Goal: Transaction & Acquisition: Book appointment/travel/reservation

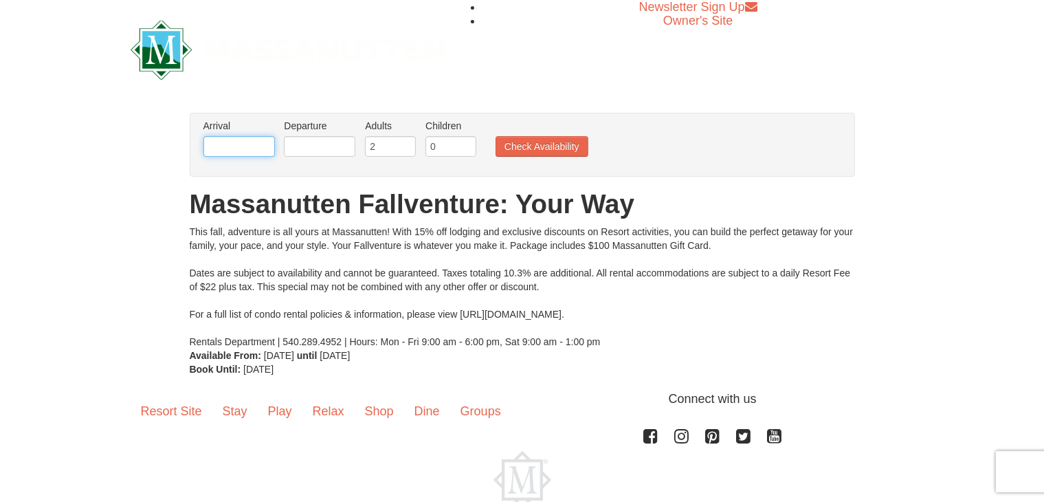
click at [225, 144] on input "text" at bounding box center [238, 146] width 71 height 21
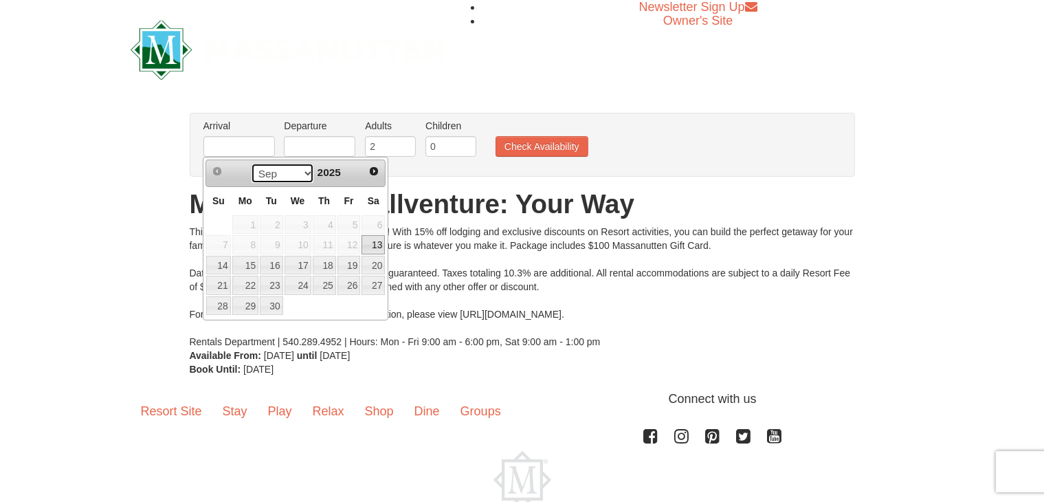
click at [300, 172] on select "Sep Oct Nov Dec" at bounding box center [283, 173] width 64 height 21
click at [352, 245] on link "7" at bounding box center [348, 244] width 23 height 19
type input "[DATE]"
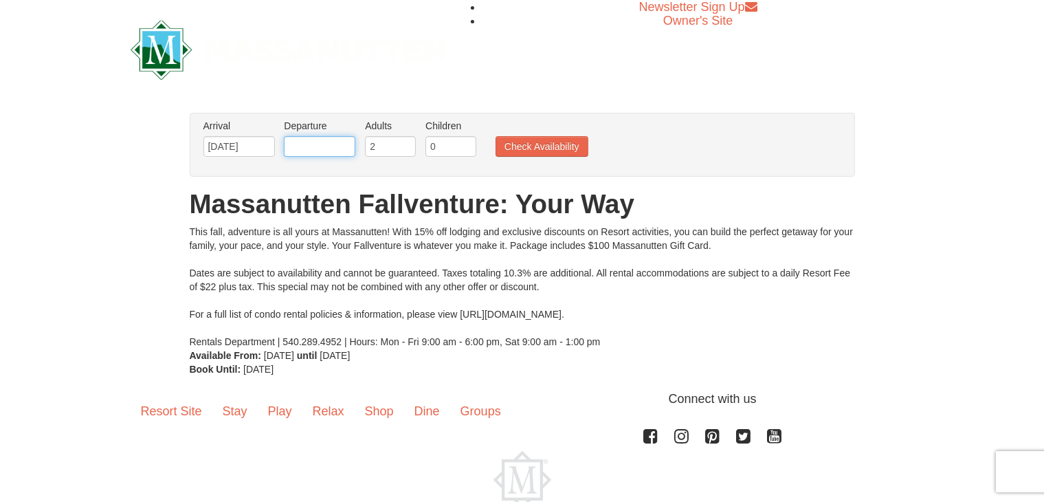
click at [311, 145] on input "text" at bounding box center [319, 146] width 71 height 21
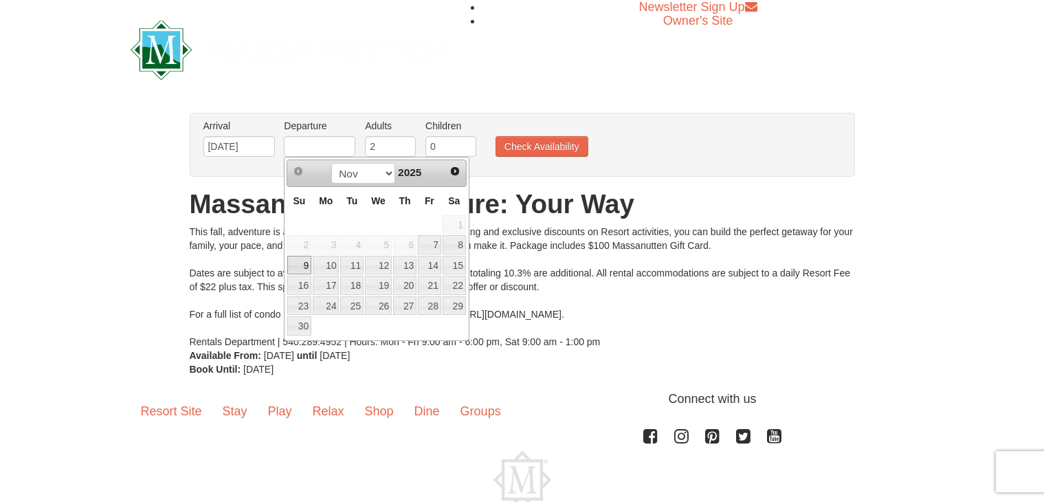
click at [303, 260] on link "9" at bounding box center [299, 265] width 24 height 19
type input "[DATE]"
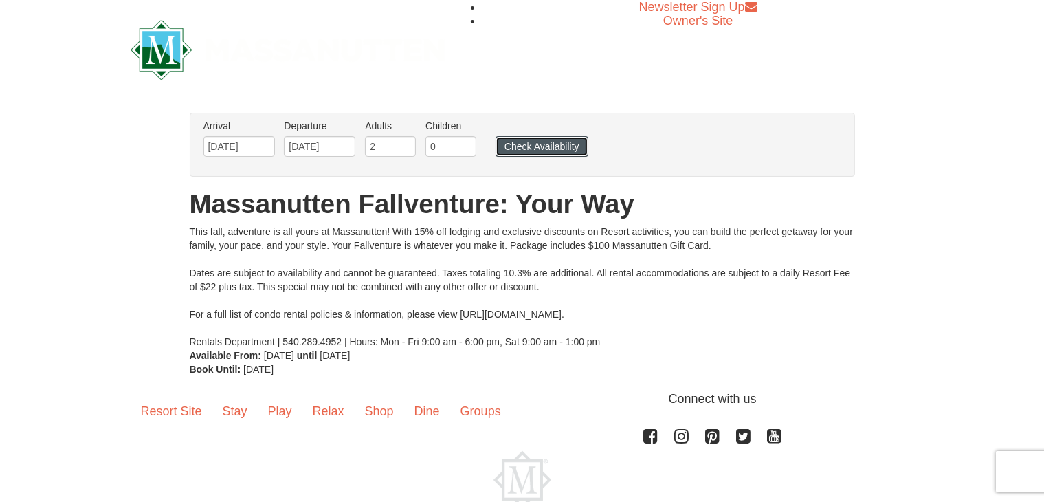
click at [536, 146] on button "Check Availability" at bounding box center [541, 146] width 93 height 21
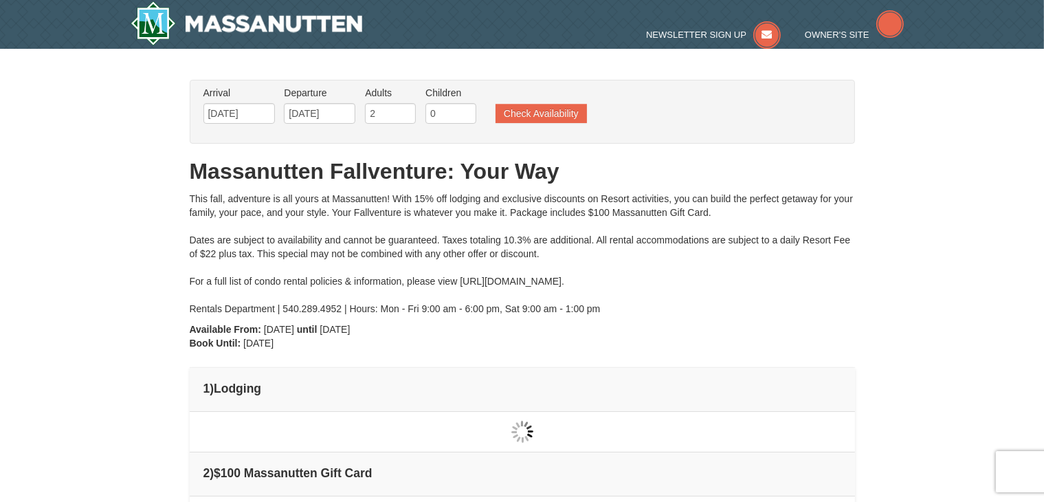
type input "[DATE]"
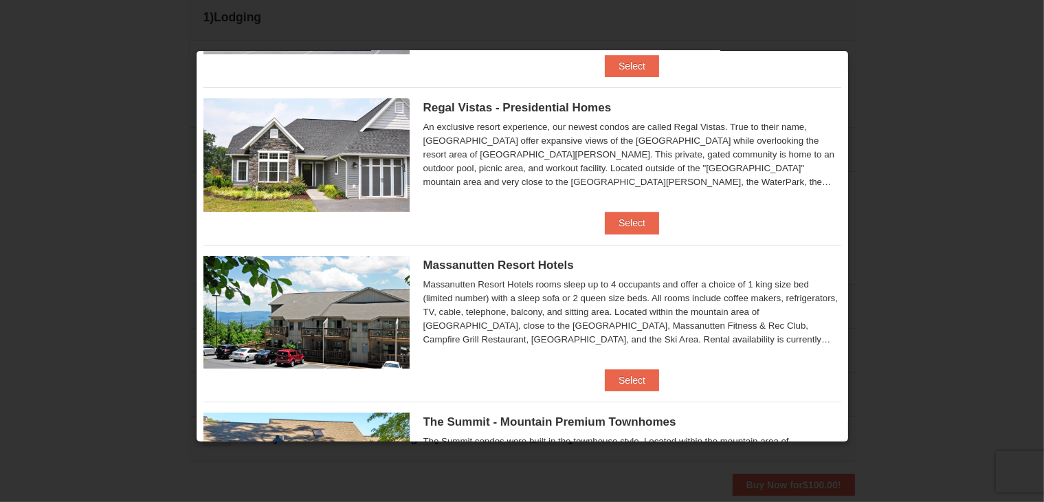
scroll to position [157, 0]
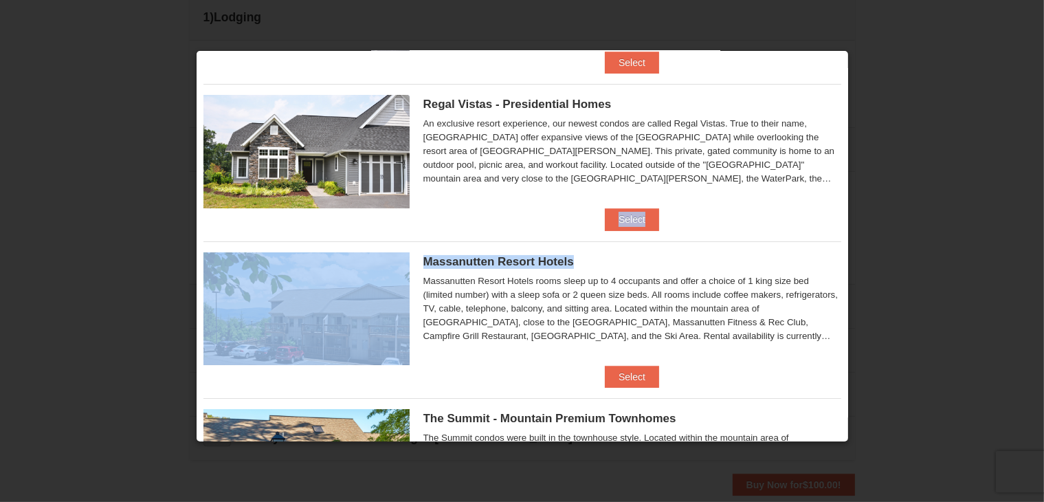
drag, startPoint x: 835, startPoint y: 193, endPoint x: 838, endPoint y: 234, distance: 40.6
click at [838, 234] on div "× Eagle Trace - Mountain Townhomes Eagle Trace One Bedroom Townhouse with Full …" at bounding box center [522, 246] width 653 height 392
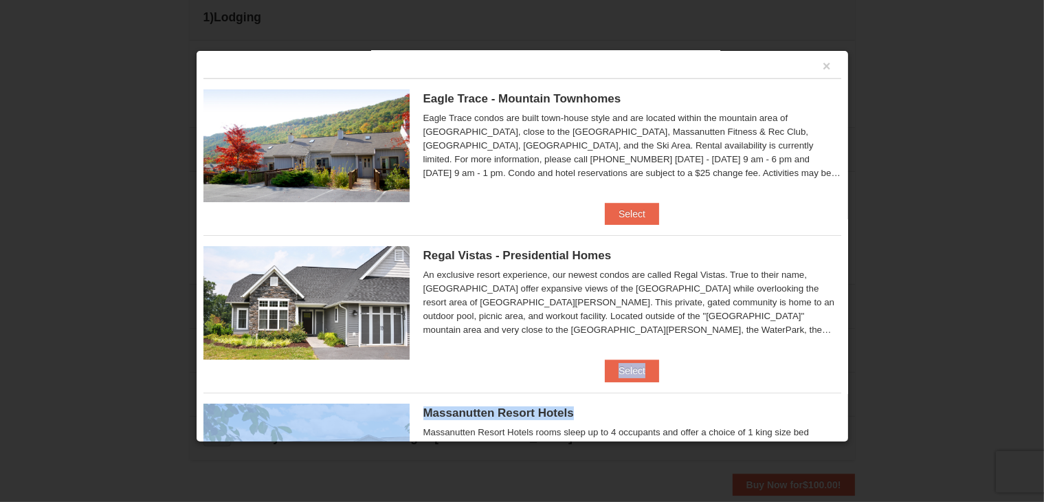
scroll to position [0, 0]
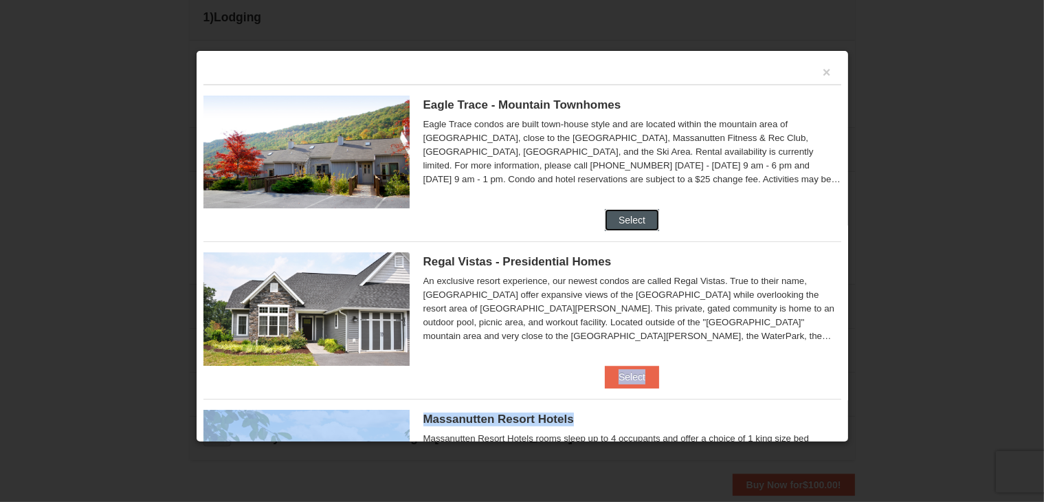
click at [638, 218] on button "Select" at bounding box center [632, 220] width 54 height 22
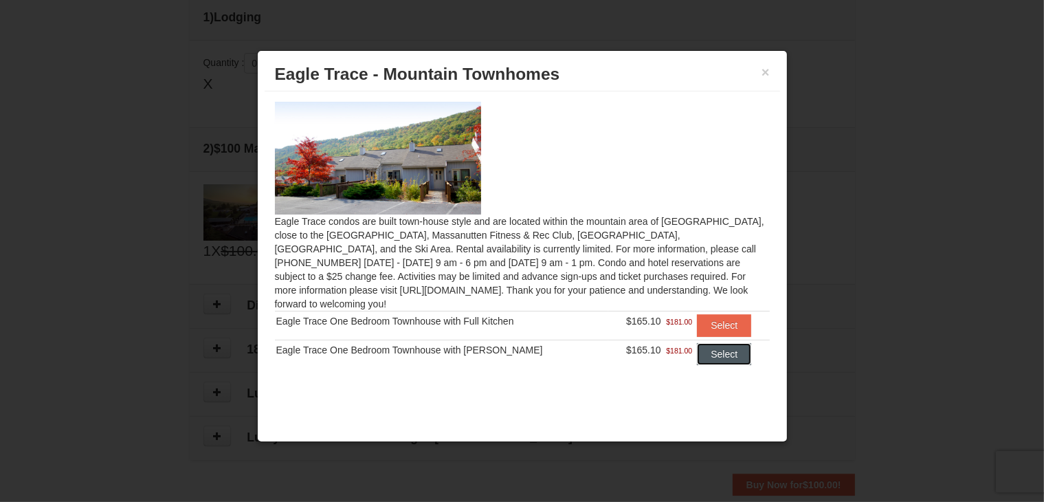
click at [701, 343] on button "Select" at bounding box center [724, 354] width 54 height 22
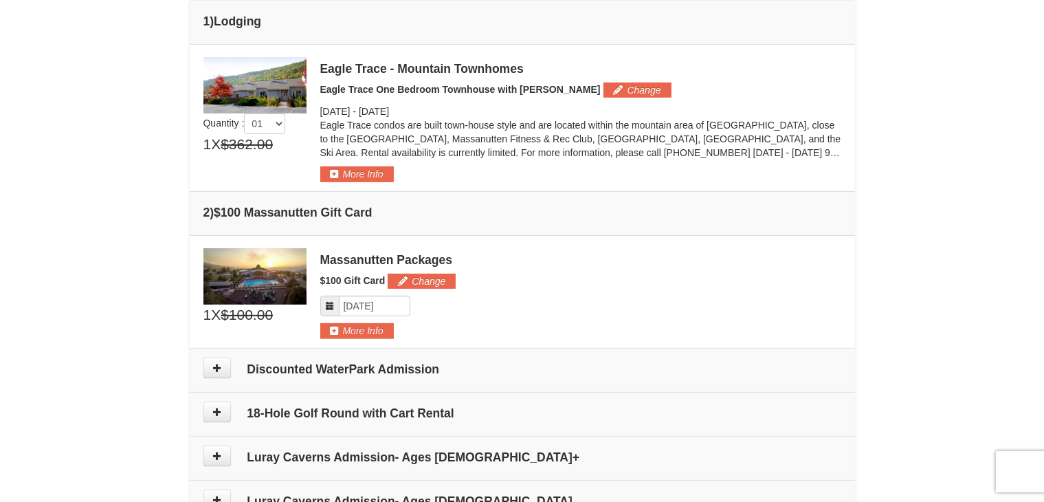
scroll to position [341, 0]
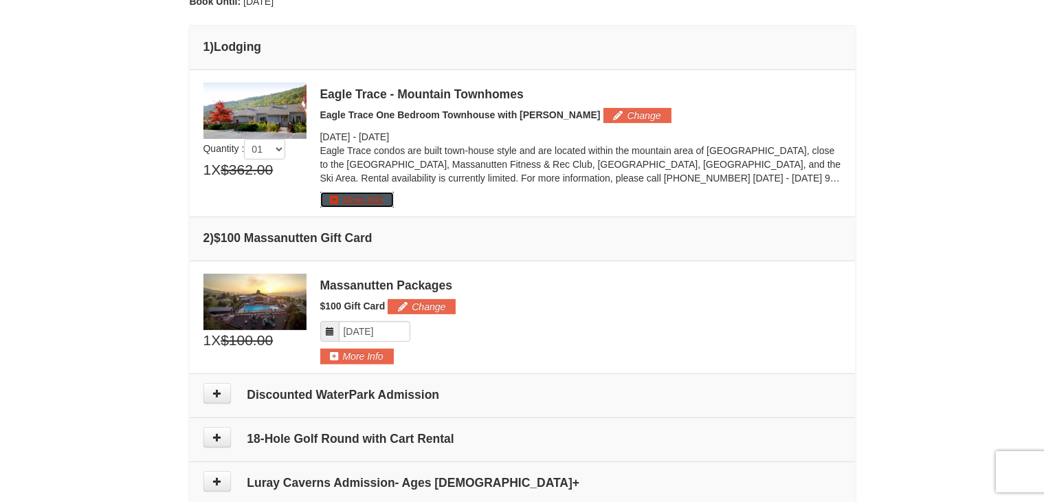
click at [340, 199] on button "More Info" at bounding box center [357, 199] width 74 height 15
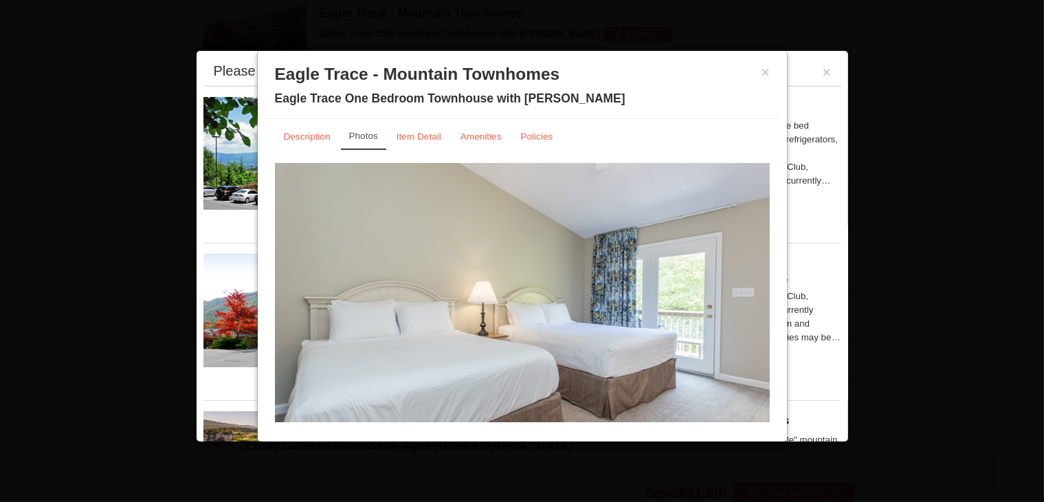
scroll to position [0, 0]
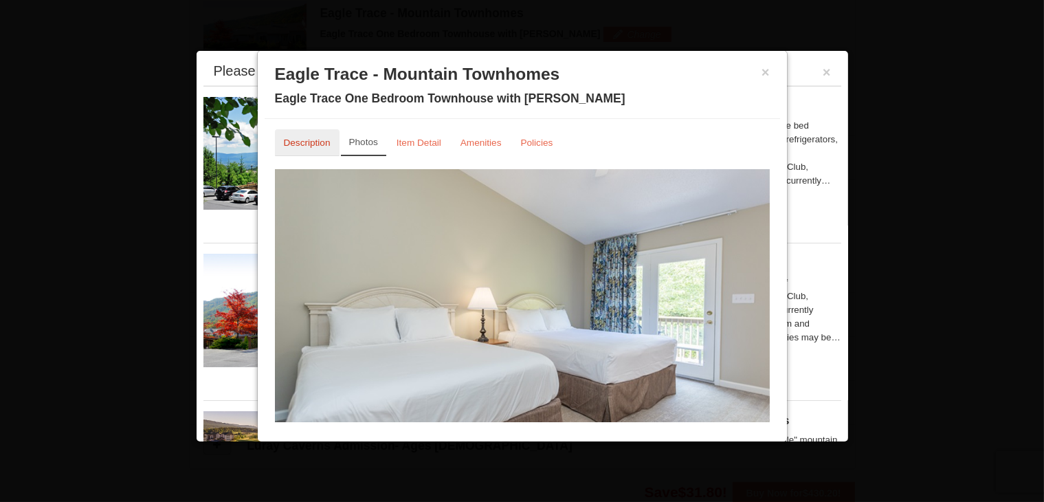
click at [316, 144] on small "Description" at bounding box center [307, 142] width 47 height 10
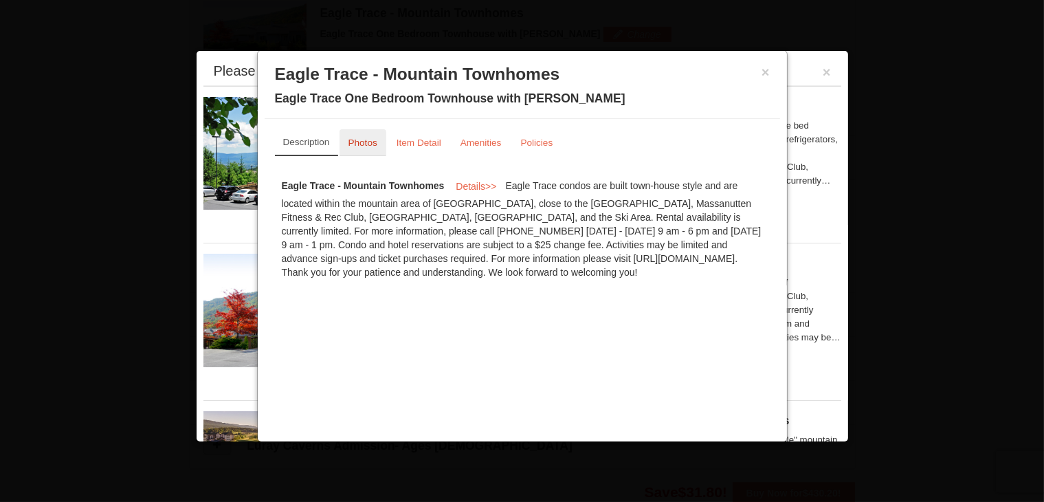
click at [353, 144] on small "Photos" at bounding box center [362, 142] width 29 height 10
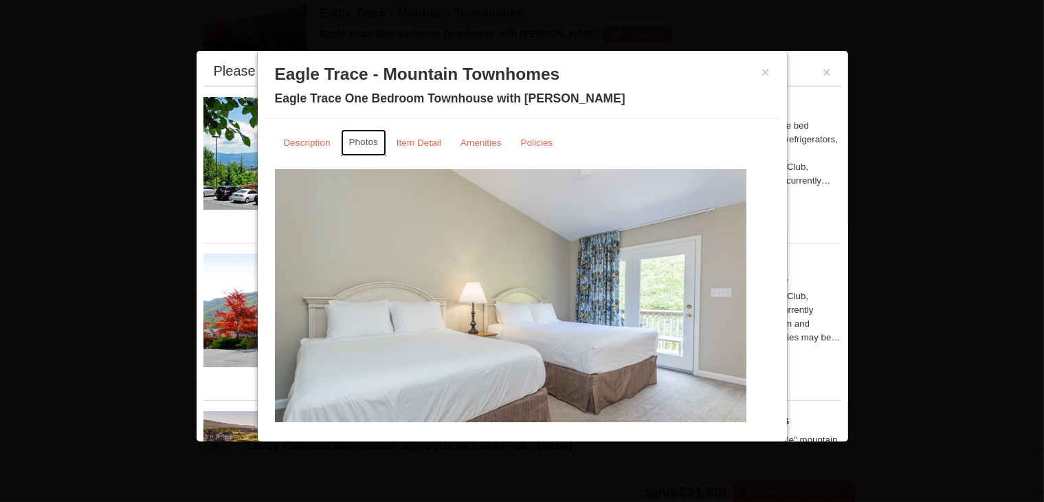
scroll to position [30, 0]
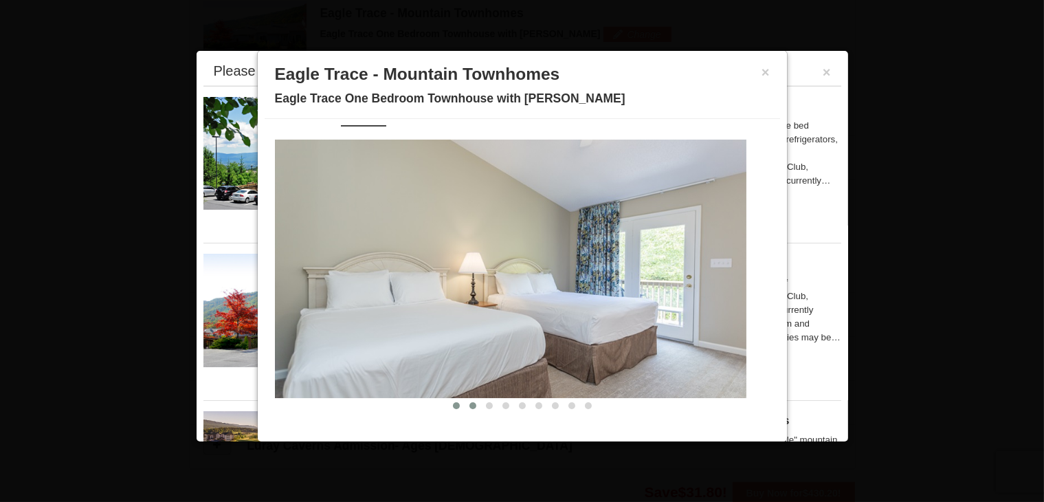
click at [469, 405] on span at bounding box center [472, 405] width 7 height 7
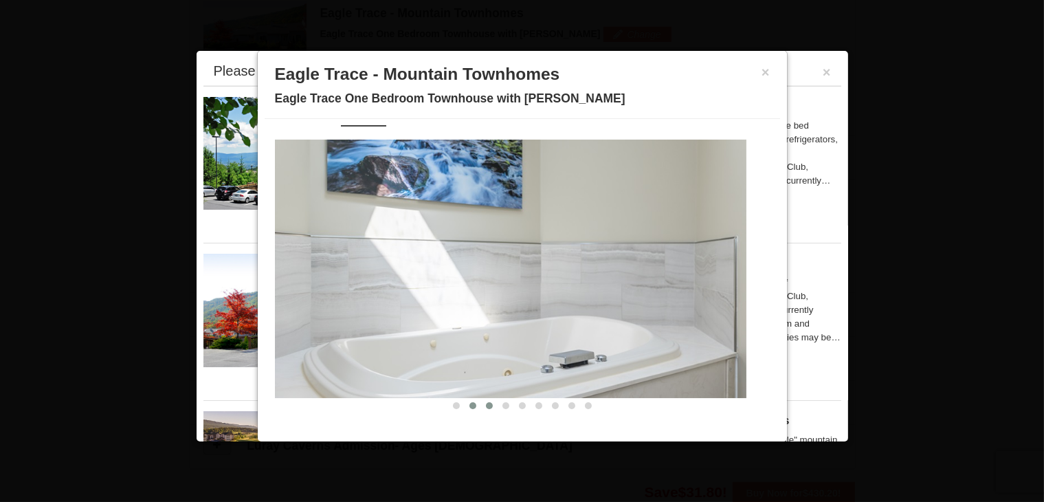
click at [486, 404] on span at bounding box center [489, 405] width 7 height 7
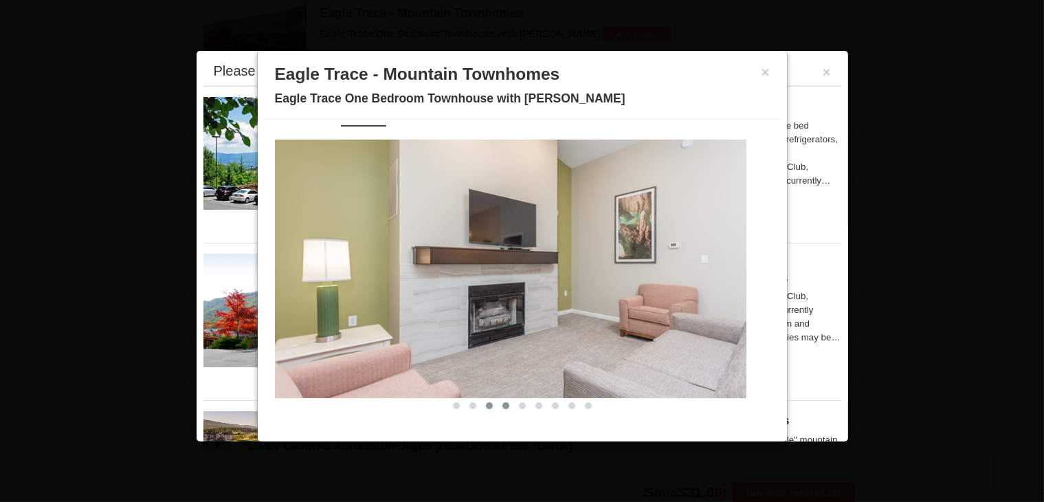
click at [502, 404] on span at bounding box center [505, 405] width 7 height 7
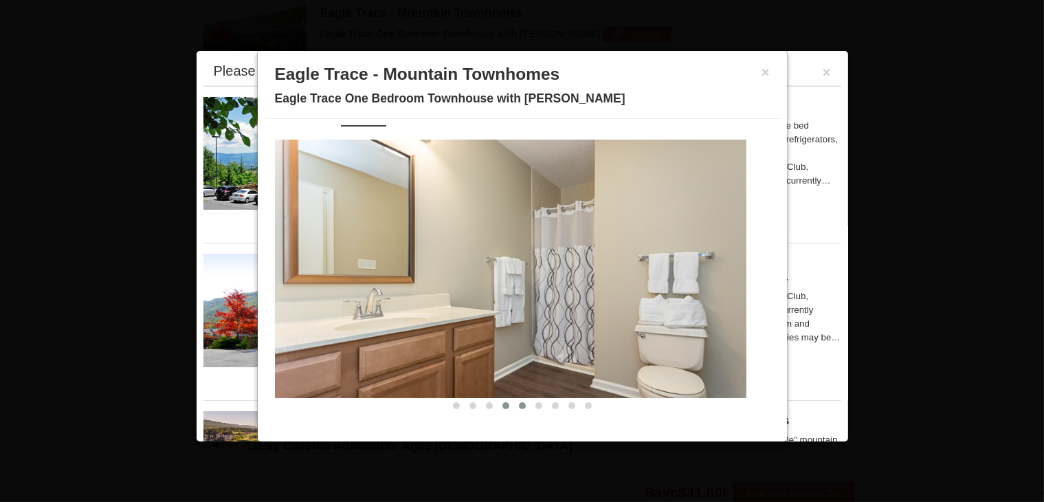
click at [519, 404] on span at bounding box center [522, 405] width 7 height 7
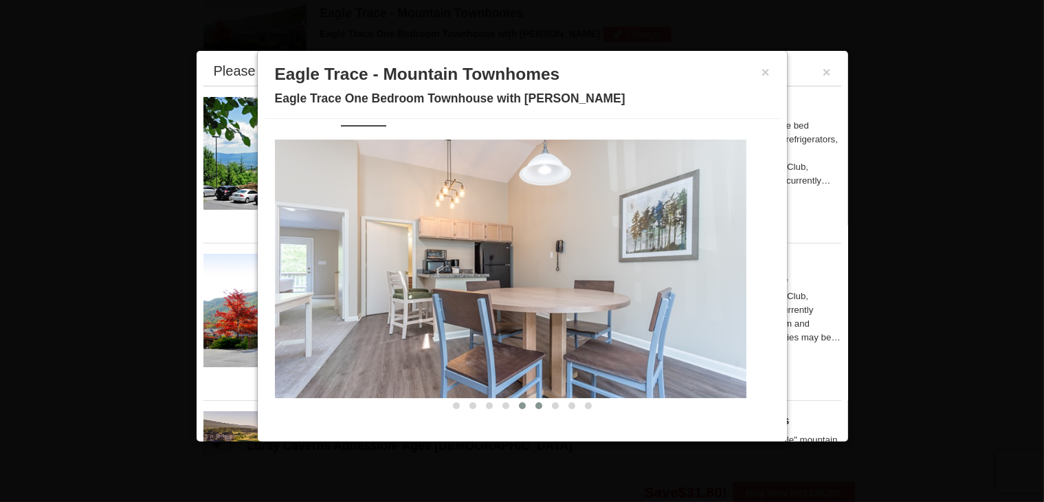
click at [535, 405] on span at bounding box center [538, 405] width 7 height 7
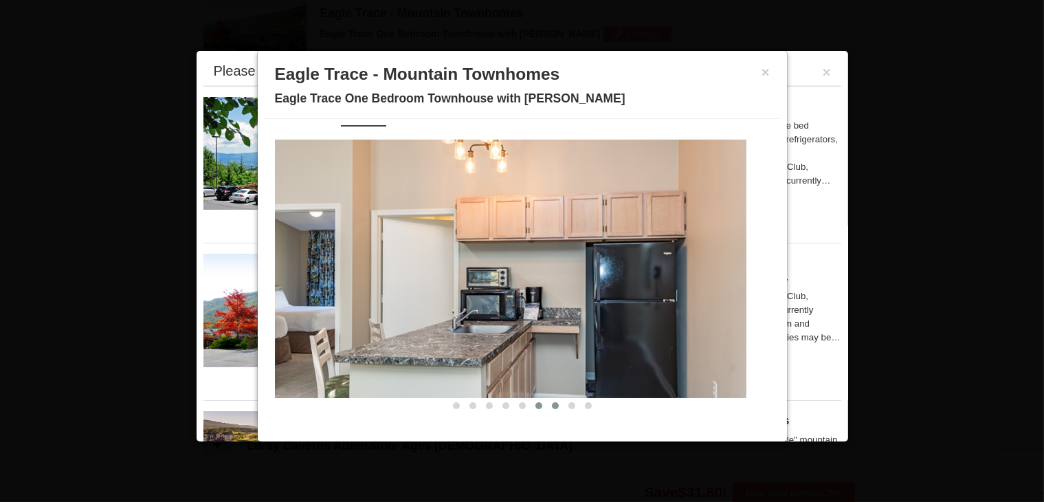
click at [552, 405] on span at bounding box center [555, 405] width 7 height 7
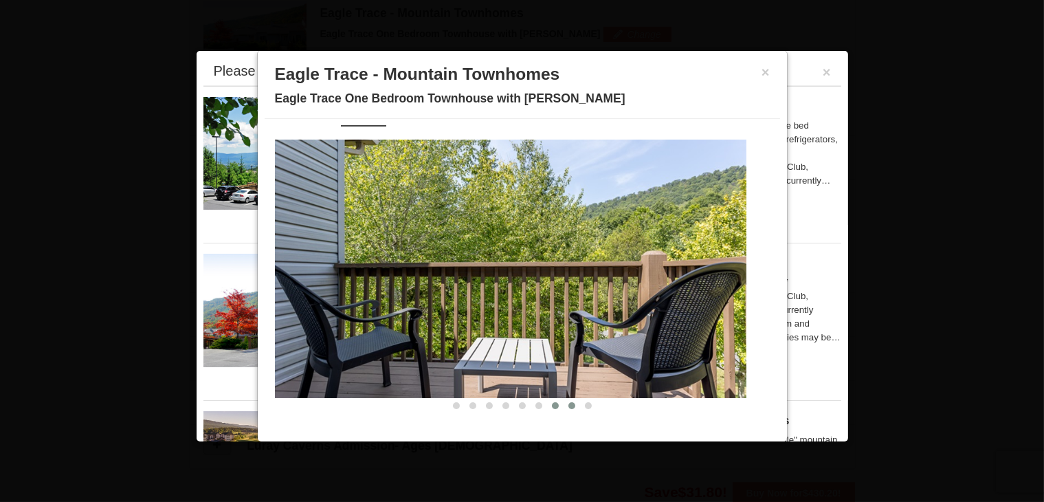
click at [568, 403] on span at bounding box center [571, 405] width 7 height 7
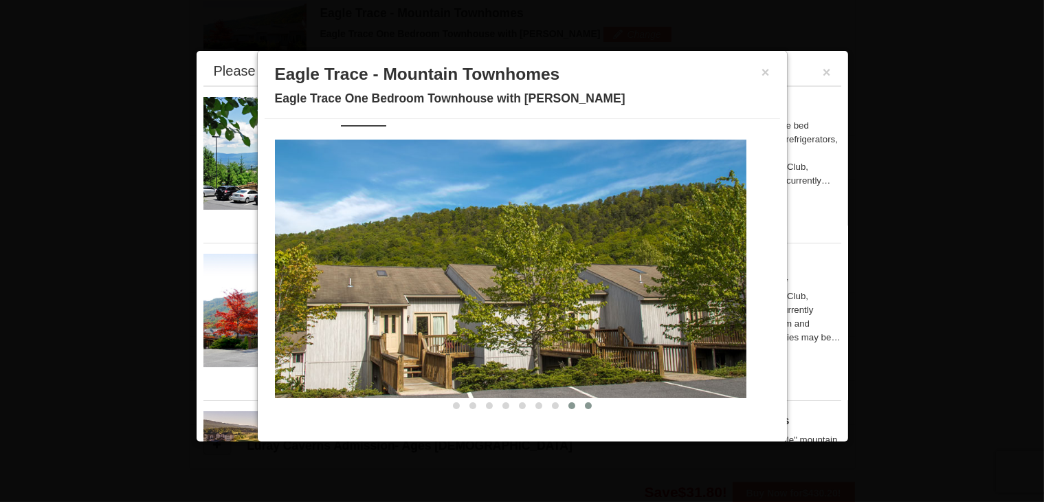
click at [585, 405] on span at bounding box center [588, 405] width 7 height 7
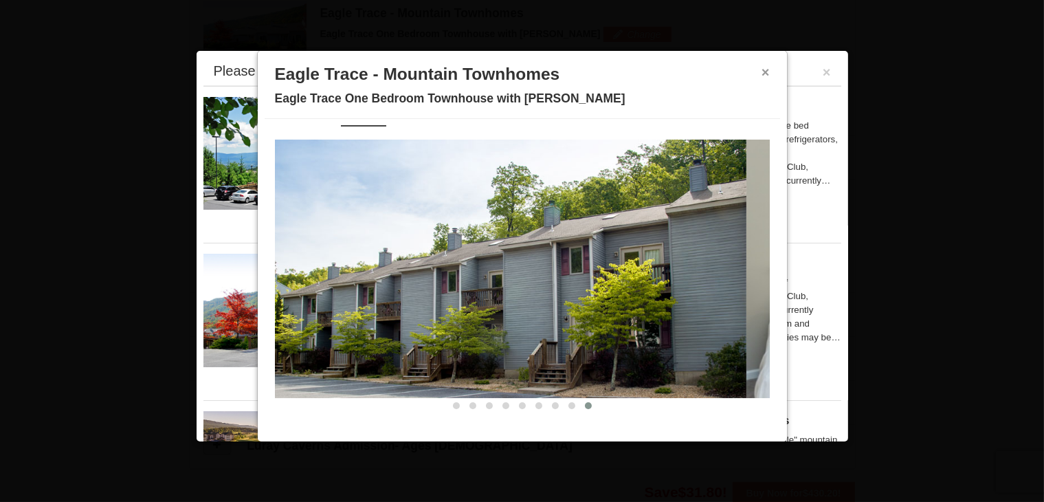
click at [761, 71] on button "×" at bounding box center [765, 72] width 8 height 14
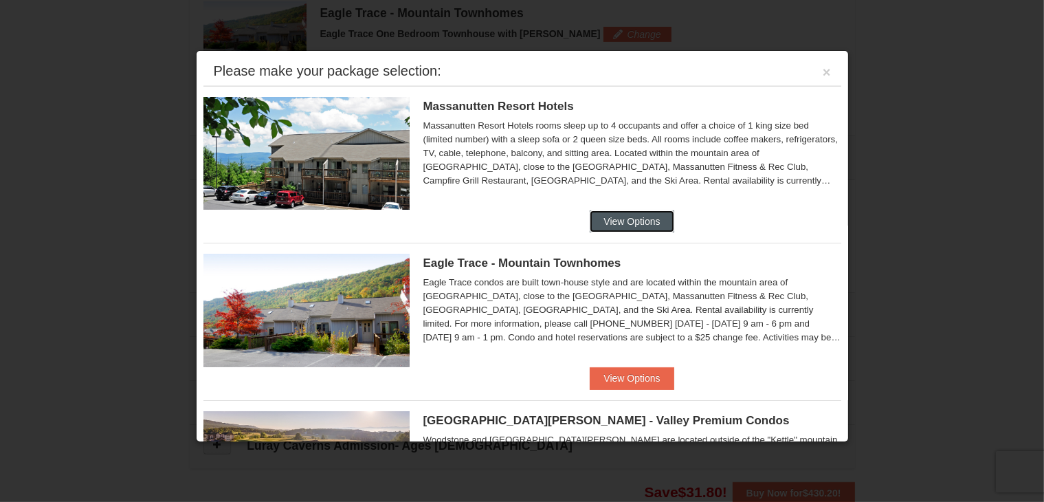
click at [602, 222] on button "View Options" at bounding box center [631, 221] width 84 height 22
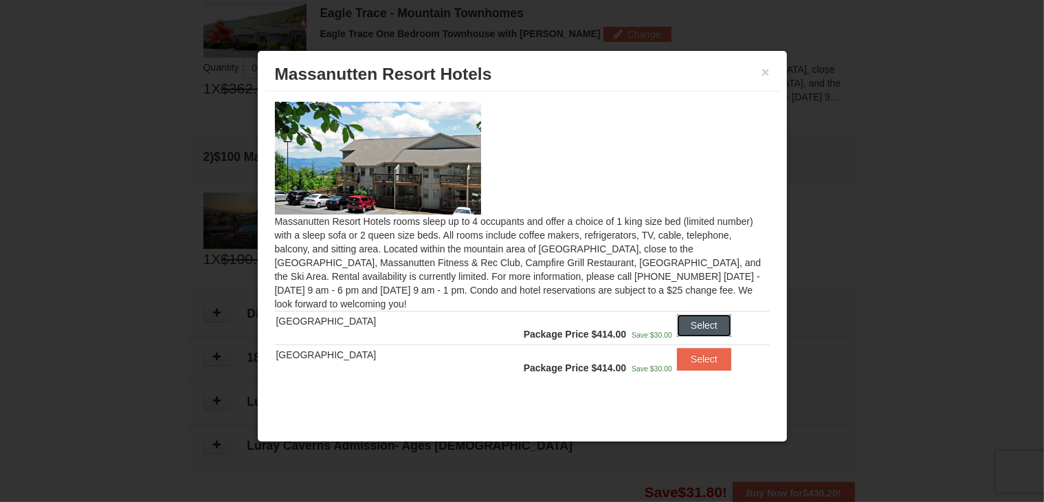
click at [677, 324] on button "Select" at bounding box center [704, 325] width 54 height 22
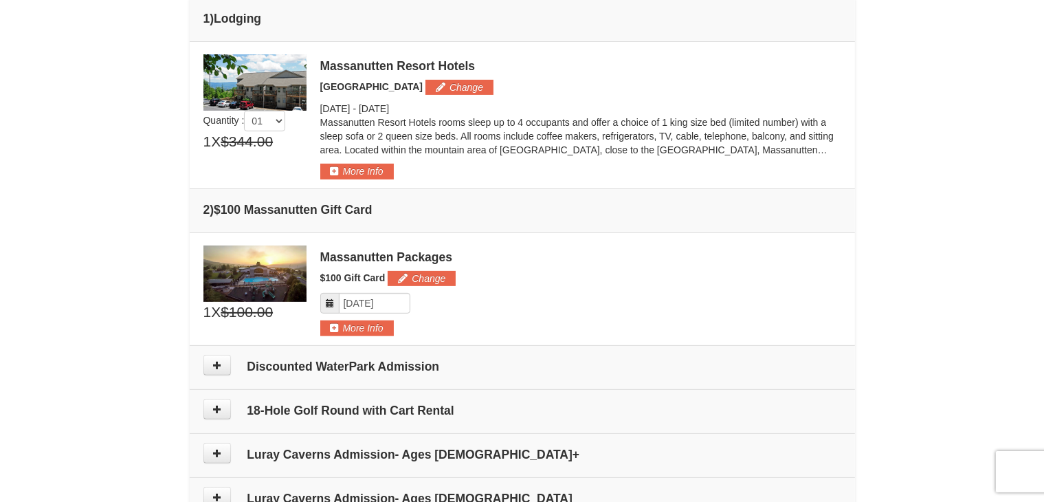
scroll to position [330, 0]
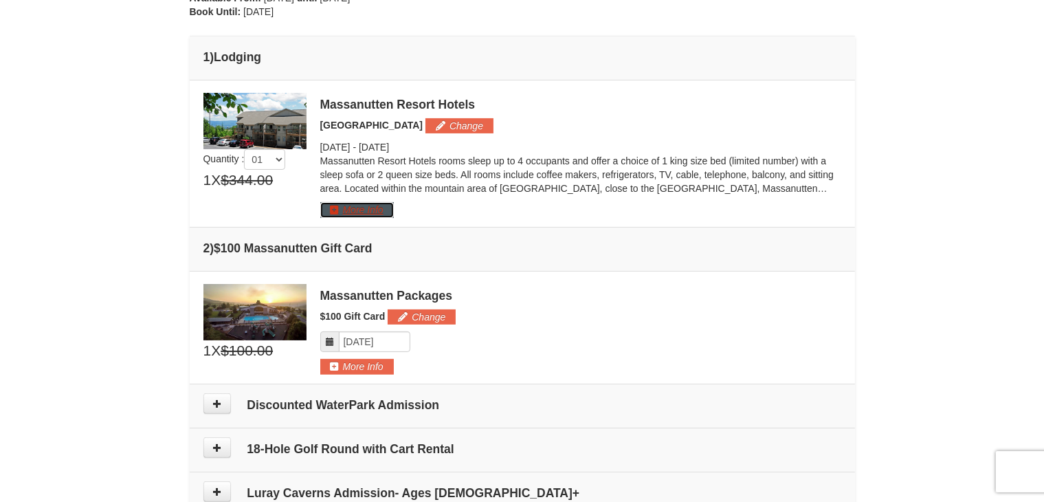
click at [330, 207] on button "More Info" at bounding box center [357, 209] width 74 height 15
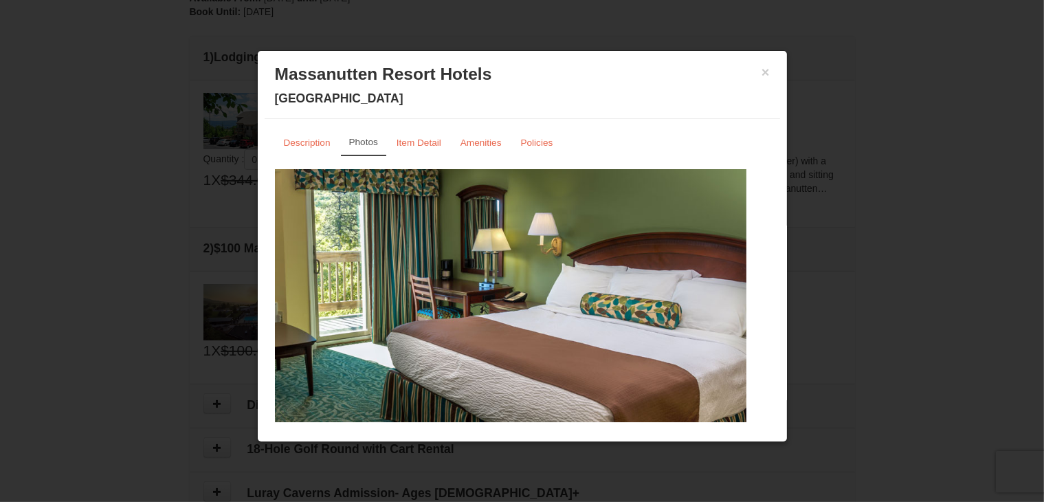
scroll to position [30, 0]
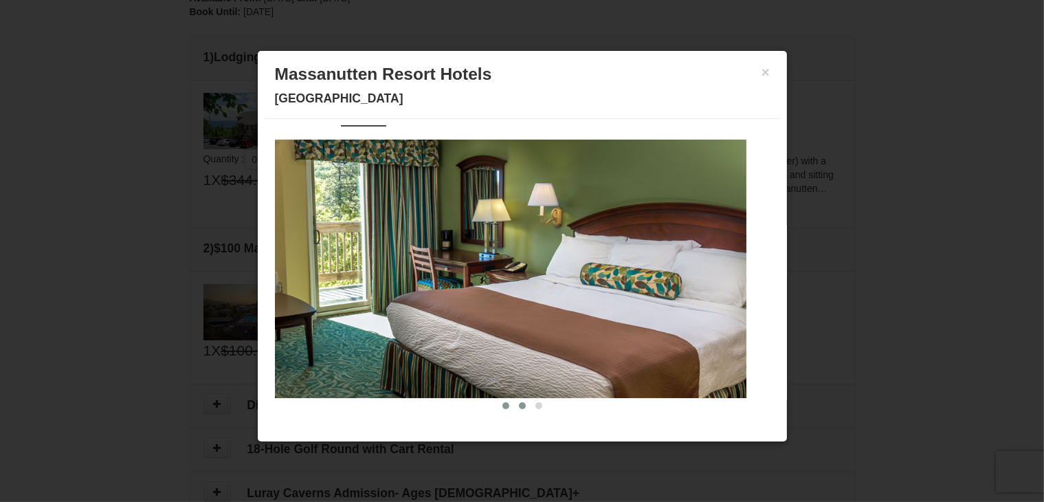
click at [519, 404] on span at bounding box center [522, 405] width 7 height 7
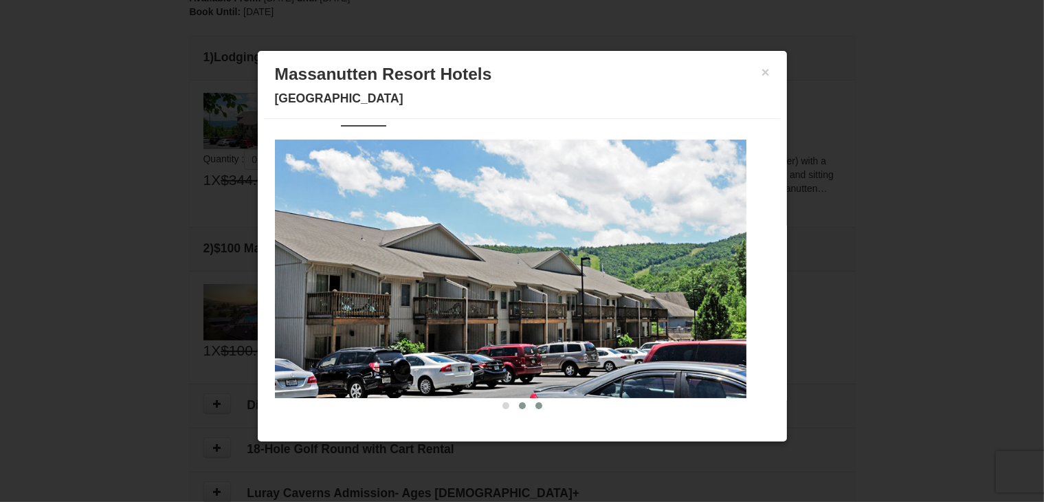
click at [535, 404] on span at bounding box center [538, 405] width 7 height 7
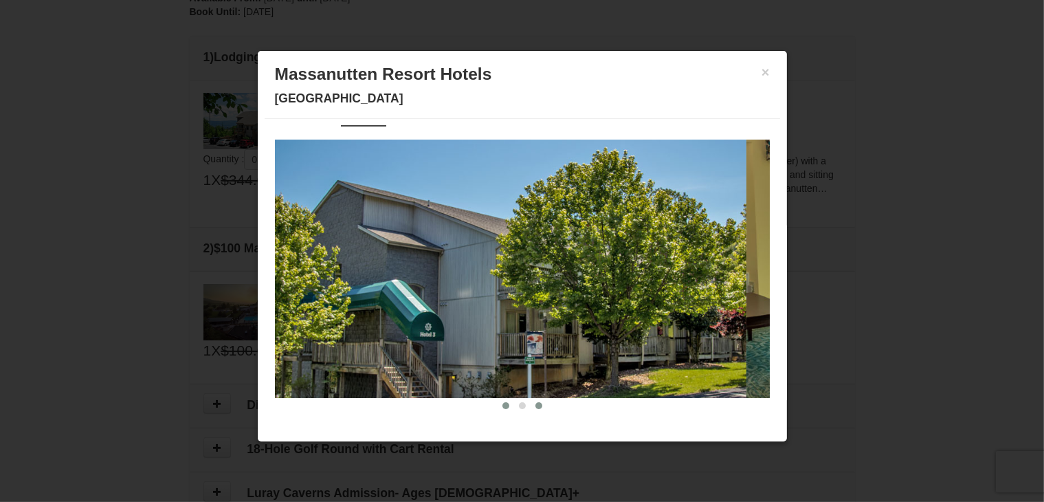
click at [502, 403] on span at bounding box center [505, 405] width 7 height 7
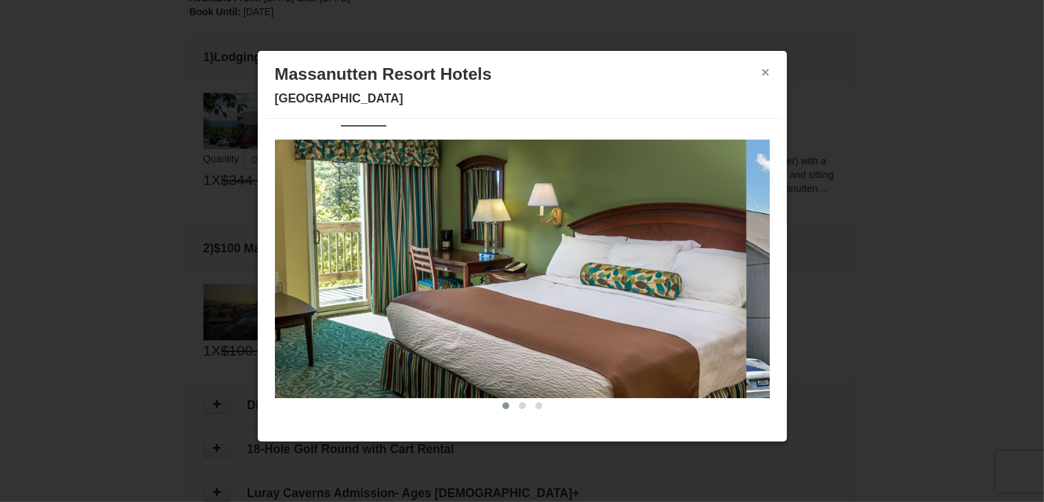
click at [761, 71] on button "×" at bounding box center [765, 72] width 8 height 14
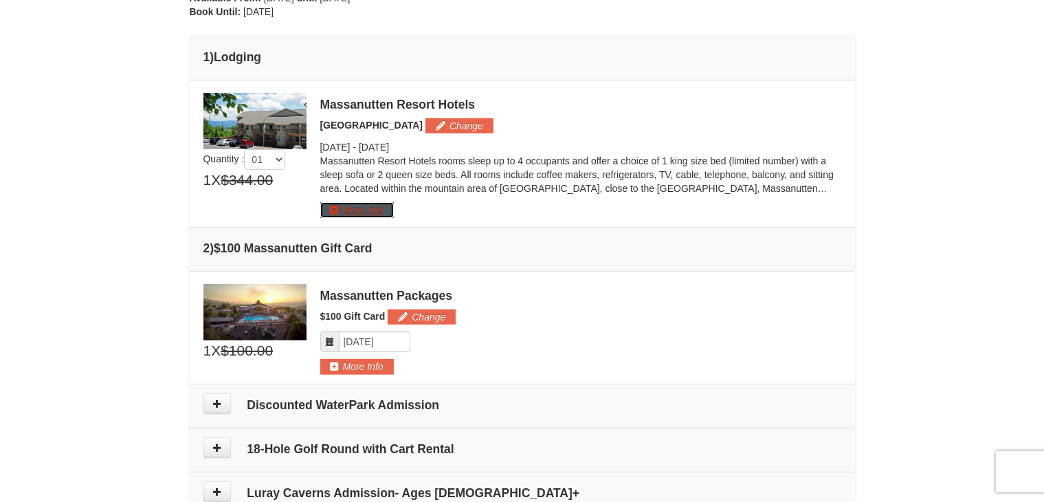
click at [336, 211] on button "More Info" at bounding box center [357, 209] width 74 height 15
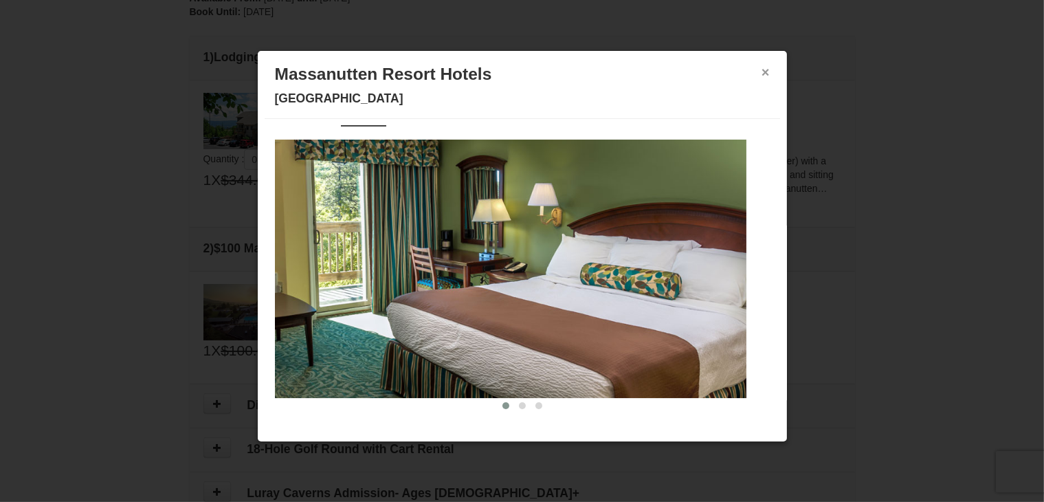
click at [761, 71] on button "×" at bounding box center [765, 72] width 8 height 14
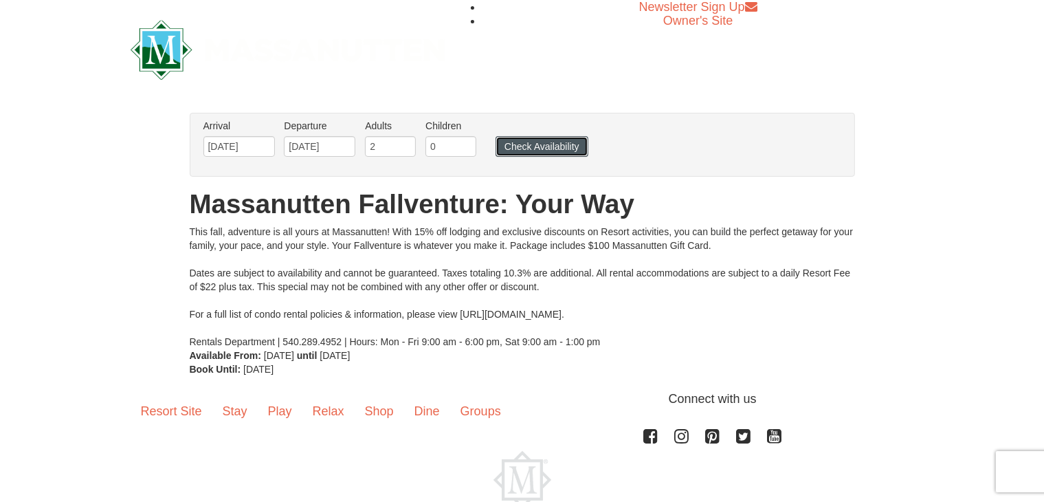
click at [515, 146] on button "Check Availability" at bounding box center [541, 146] width 93 height 21
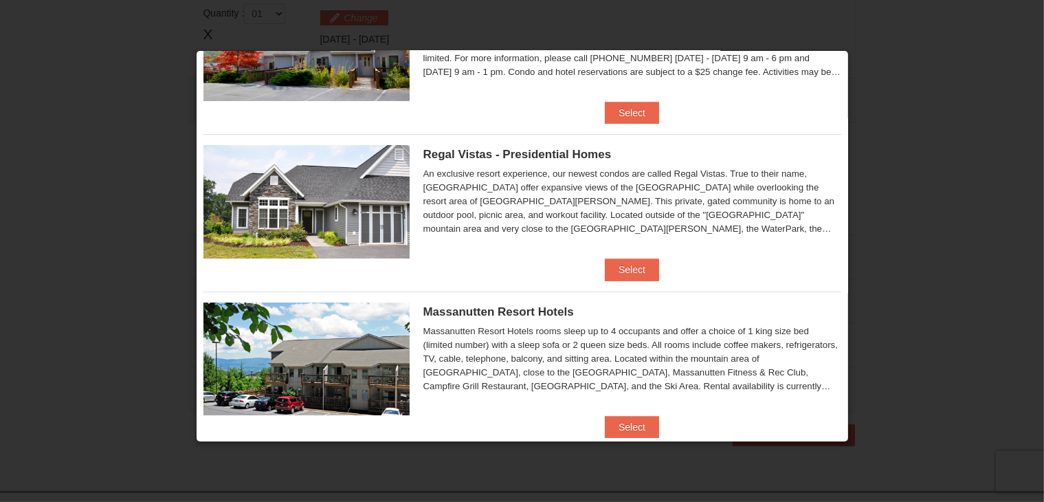
scroll to position [108, 0]
click at [642, 260] on button "Select" at bounding box center [632, 269] width 54 height 22
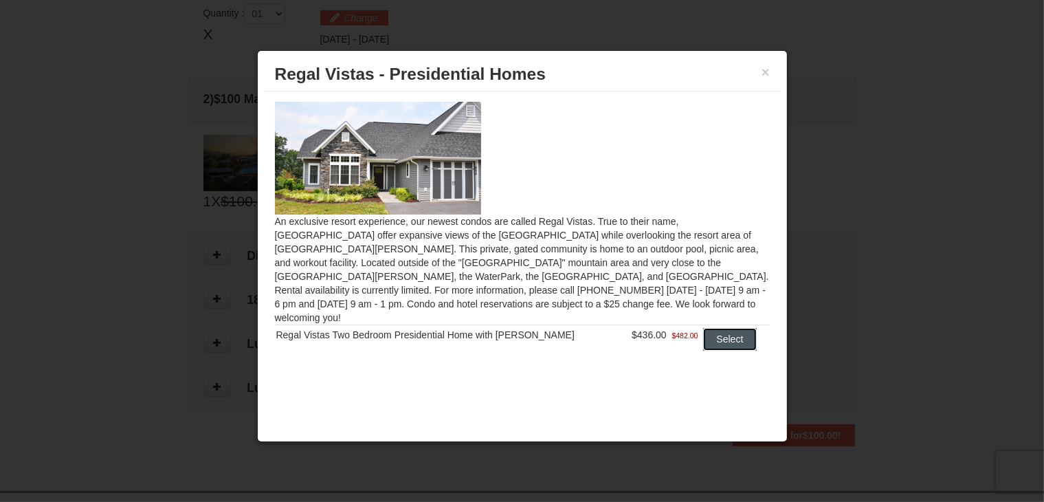
click at [723, 328] on button "Select" at bounding box center [730, 339] width 54 height 22
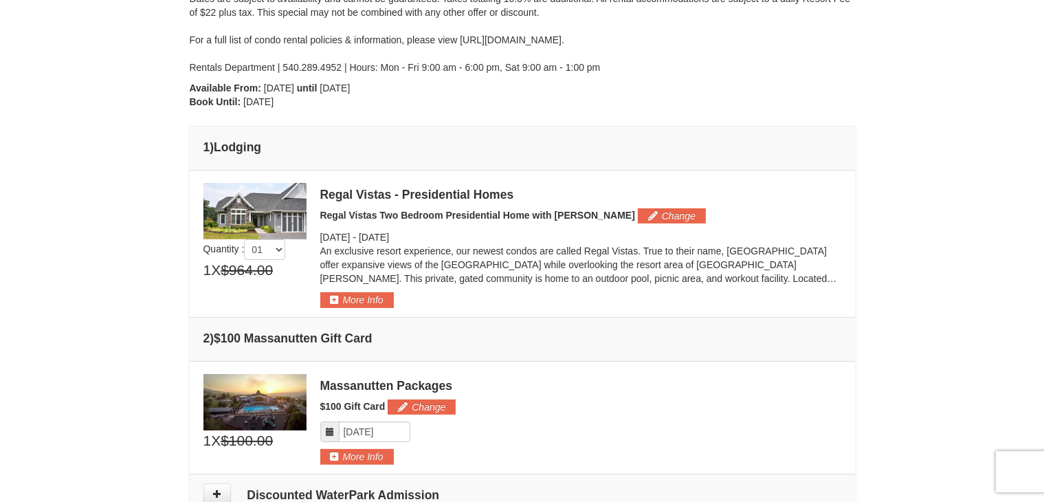
scroll to position [285, 0]
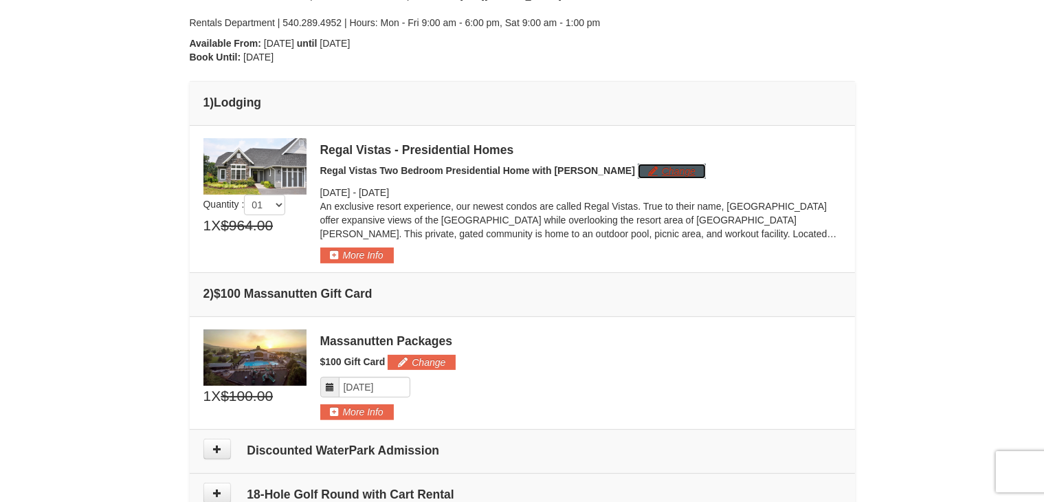
click at [638, 170] on button "Change" at bounding box center [672, 171] width 68 height 15
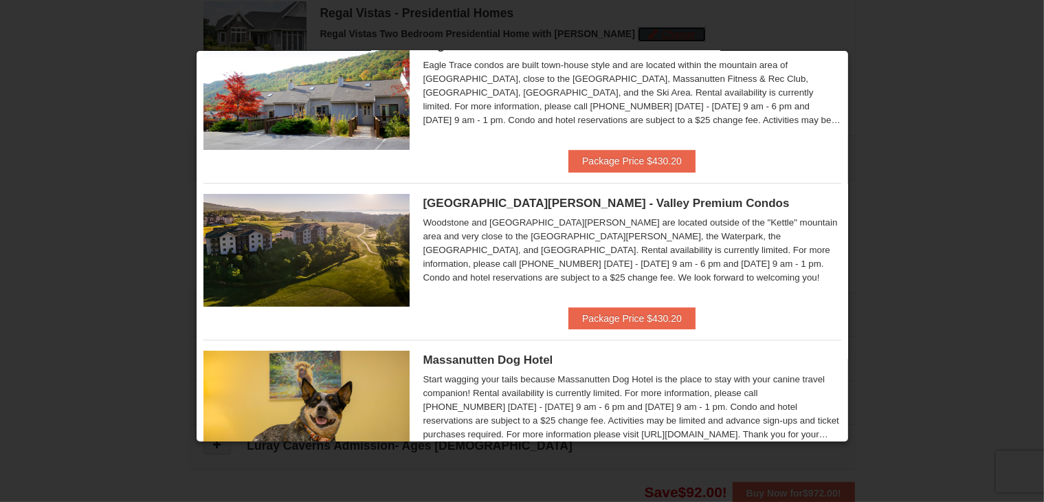
scroll to position [225, 0]
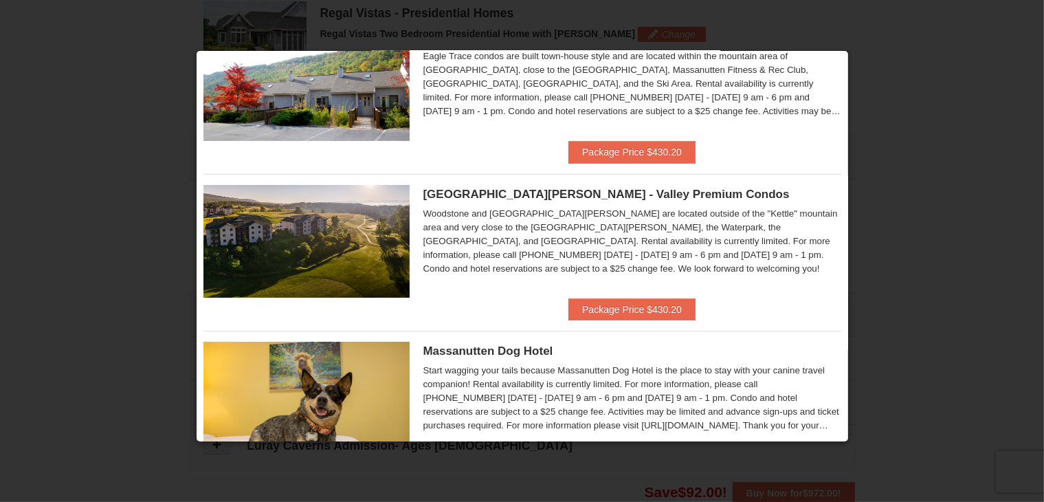
click at [444, 193] on span "Woodstone Meadows - Valley Premium Condos" at bounding box center [606, 194] width 366 height 13
click at [506, 194] on span "Woodstone Meadows - Valley Premium Condos" at bounding box center [606, 194] width 366 height 13
click at [620, 307] on button "Package Price $430.20" at bounding box center [631, 309] width 127 height 22
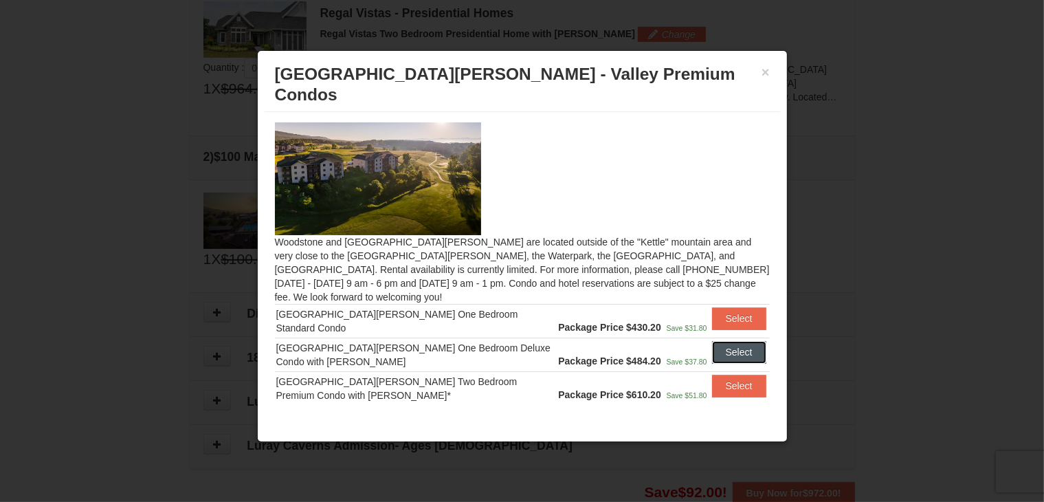
click at [728, 341] on button "Select" at bounding box center [739, 352] width 54 height 22
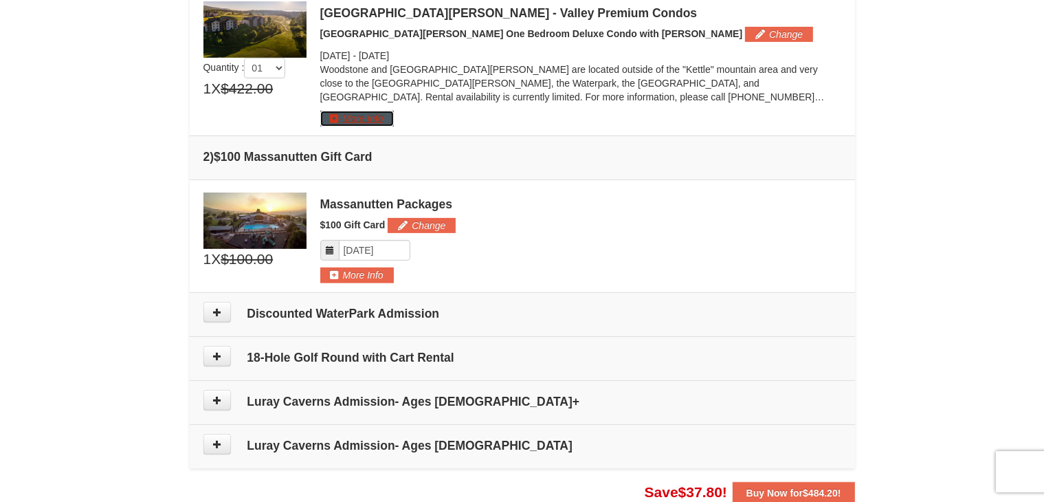
click at [341, 116] on button "More Info" at bounding box center [357, 118] width 74 height 15
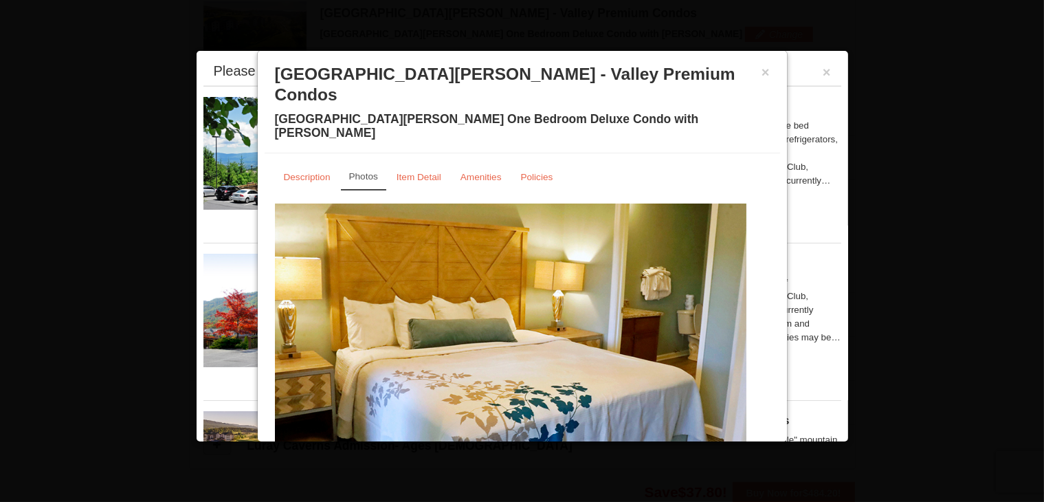
scroll to position [30, 0]
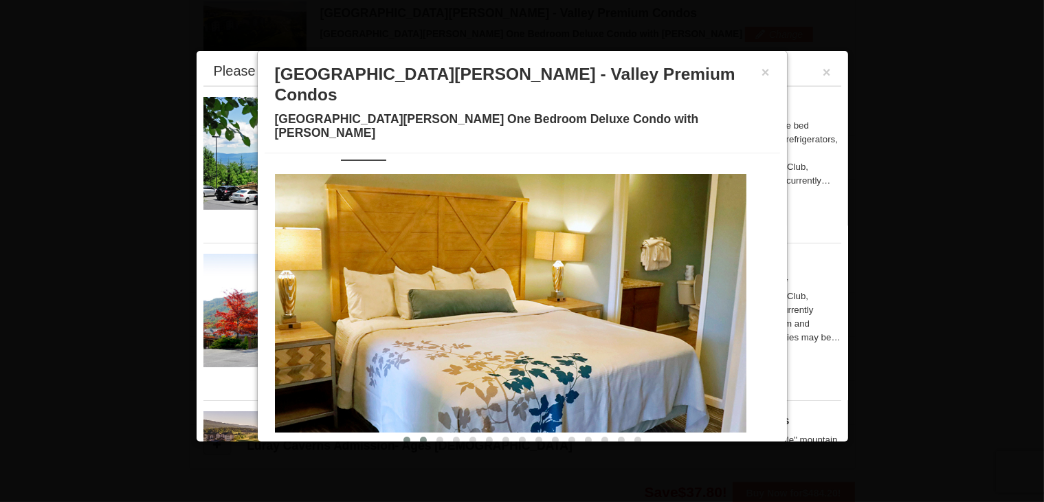
click at [420, 436] on span at bounding box center [423, 439] width 7 height 7
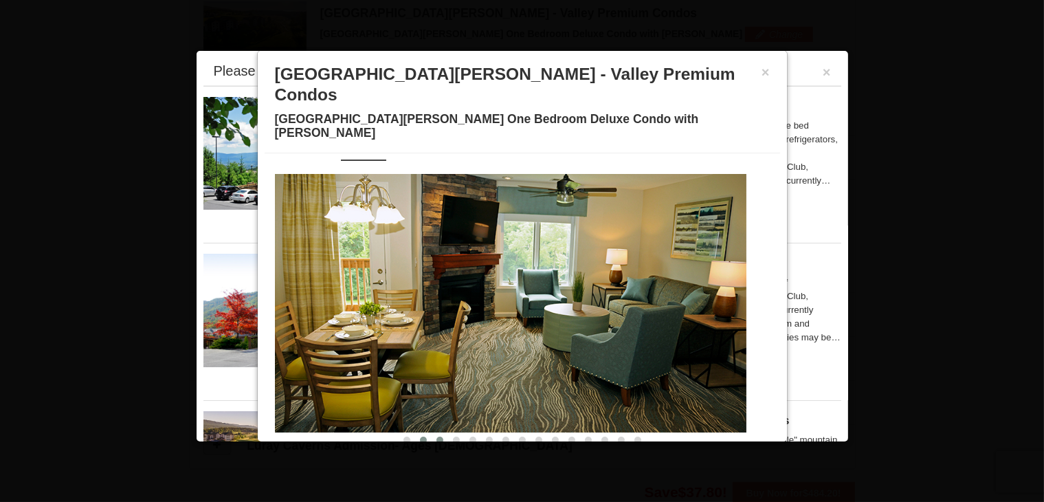
click at [436, 436] on span at bounding box center [439, 439] width 7 height 7
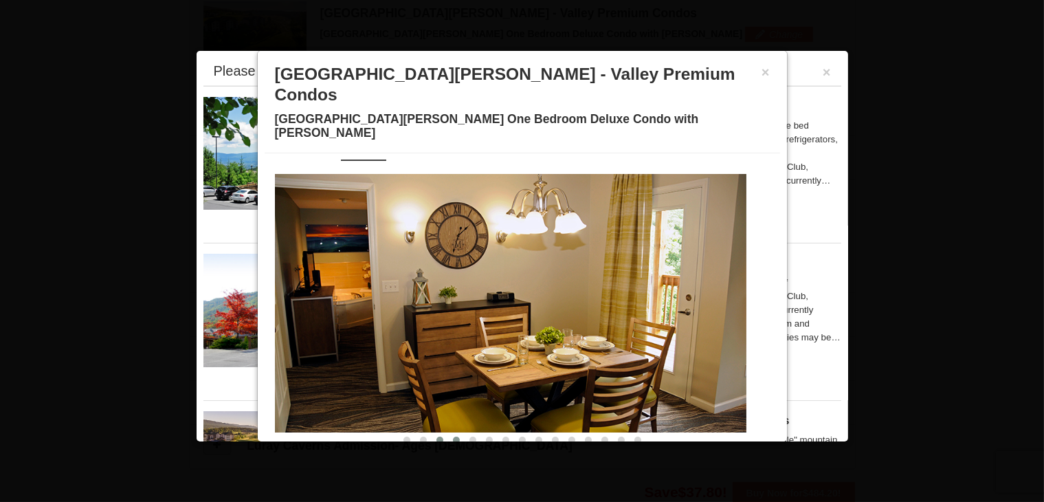
click at [453, 436] on span at bounding box center [456, 439] width 7 height 7
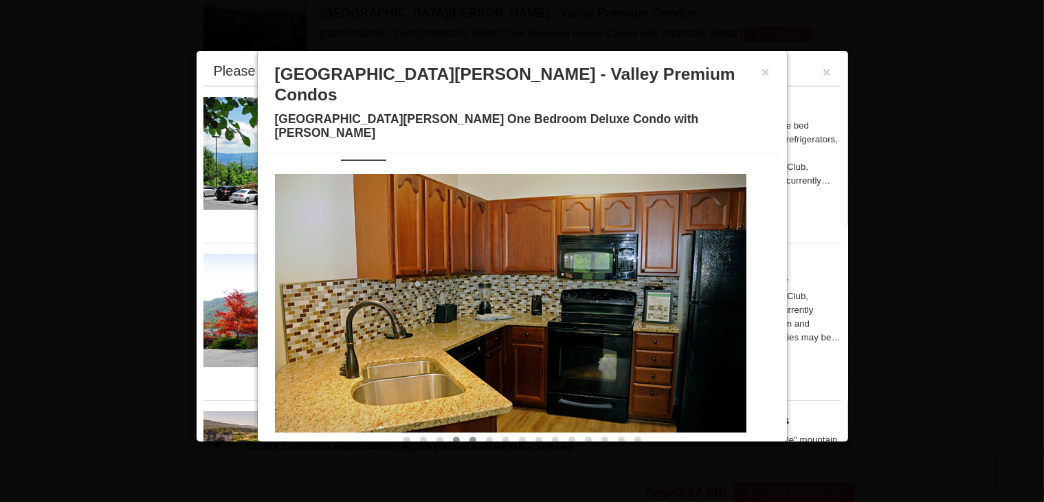
click at [469, 436] on span at bounding box center [472, 439] width 7 height 7
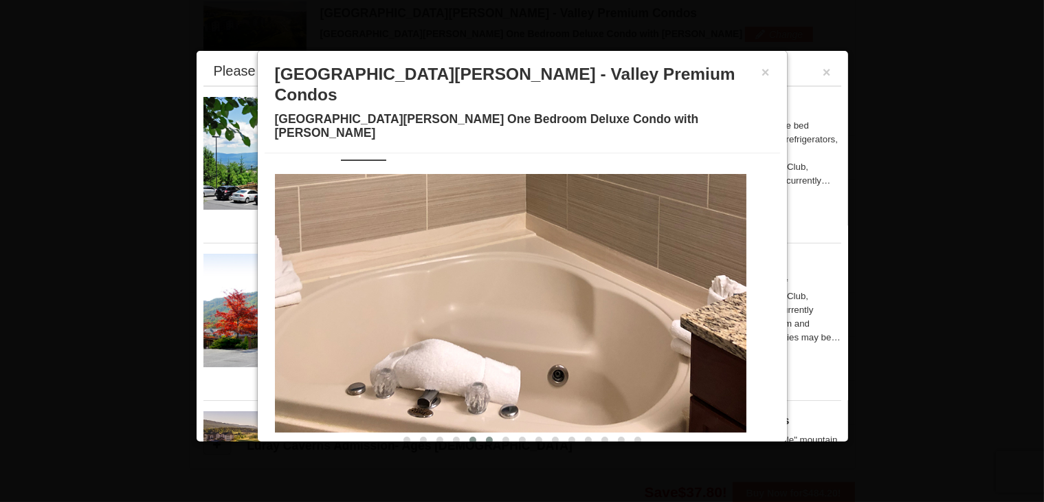
click at [486, 436] on span at bounding box center [489, 439] width 7 height 7
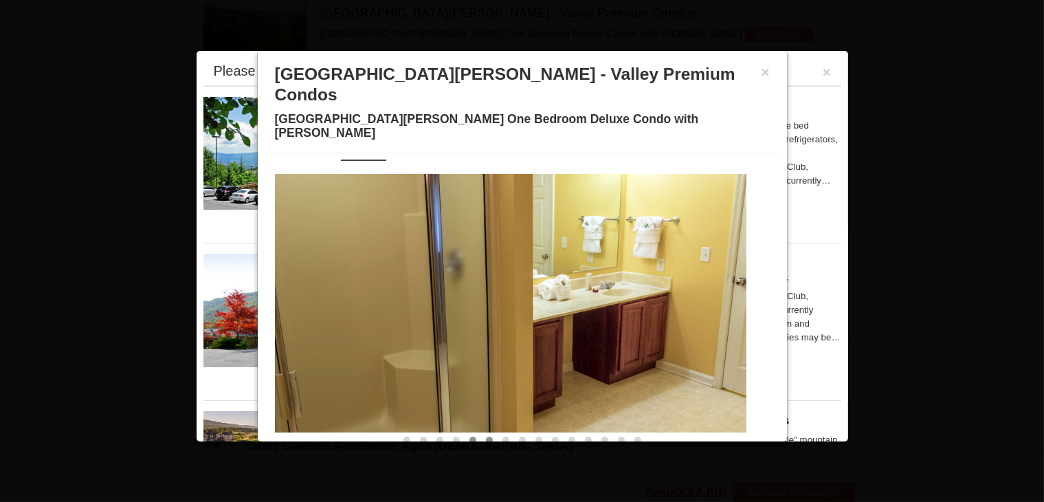
click at [469, 436] on span at bounding box center [472, 439] width 7 height 7
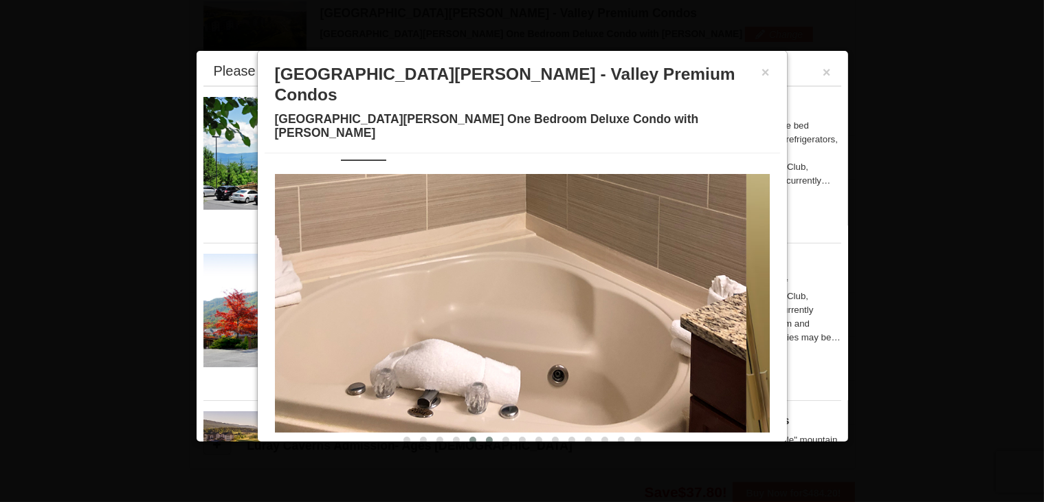
click at [486, 436] on span at bounding box center [489, 439] width 7 height 7
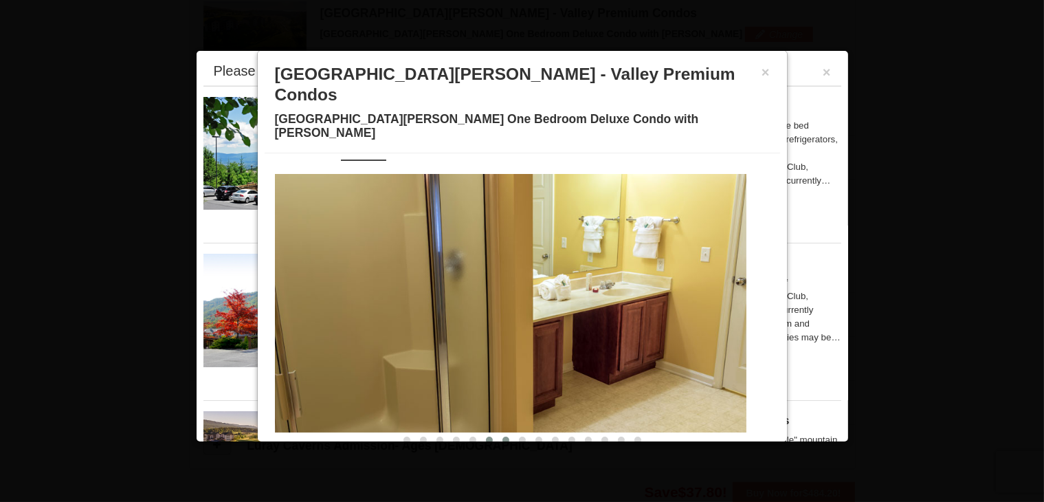
click at [502, 436] on span at bounding box center [505, 439] width 7 height 7
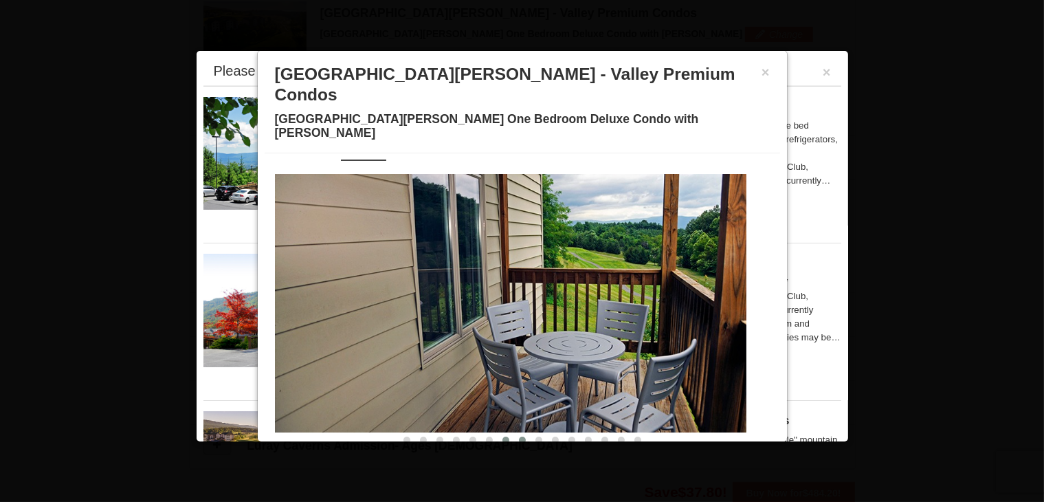
click at [519, 436] on span at bounding box center [522, 439] width 7 height 7
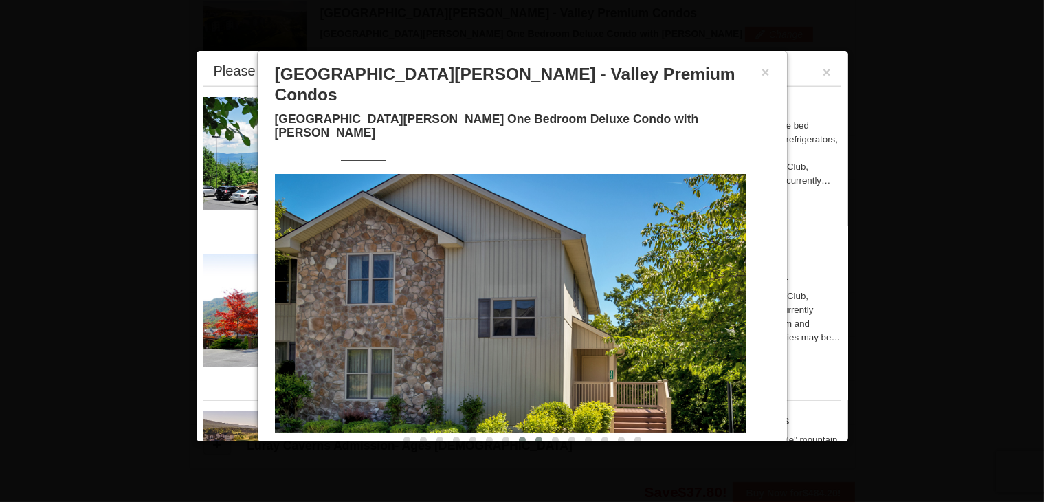
click at [535, 436] on span at bounding box center [538, 439] width 7 height 7
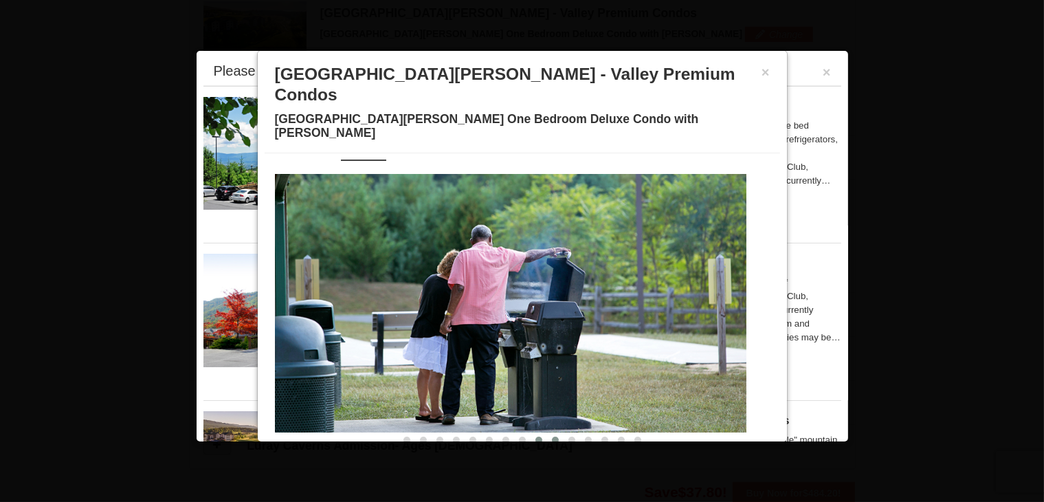
click at [552, 436] on span at bounding box center [555, 439] width 7 height 7
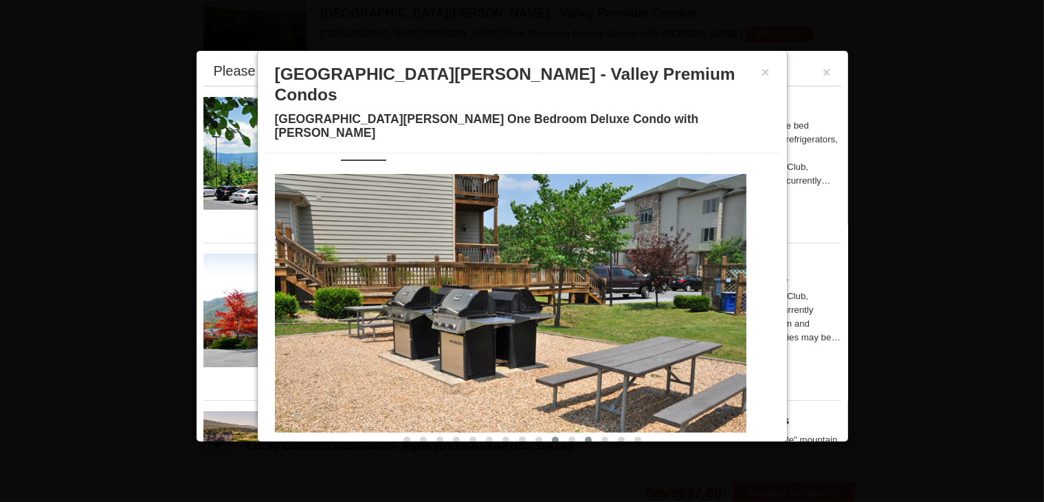
click at [585, 436] on span at bounding box center [588, 439] width 7 height 7
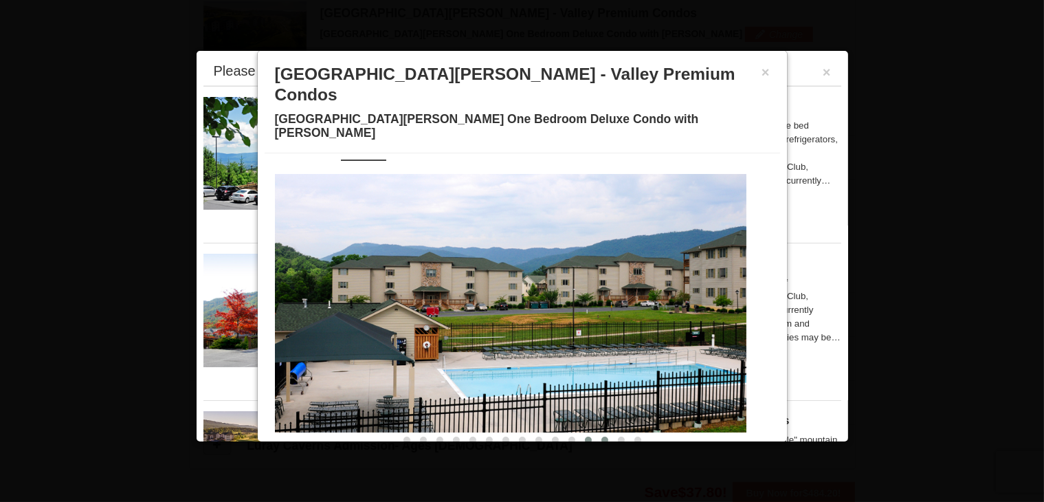
click at [601, 436] on span at bounding box center [604, 439] width 7 height 7
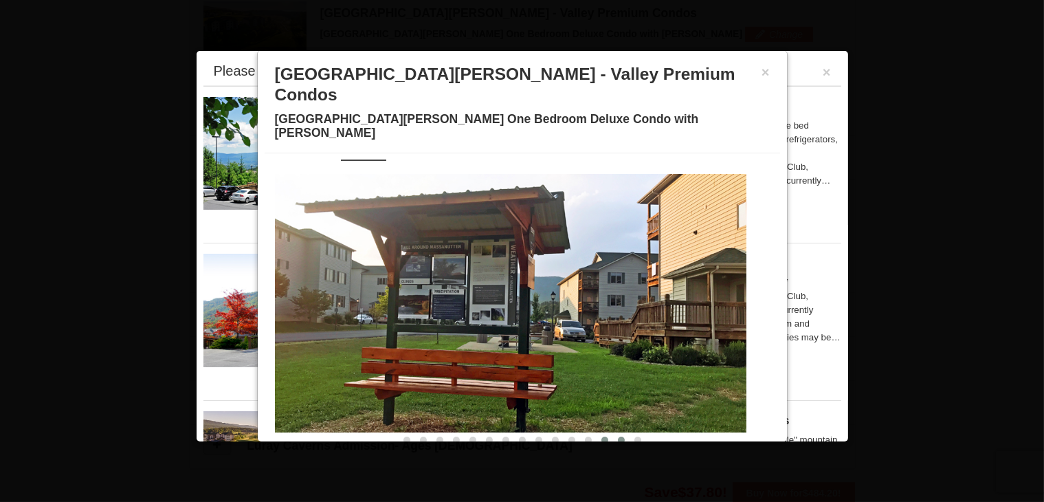
click at [618, 436] on span at bounding box center [621, 439] width 7 height 7
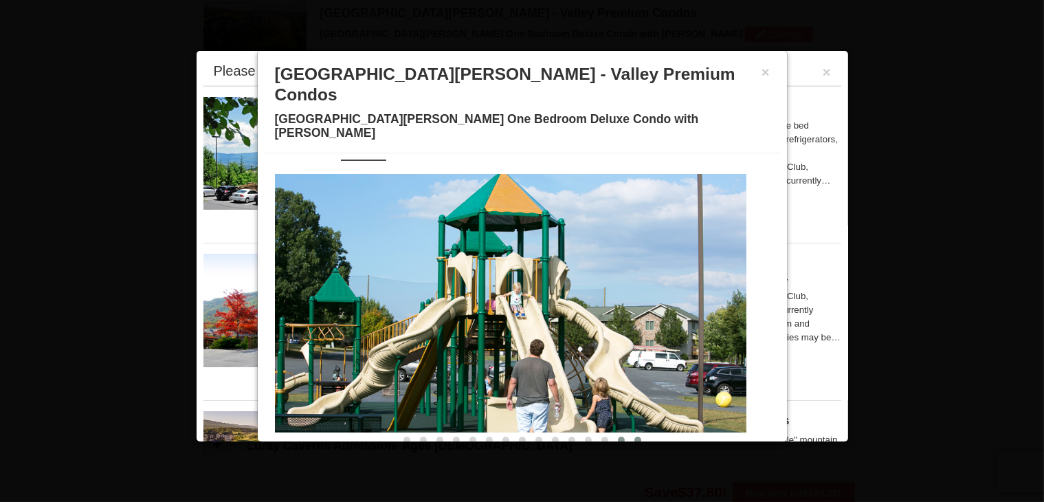
click at [634, 436] on span at bounding box center [637, 439] width 7 height 7
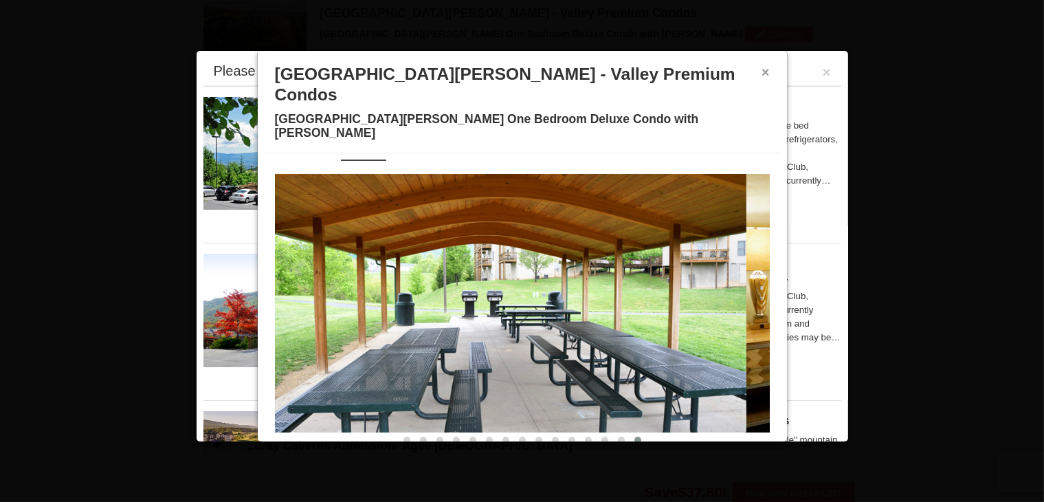
click at [761, 72] on button "×" at bounding box center [765, 72] width 8 height 14
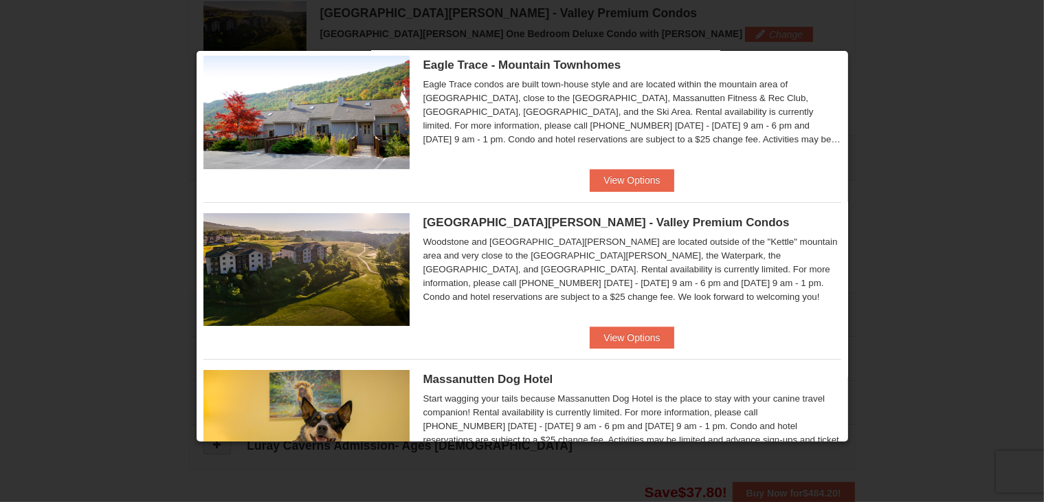
scroll to position [205, 0]
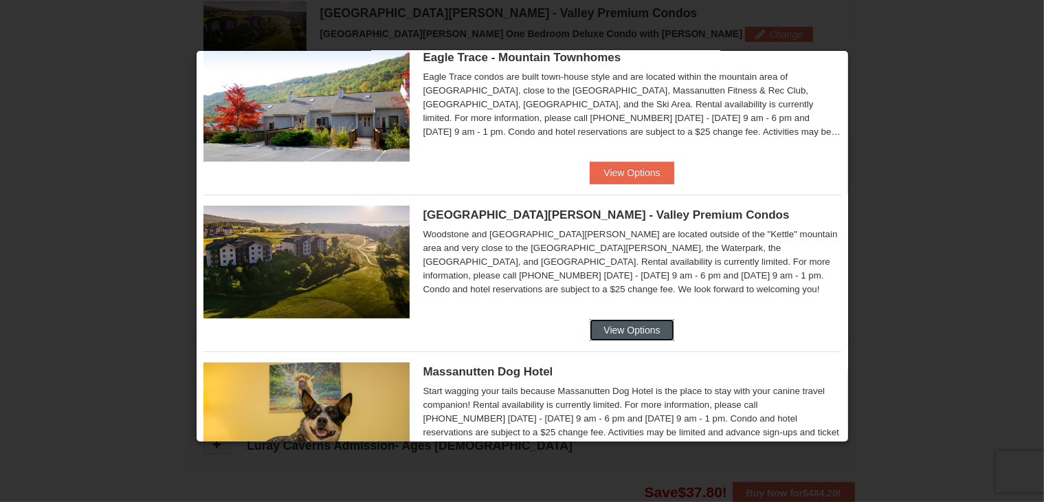
click at [653, 330] on button "View Options" at bounding box center [631, 330] width 84 height 22
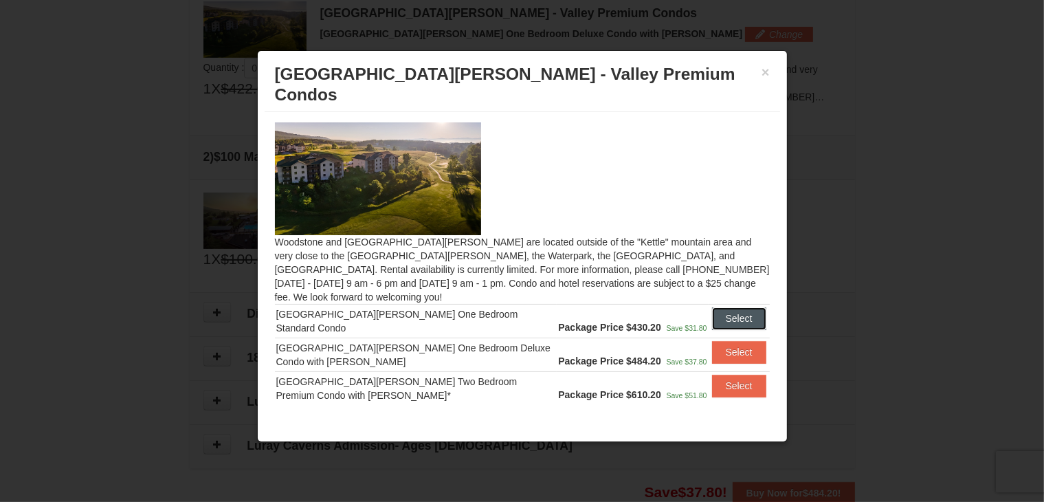
click at [721, 307] on button "Select" at bounding box center [739, 318] width 54 height 22
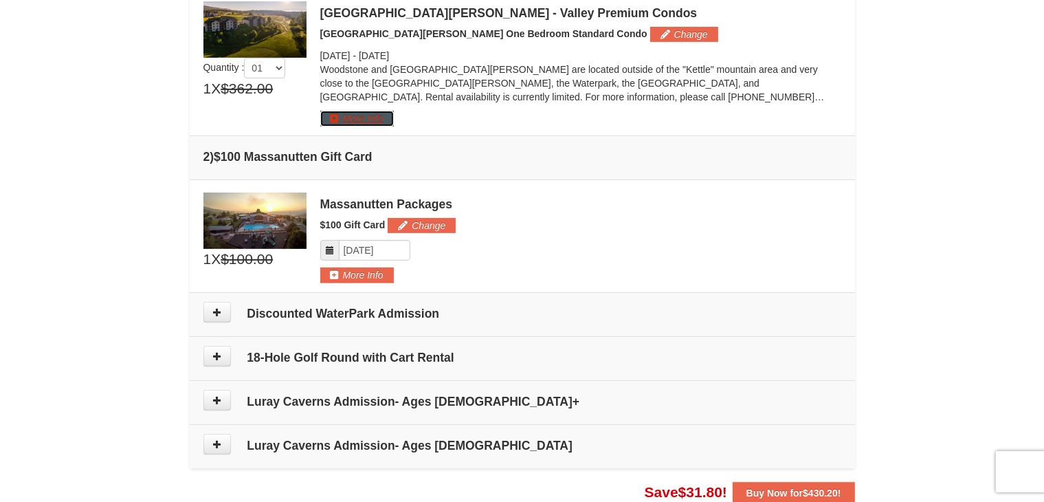
click at [374, 119] on button "More Info" at bounding box center [357, 118] width 74 height 15
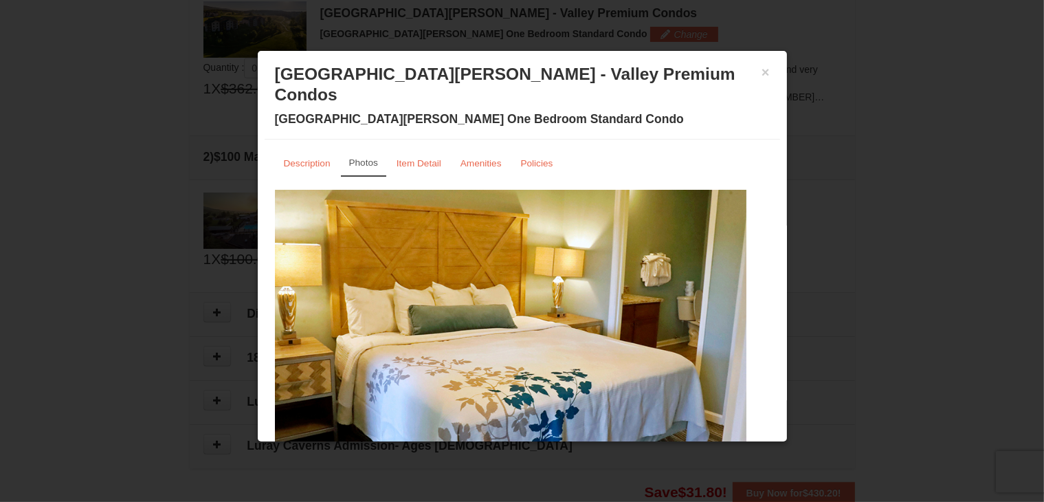
scroll to position [30, 0]
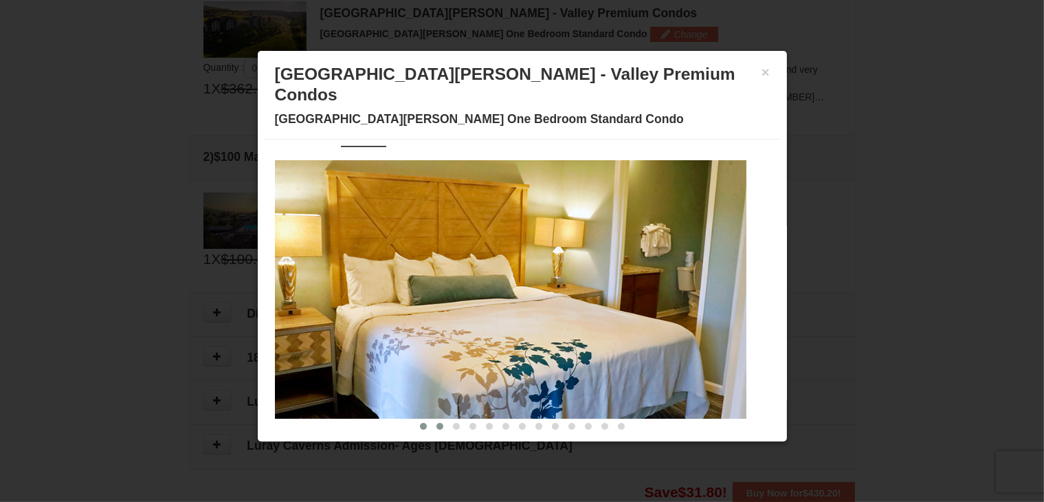
click at [431, 419] on button at bounding box center [439, 426] width 16 height 14
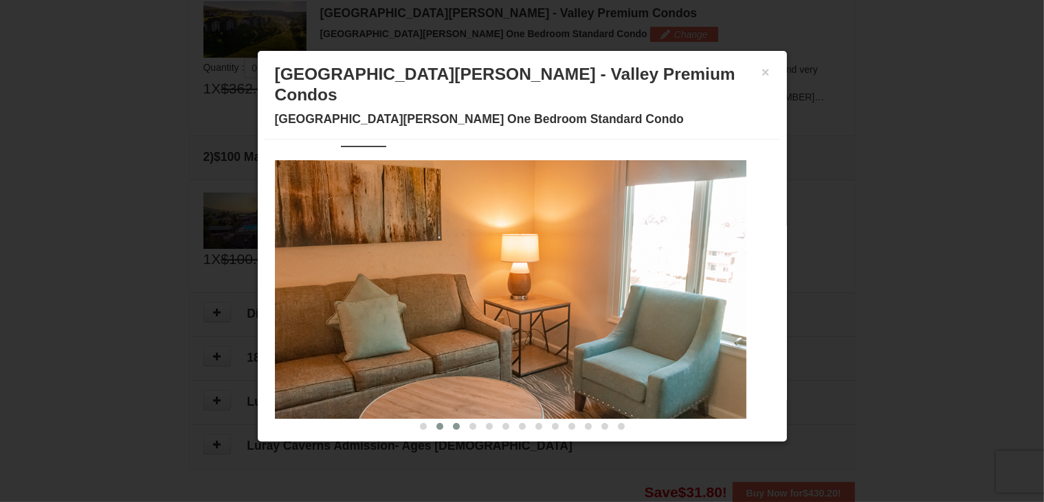
click at [448, 419] on button at bounding box center [456, 426] width 16 height 14
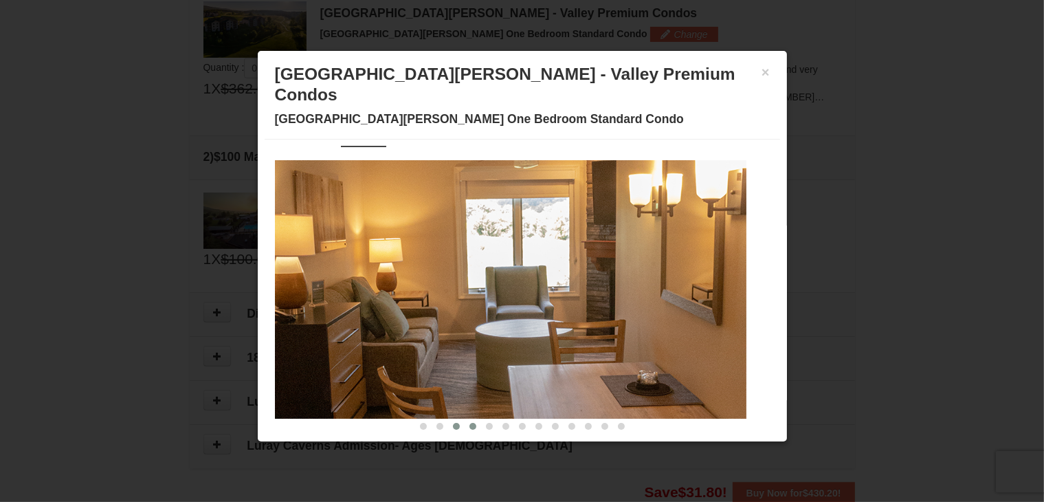
click at [469, 423] on span at bounding box center [472, 426] width 7 height 7
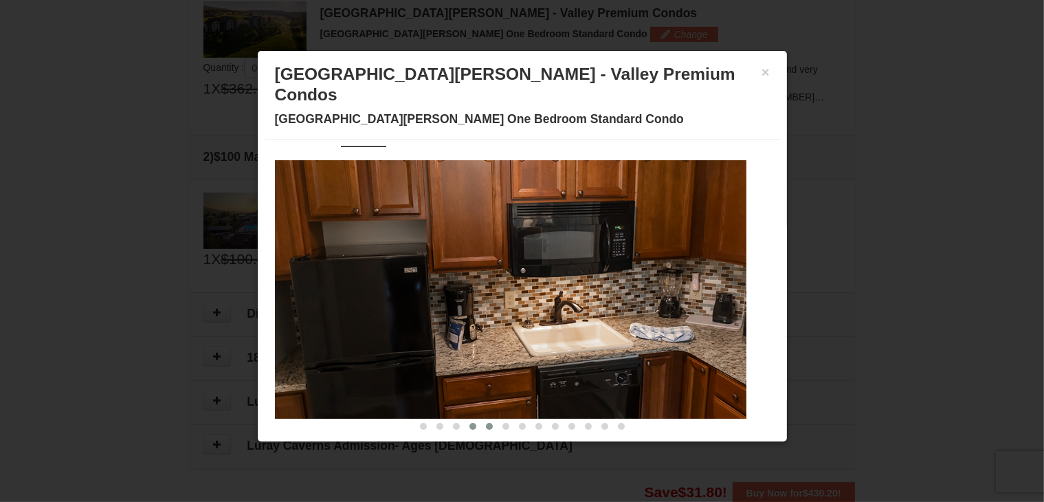
click at [486, 423] on span at bounding box center [489, 426] width 7 height 7
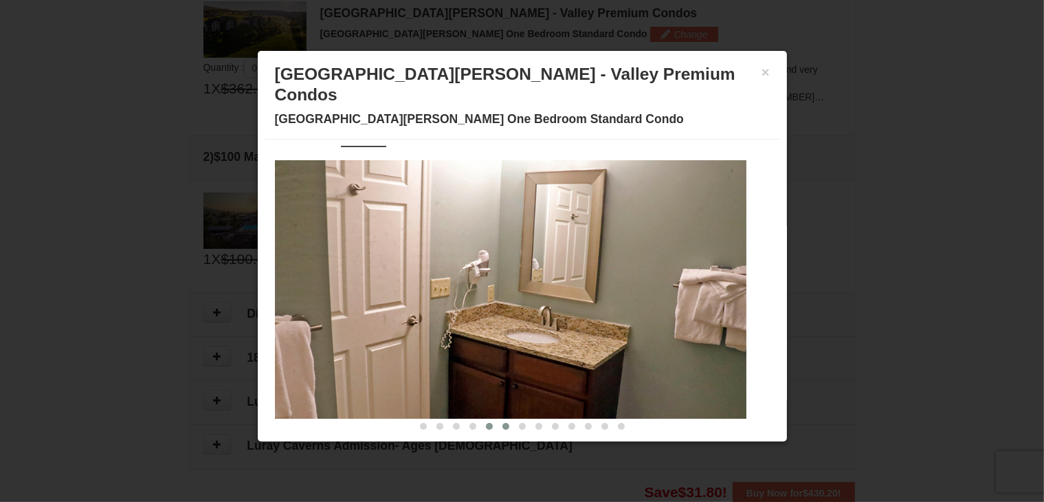
click at [502, 423] on span at bounding box center [505, 426] width 7 height 7
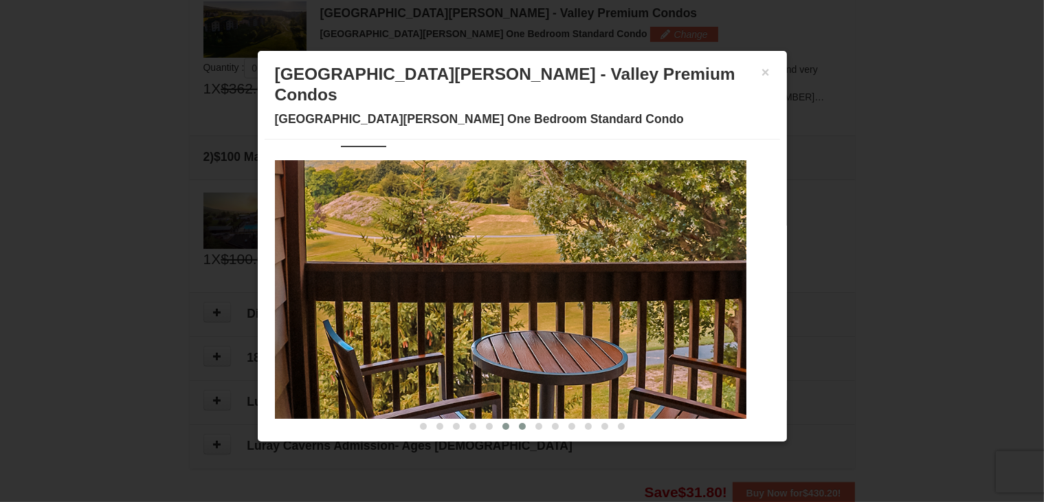
click at [519, 423] on span at bounding box center [522, 426] width 7 height 7
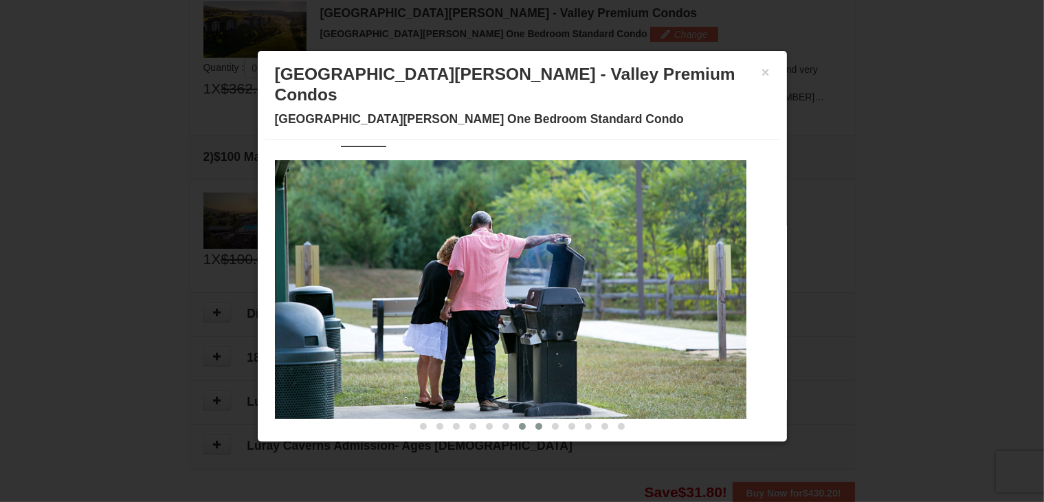
click at [535, 423] on span at bounding box center [538, 426] width 7 height 7
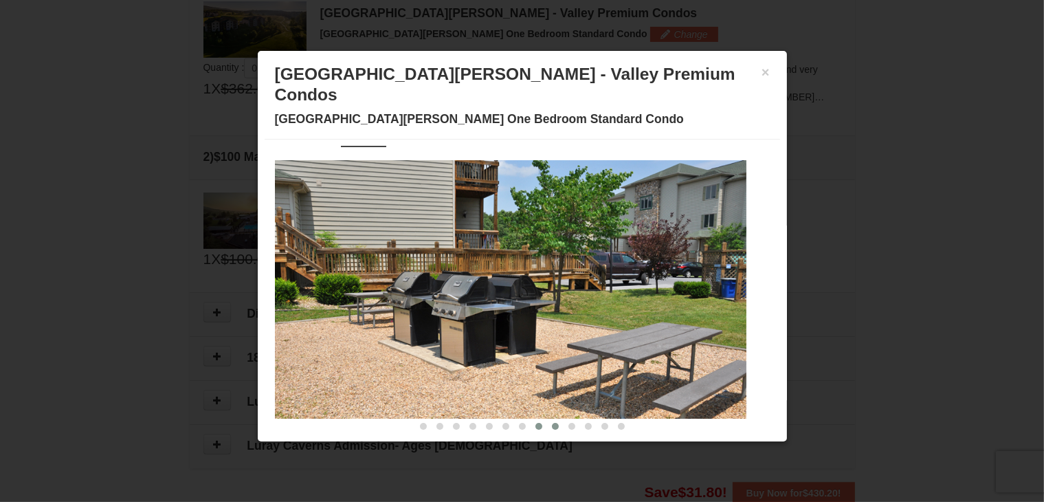
click at [552, 423] on span at bounding box center [555, 426] width 7 height 7
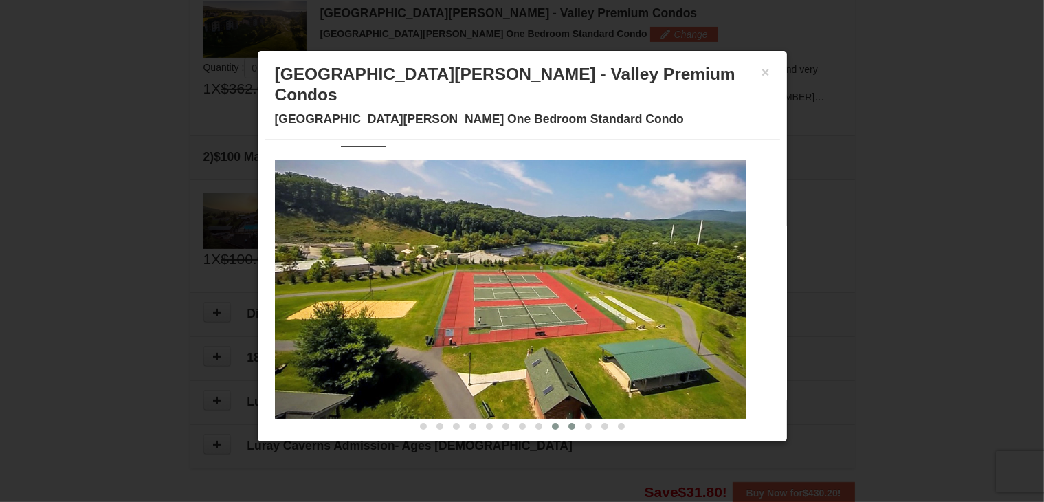
click at [568, 423] on span at bounding box center [571, 426] width 7 height 7
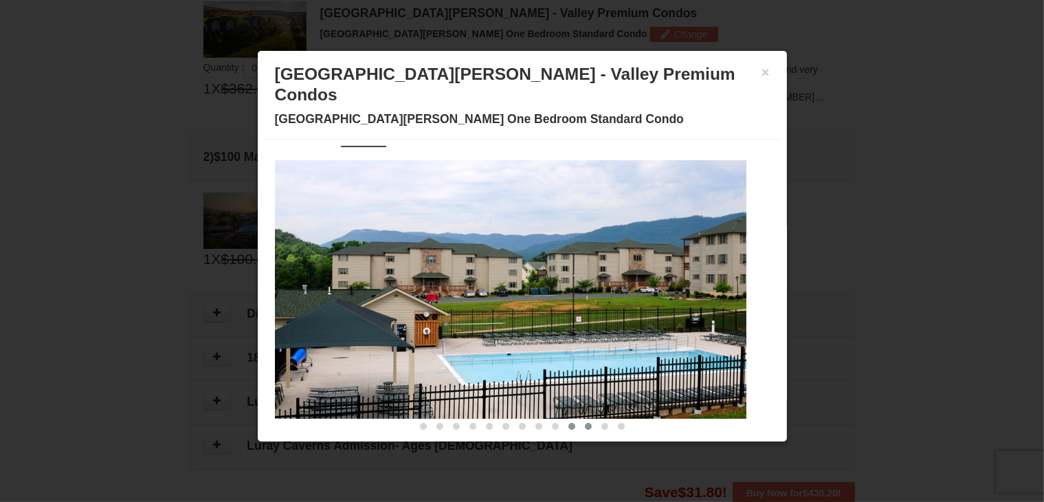
click at [585, 423] on span at bounding box center [588, 426] width 7 height 7
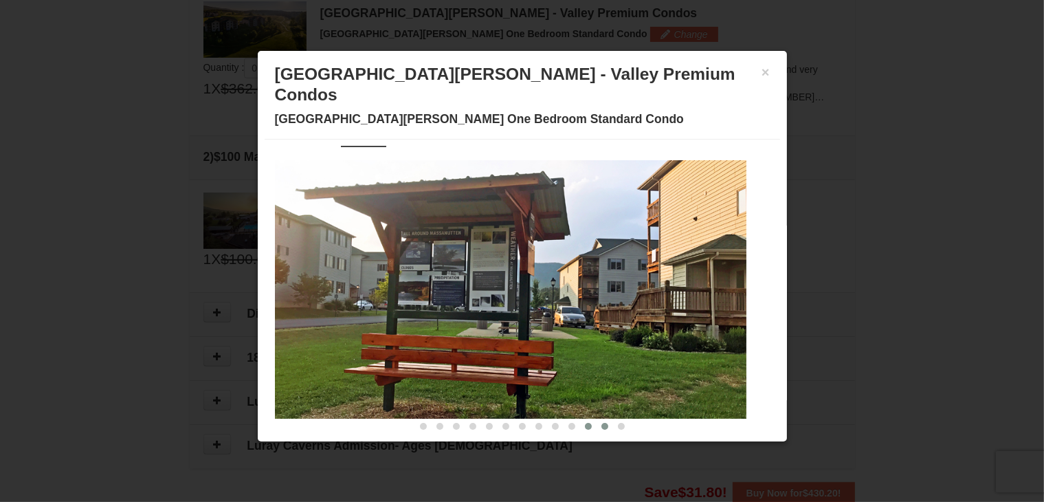
click at [601, 423] on span at bounding box center [604, 426] width 7 height 7
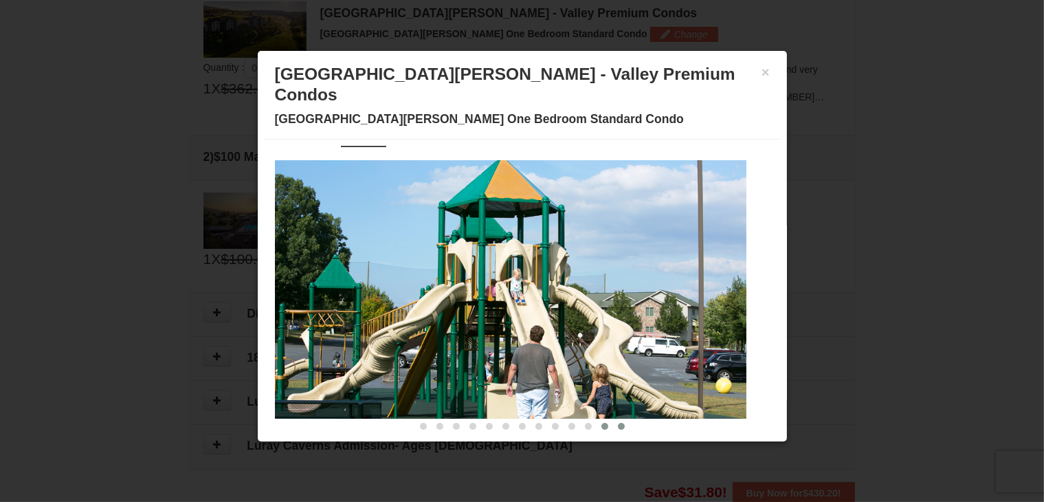
click at [613, 419] on button at bounding box center [621, 426] width 16 height 14
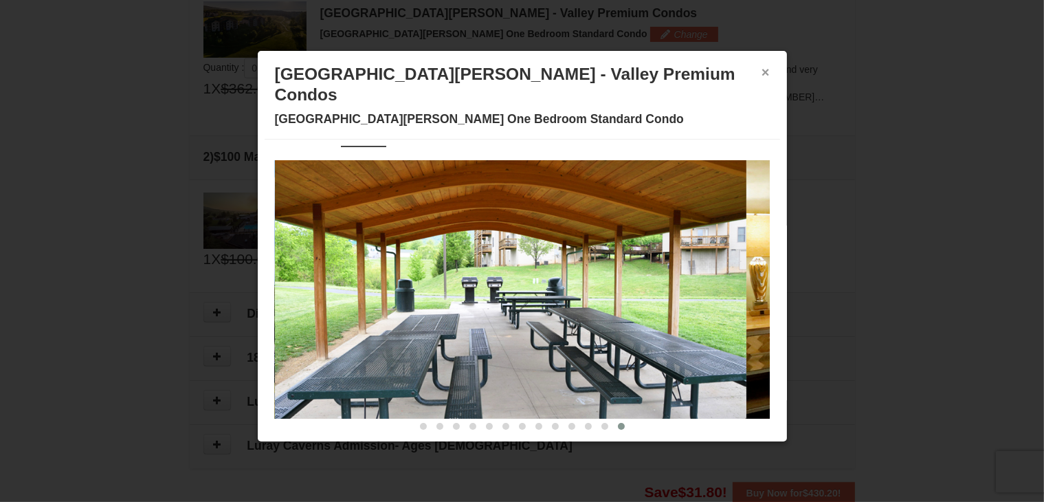
click at [761, 71] on button "×" at bounding box center [765, 72] width 8 height 14
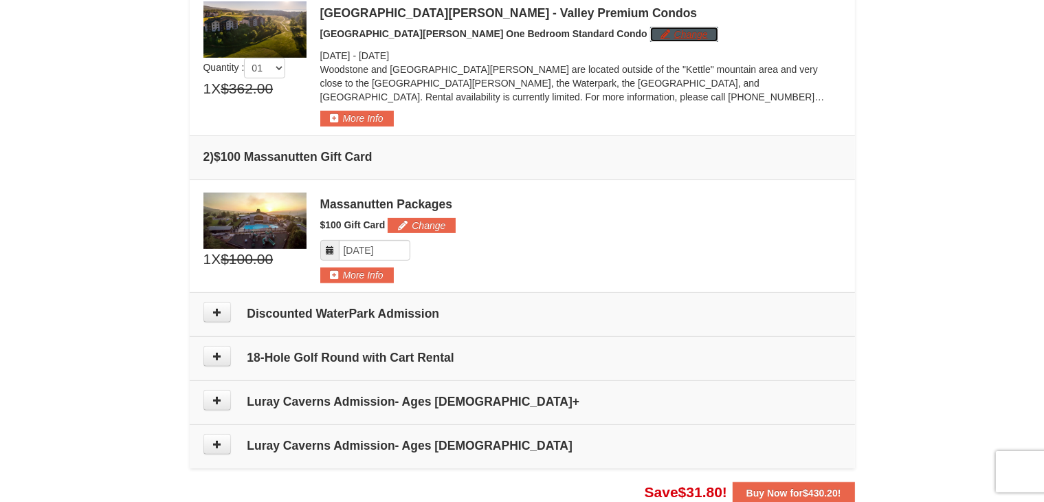
click at [650, 33] on button "Change" at bounding box center [684, 34] width 68 height 15
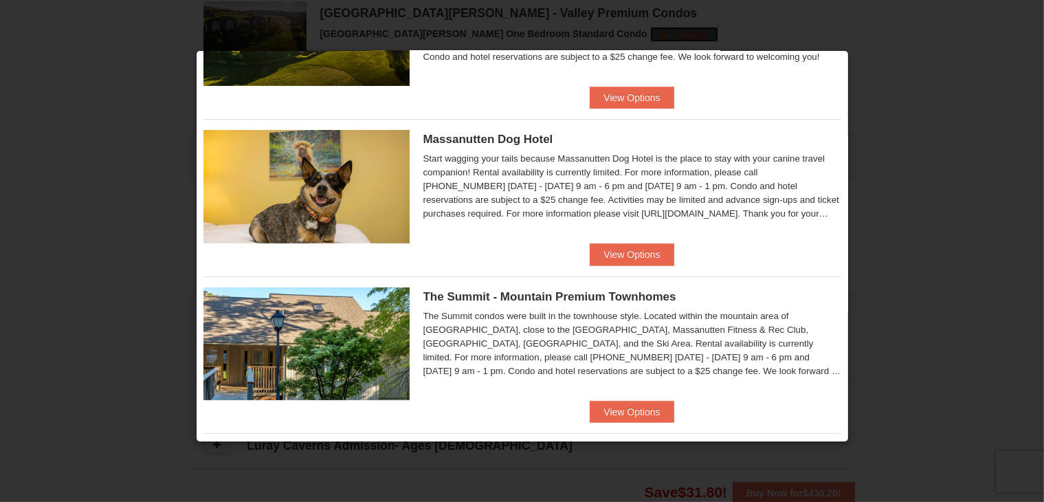
scroll to position [440, 0]
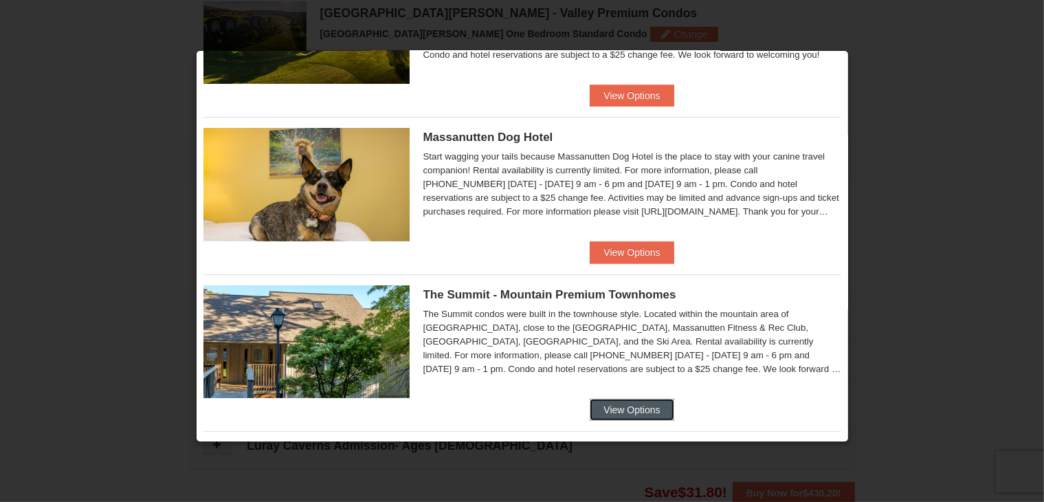
click at [629, 402] on button "View Options" at bounding box center [631, 409] width 84 height 22
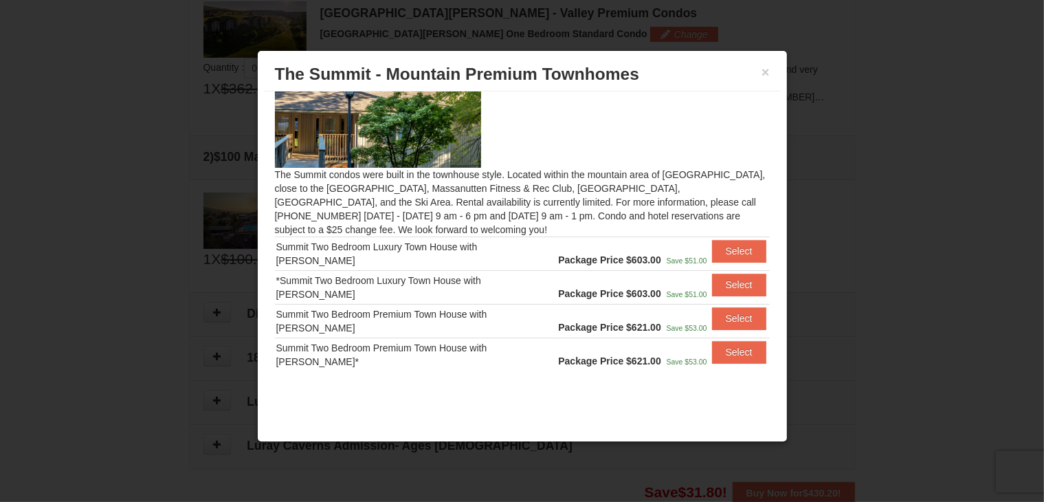
scroll to position [0, 0]
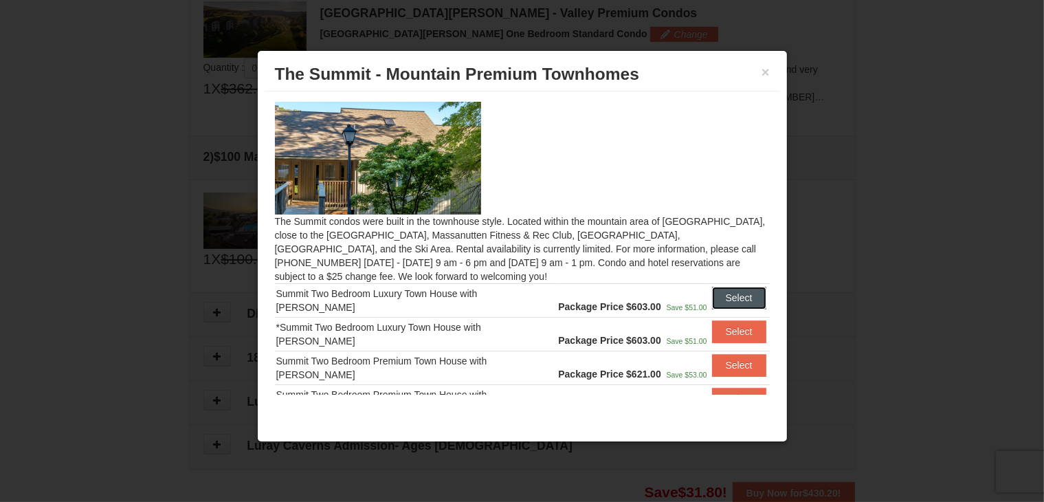
click at [728, 291] on button "Select" at bounding box center [739, 297] width 54 height 22
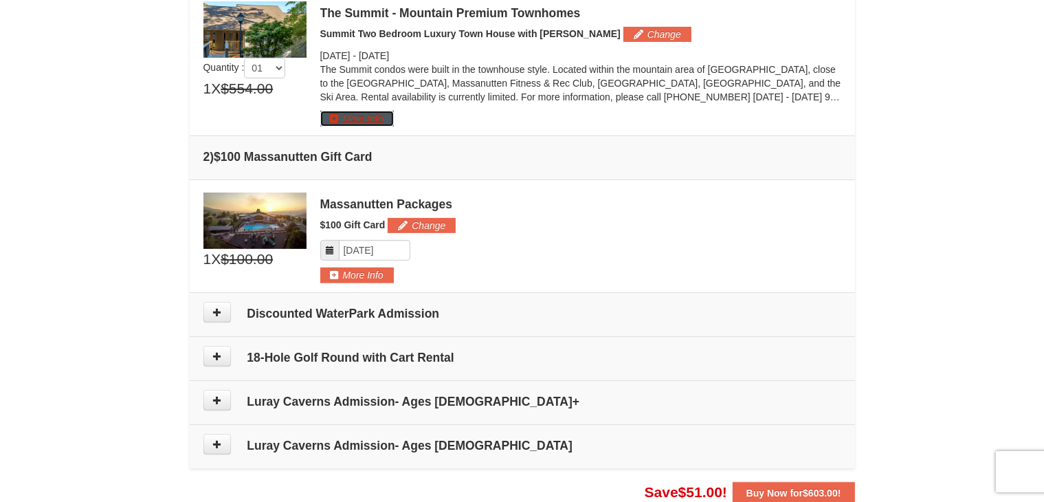
click at [363, 117] on button "More Info" at bounding box center [357, 118] width 74 height 15
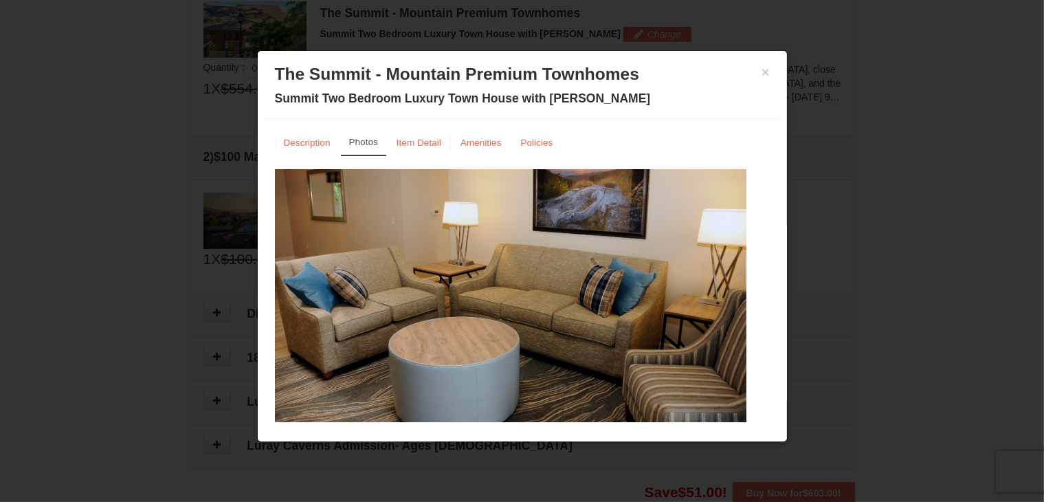
scroll to position [30, 0]
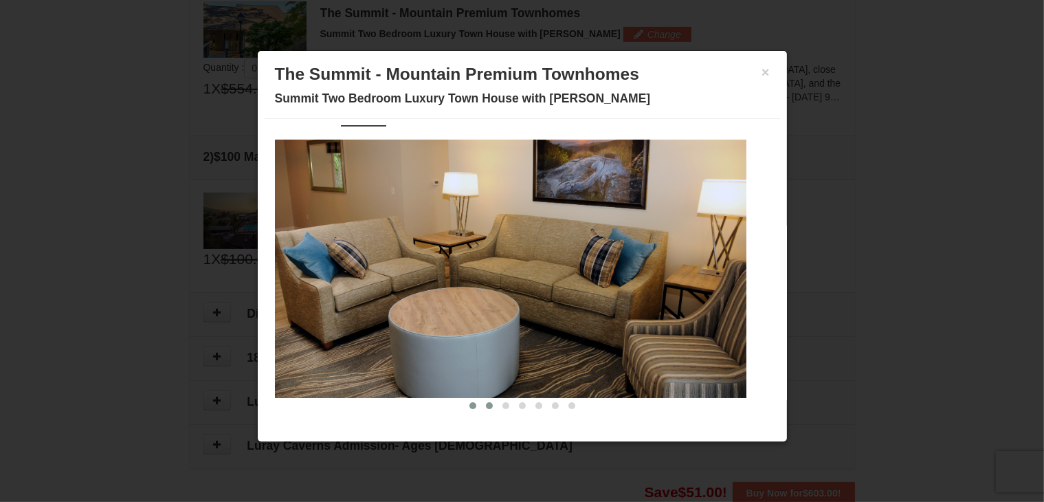
click at [486, 402] on span at bounding box center [489, 405] width 7 height 7
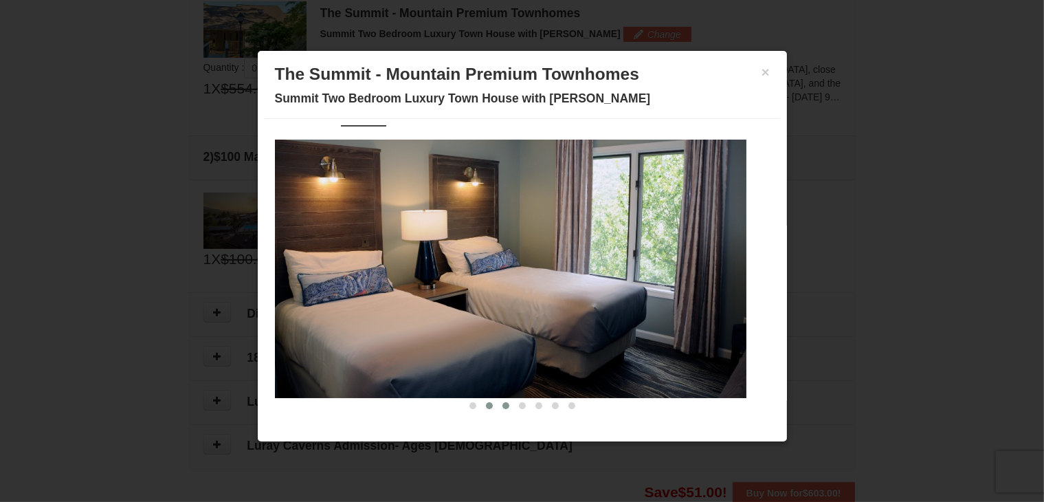
click at [502, 403] on span at bounding box center [505, 405] width 7 height 7
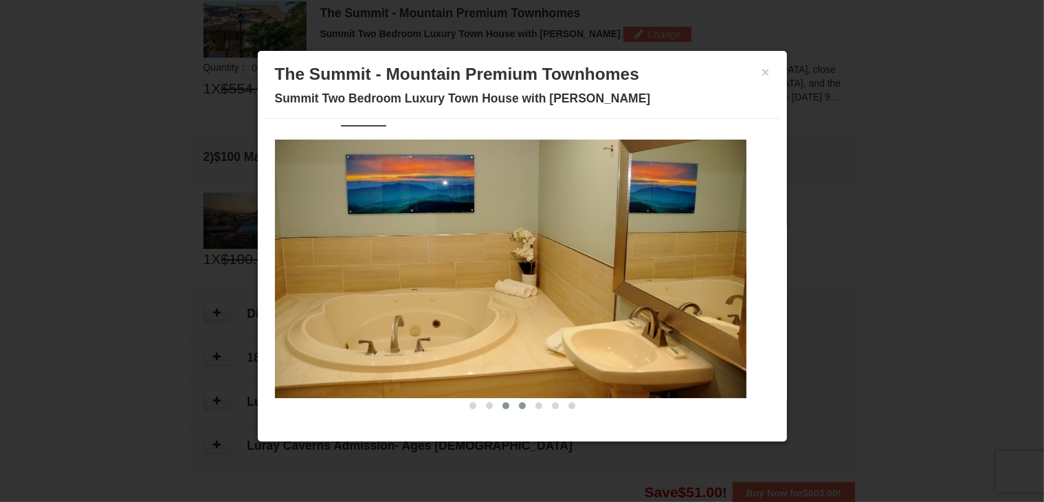
click at [519, 403] on span at bounding box center [522, 405] width 7 height 7
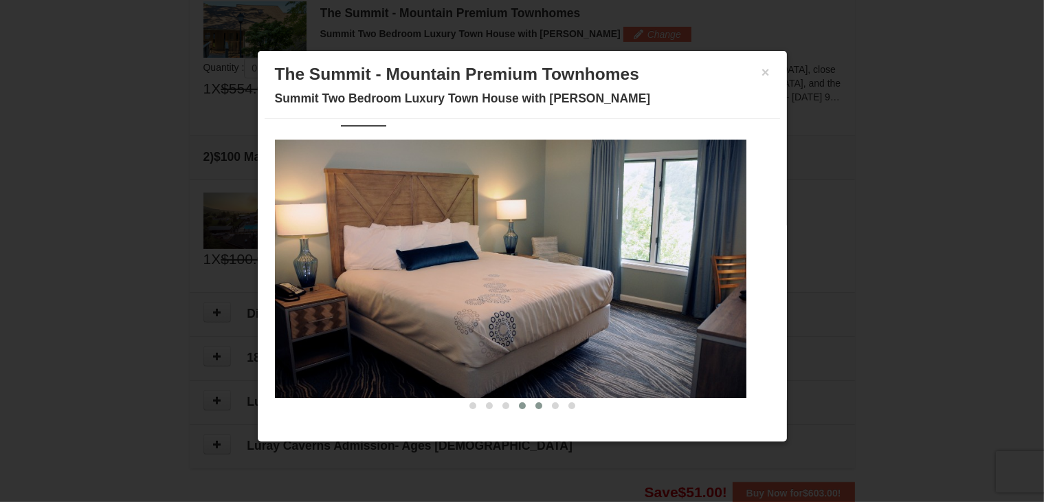
click at [535, 403] on span at bounding box center [538, 405] width 7 height 7
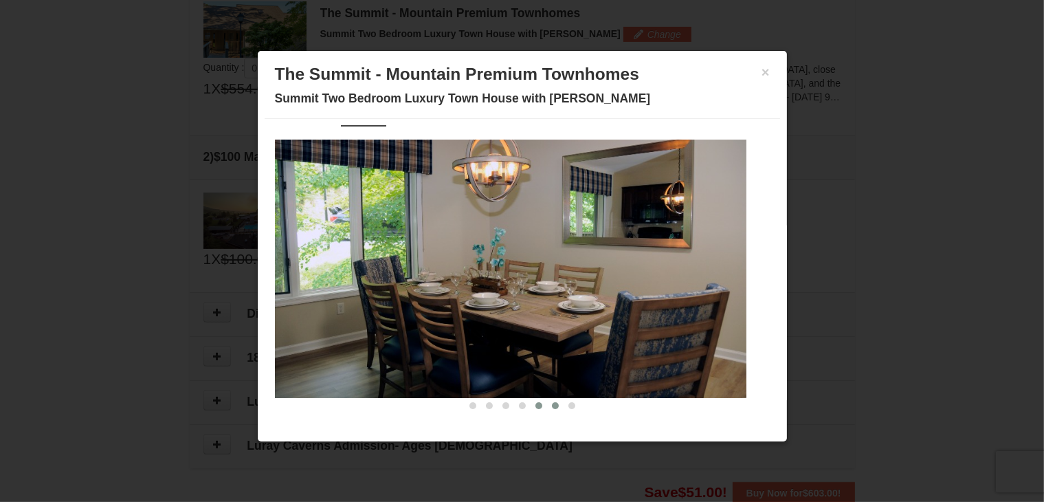
click at [552, 403] on span at bounding box center [555, 405] width 7 height 7
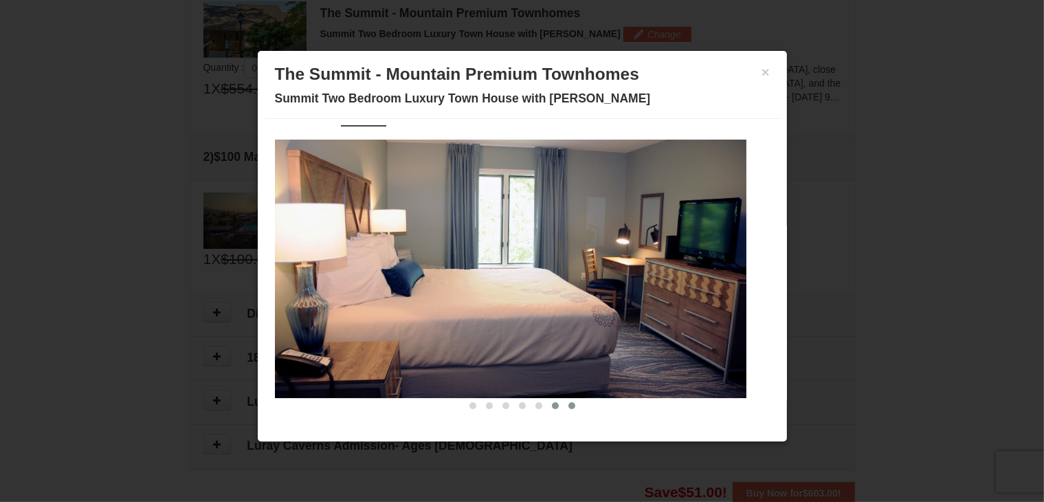
click at [568, 402] on span at bounding box center [571, 405] width 7 height 7
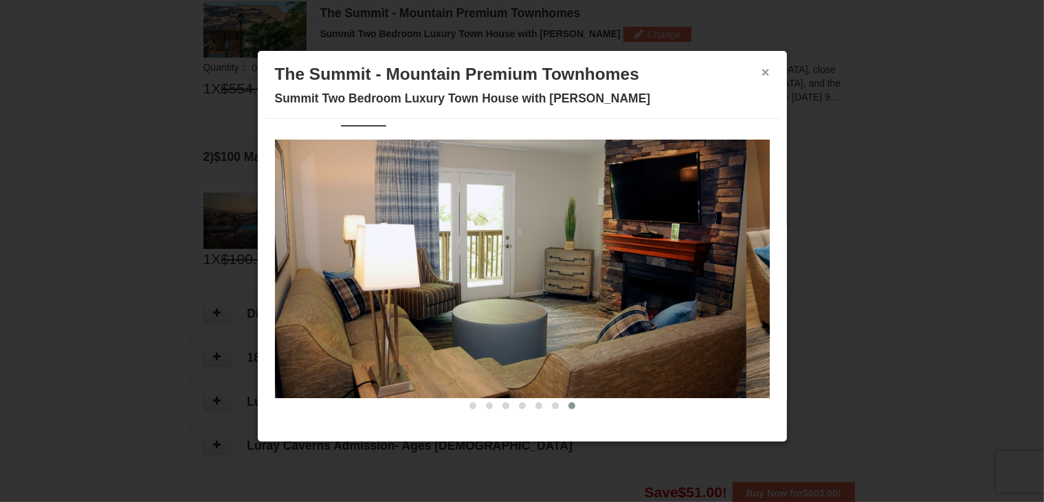
click at [761, 71] on button "×" at bounding box center [765, 72] width 8 height 14
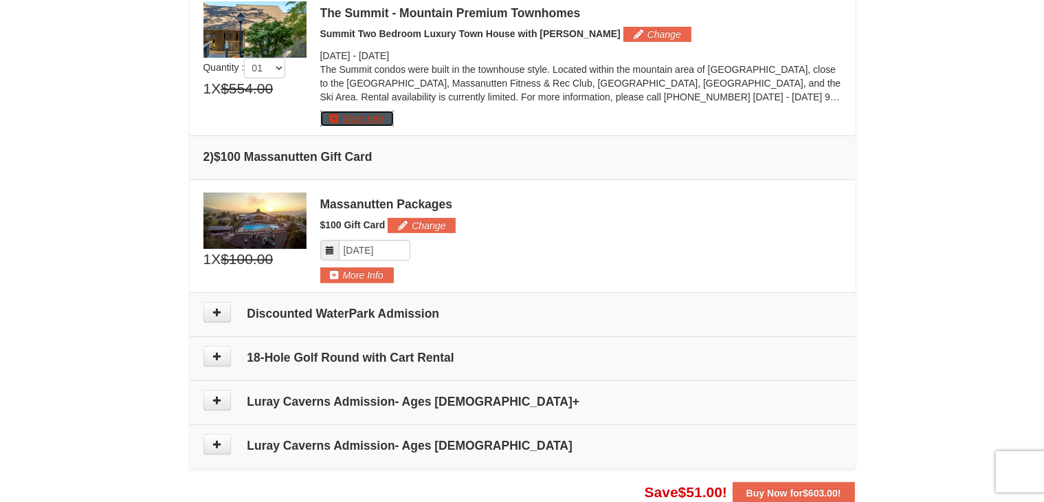
click at [367, 121] on button "More Info" at bounding box center [357, 118] width 74 height 15
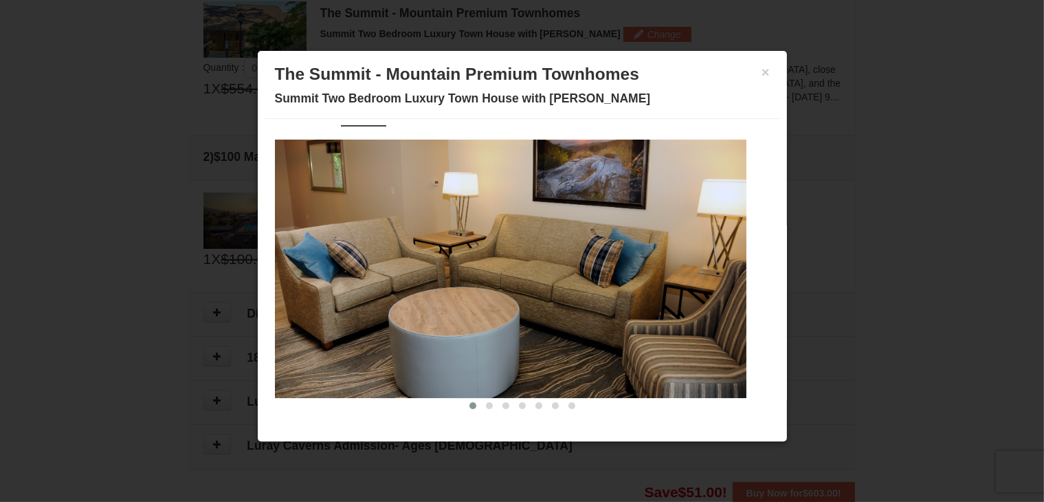
scroll to position [0, 0]
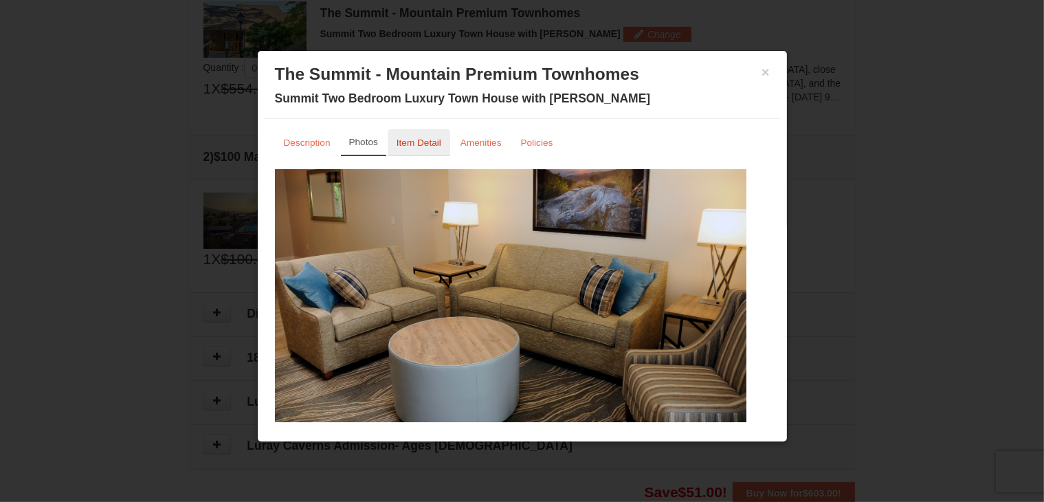
click at [412, 140] on small "Item Detail" at bounding box center [418, 142] width 45 height 10
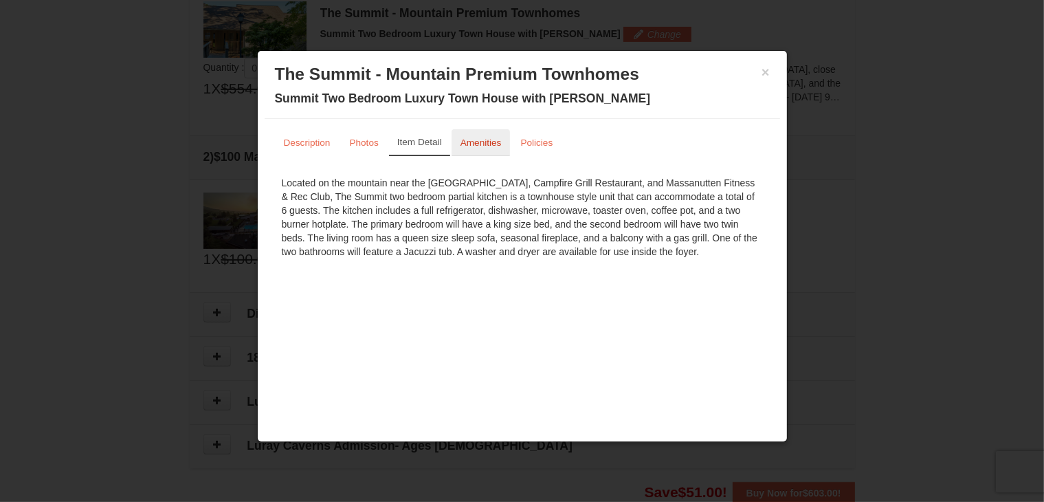
click at [466, 144] on small "Amenities" at bounding box center [480, 142] width 41 height 10
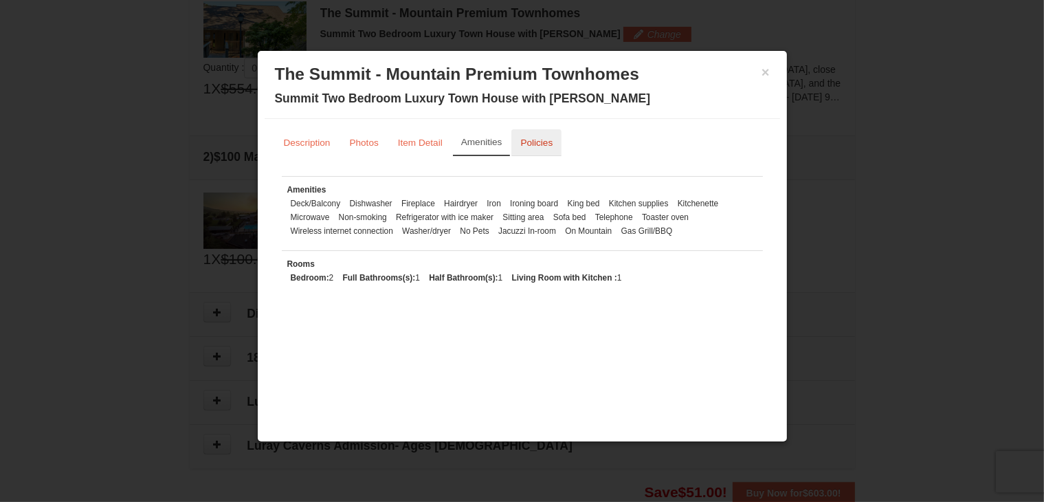
click at [533, 143] on small "Policies" at bounding box center [536, 142] width 32 height 10
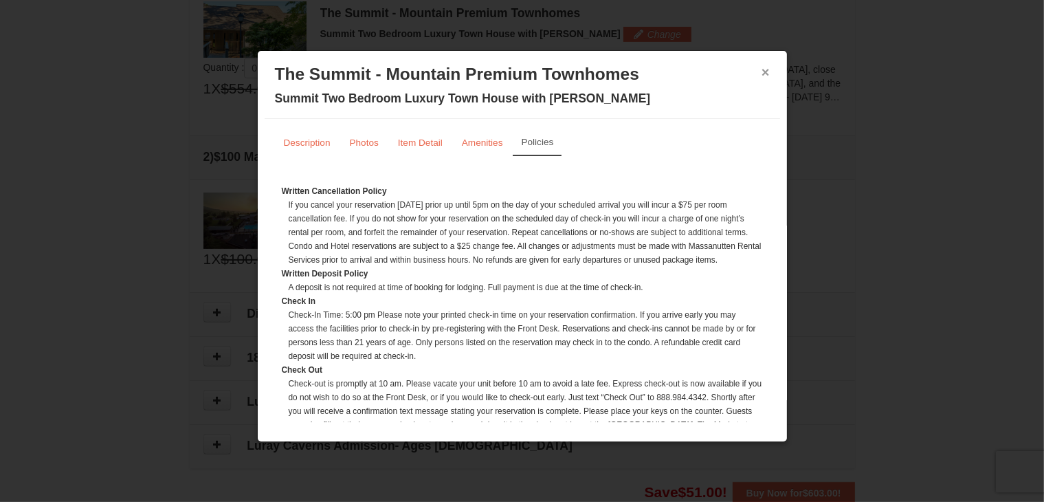
click at [761, 71] on button "×" at bounding box center [765, 72] width 8 height 14
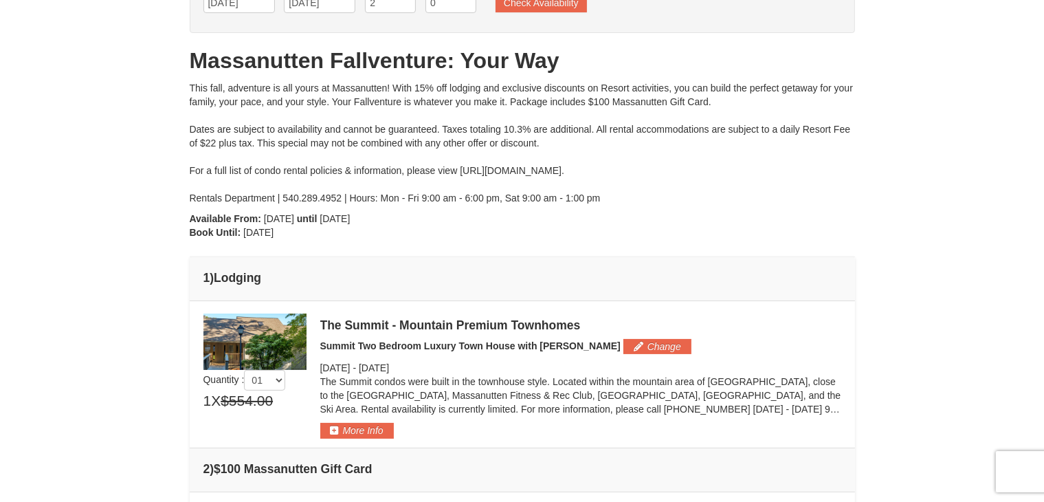
scroll to position [114, 0]
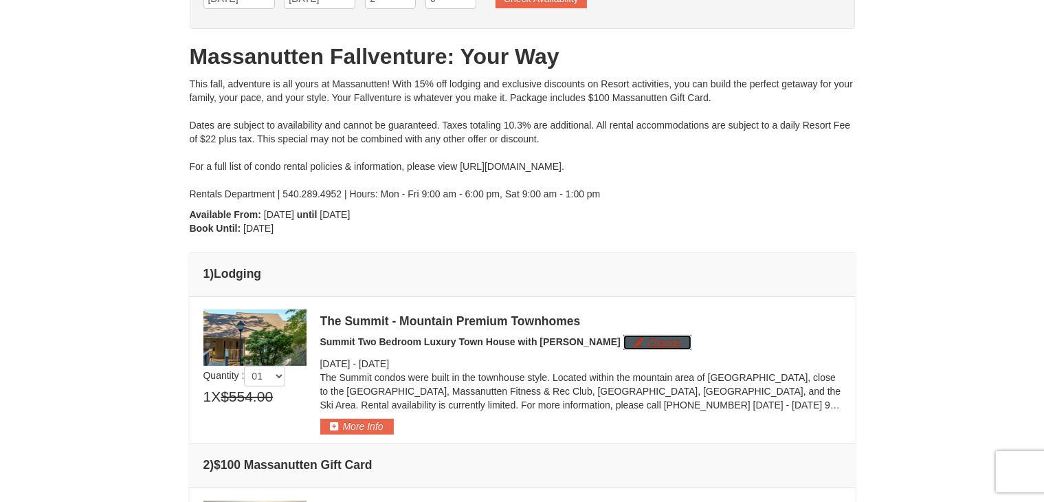
click at [629, 342] on button "Change" at bounding box center [657, 342] width 68 height 15
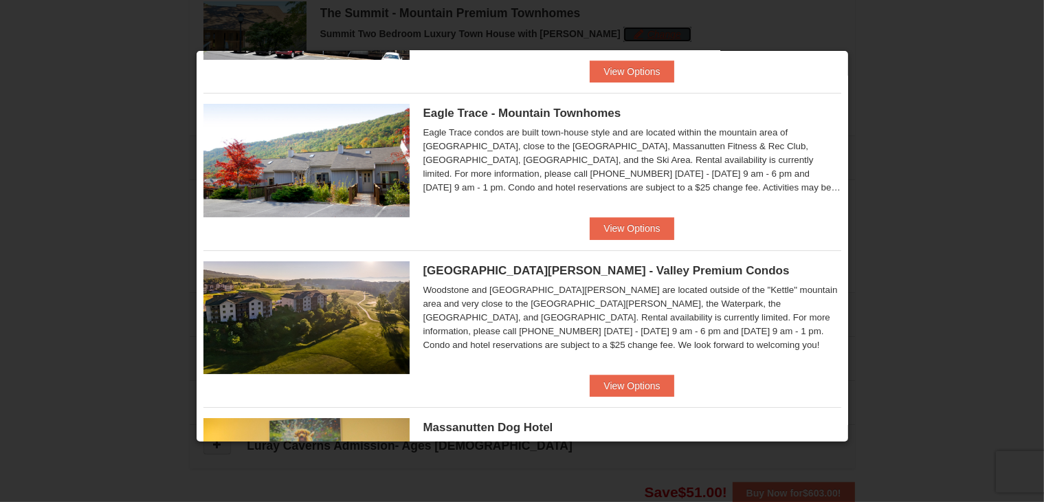
scroll to position [156, 0]
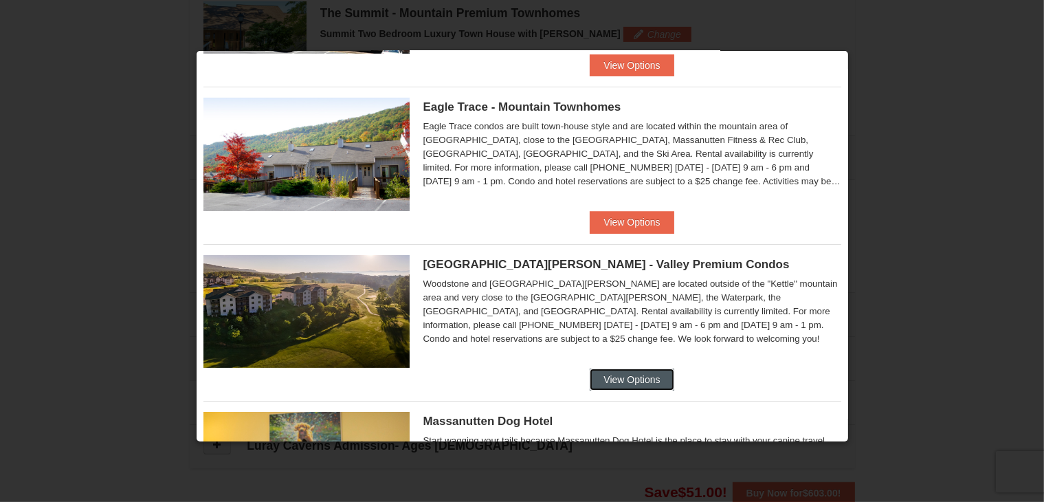
click at [629, 383] on button "View Options" at bounding box center [631, 379] width 84 height 22
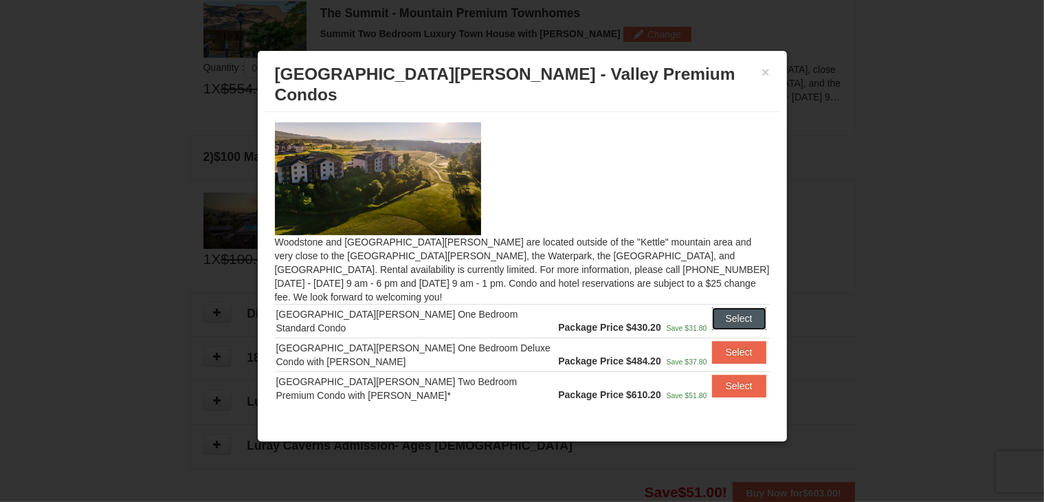
click at [738, 307] on button "Select" at bounding box center [739, 318] width 54 height 22
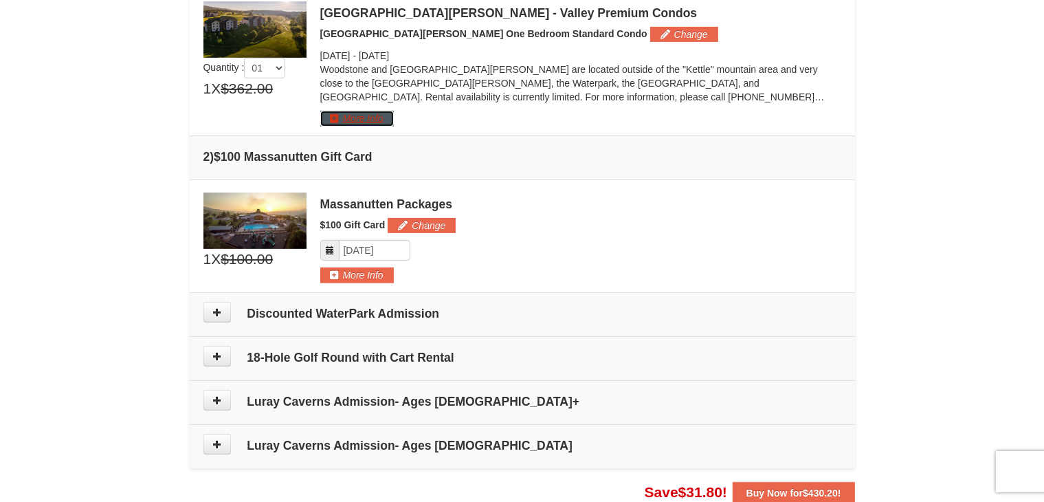
click at [378, 115] on button "More Info" at bounding box center [357, 118] width 74 height 15
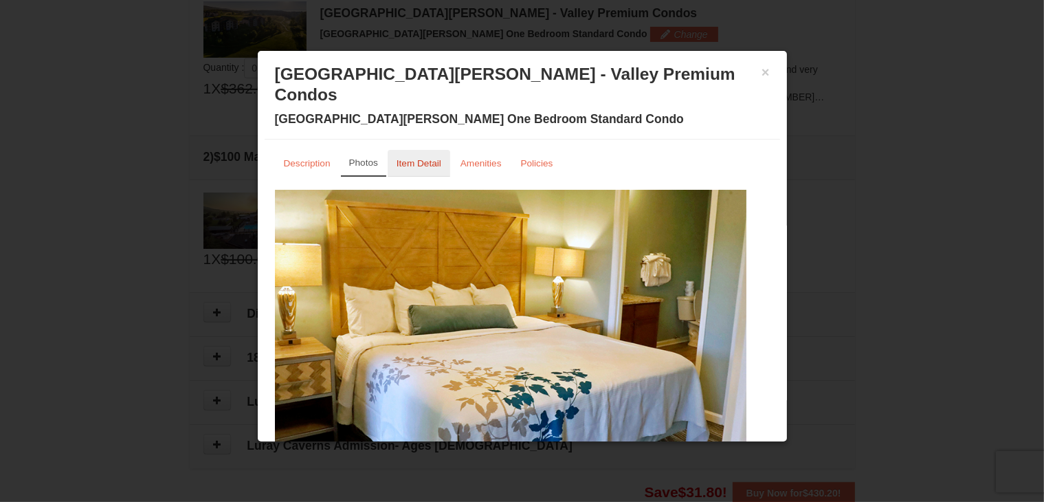
click at [425, 158] on small "Item Detail" at bounding box center [418, 163] width 45 height 10
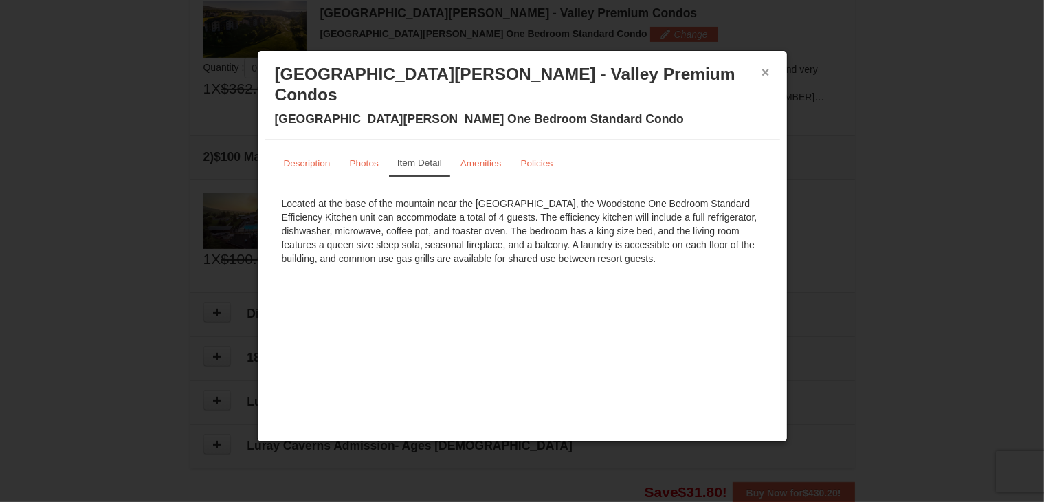
click at [764, 70] on button "×" at bounding box center [765, 72] width 8 height 14
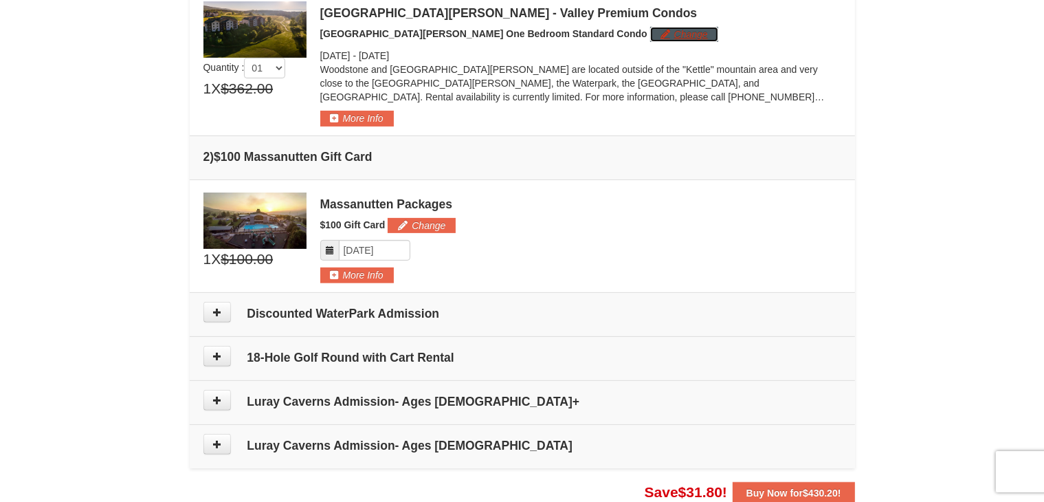
click at [650, 36] on button "Change" at bounding box center [684, 34] width 68 height 15
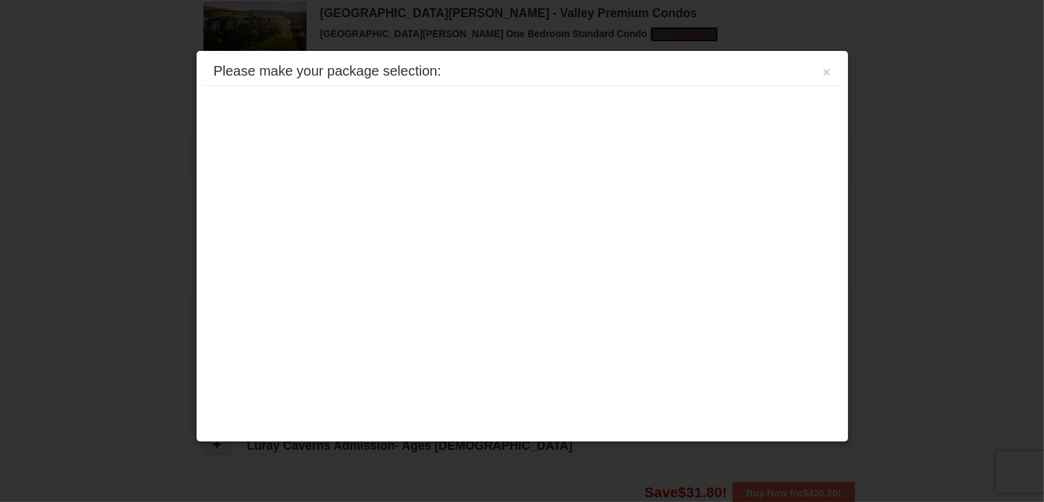
scroll to position [0, 0]
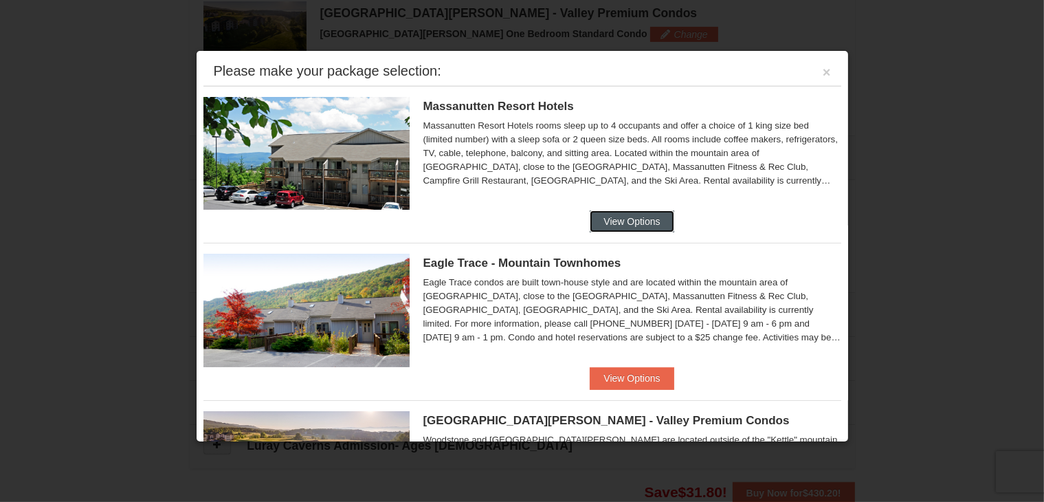
click at [625, 219] on button "View Options" at bounding box center [631, 221] width 84 height 22
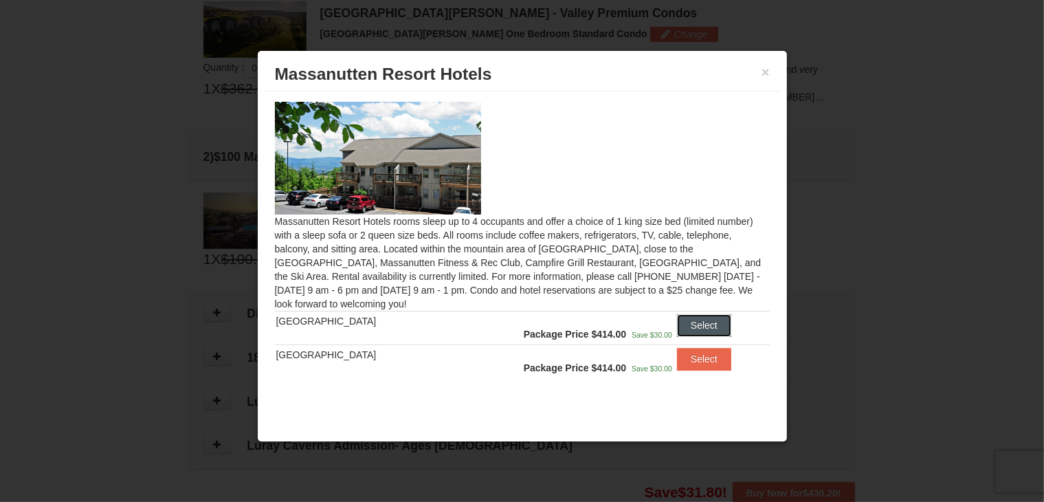
click at [688, 328] on button "Select" at bounding box center [704, 325] width 54 height 22
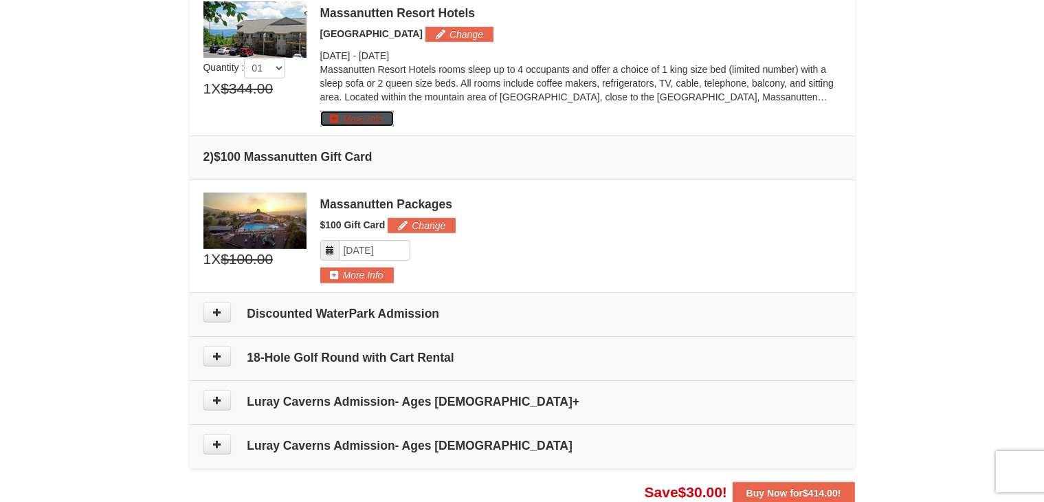
click at [368, 121] on button "More Info" at bounding box center [357, 118] width 74 height 15
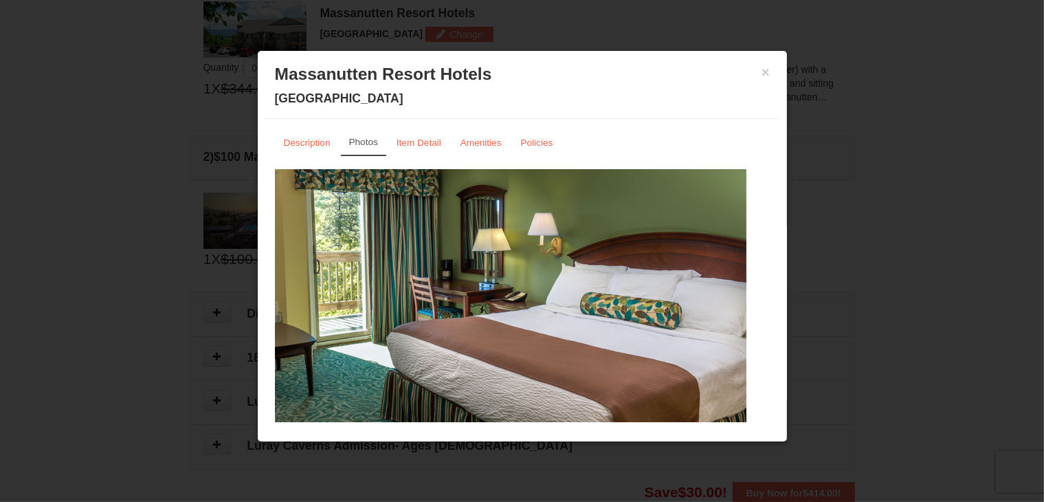
scroll to position [30, 0]
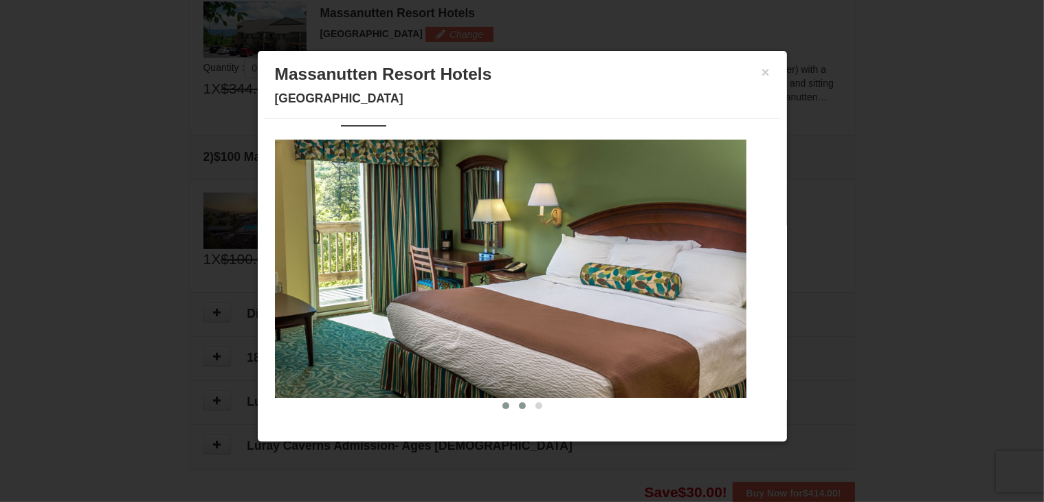
click at [519, 403] on span at bounding box center [522, 405] width 7 height 7
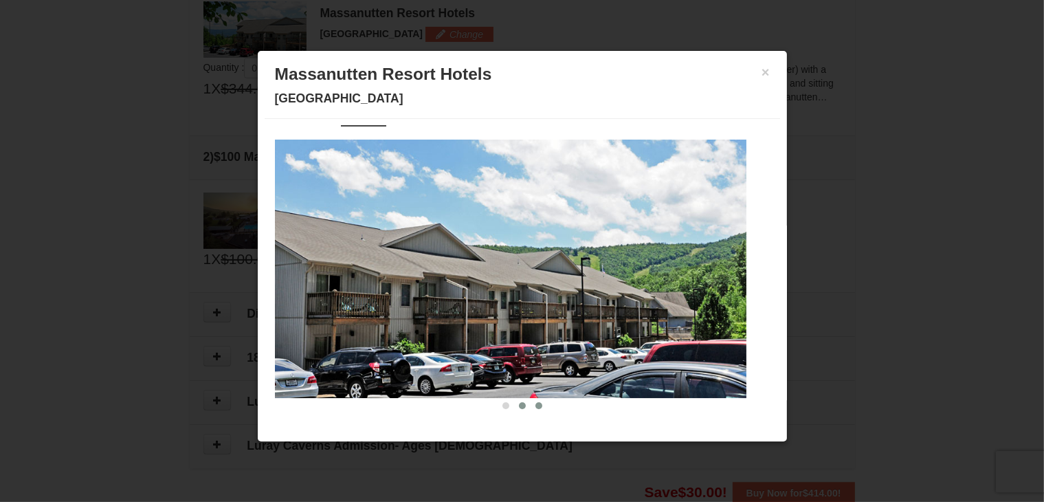
click at [535, 403] on span at bounding box center [538, 405] width 7 height 7
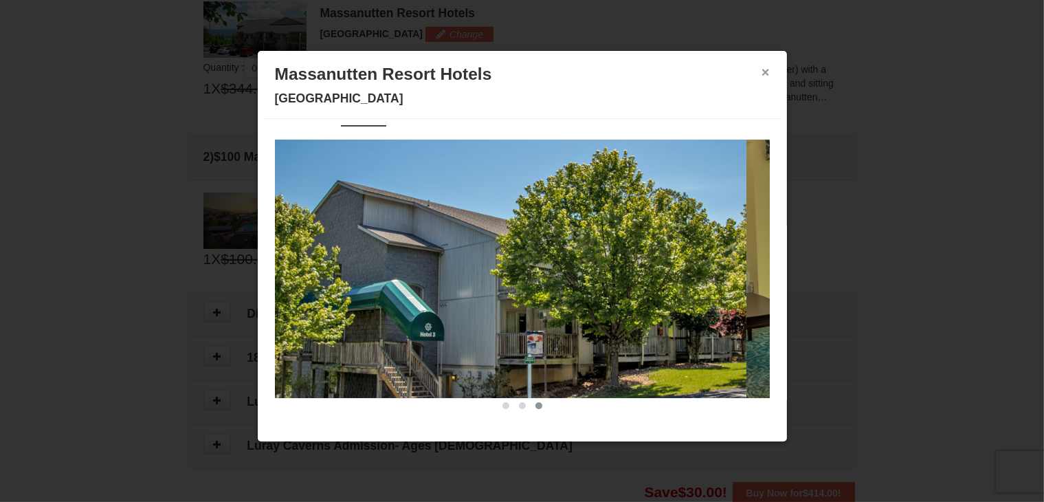
click at [761, 71] on button "×" at bounding box center [765, 72] width 8 height 14
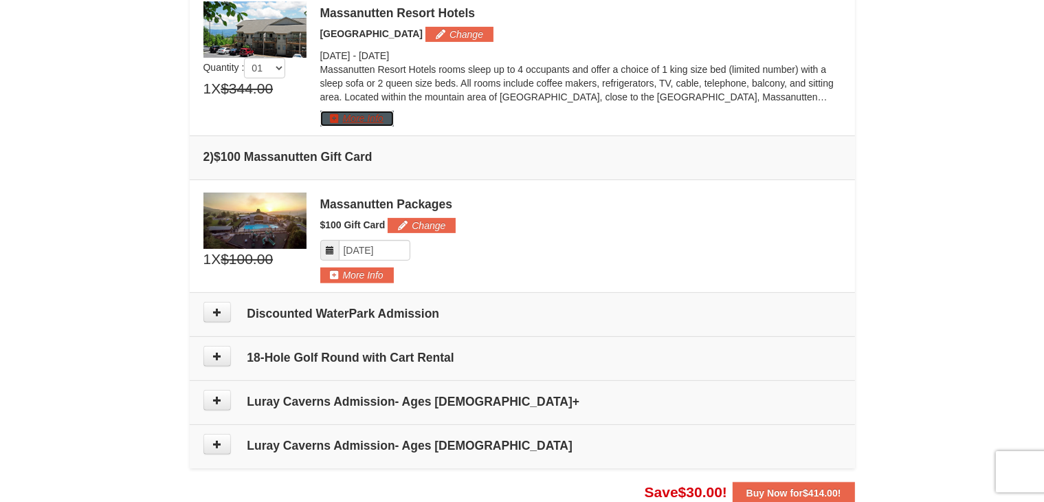
click at [338, 115] on button "More Info" at bounding box center [357, 118] width 74 height 15
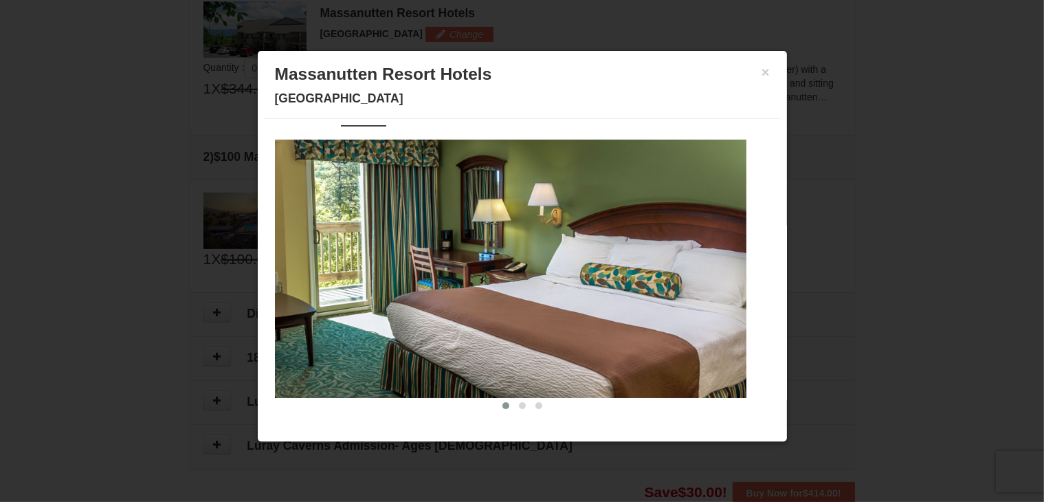
scroll to position [0, 0]
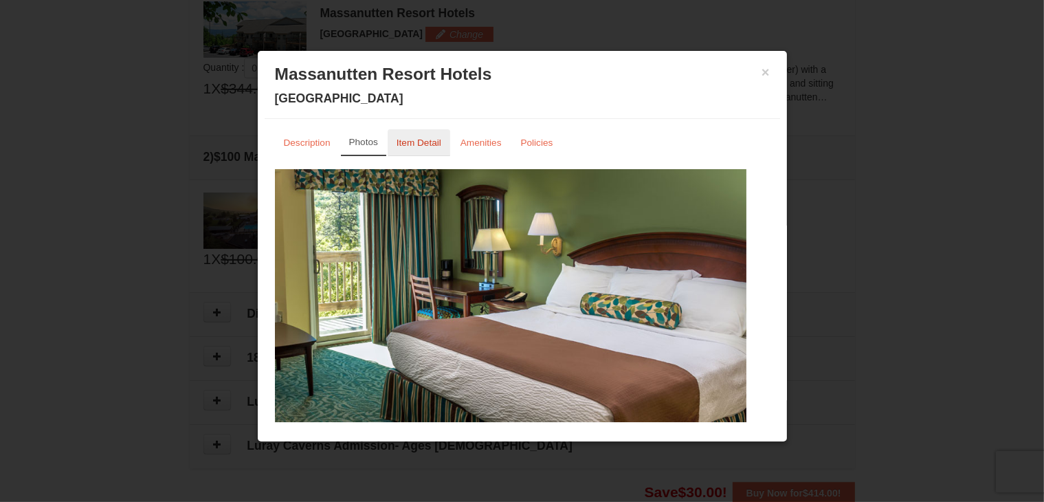
click at [427, 141] on small "Item Detail" at bounding box center [418, 142] width 45 height 10
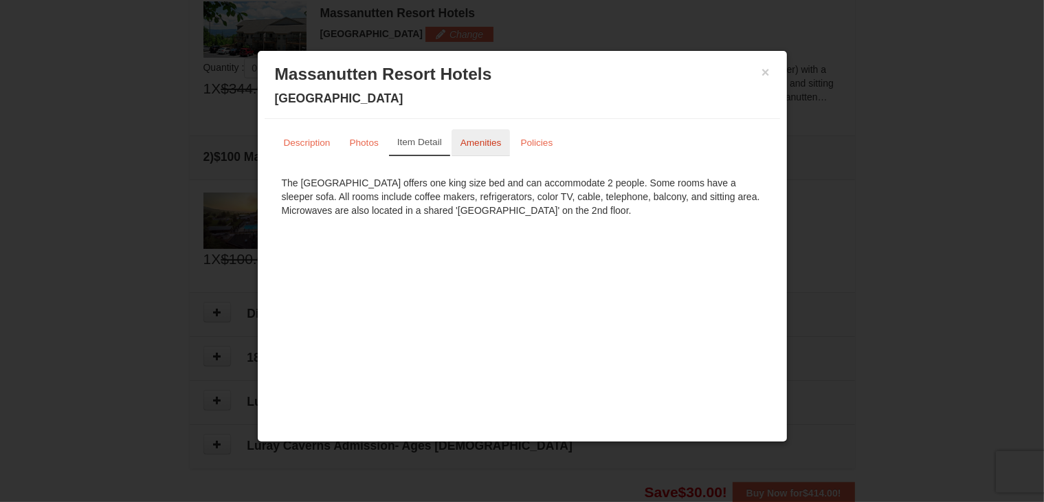
click at [470, 145] on small "Amenities" at bounding box center [480, 142] width 41 height 10
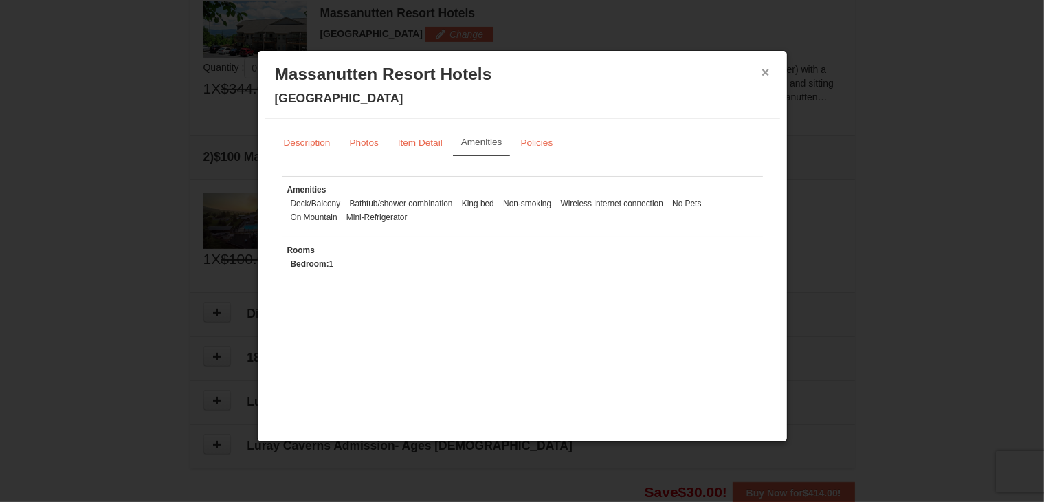
click at [767, 74] on button "×" at bounding box center [765, 72] width 8 height 14
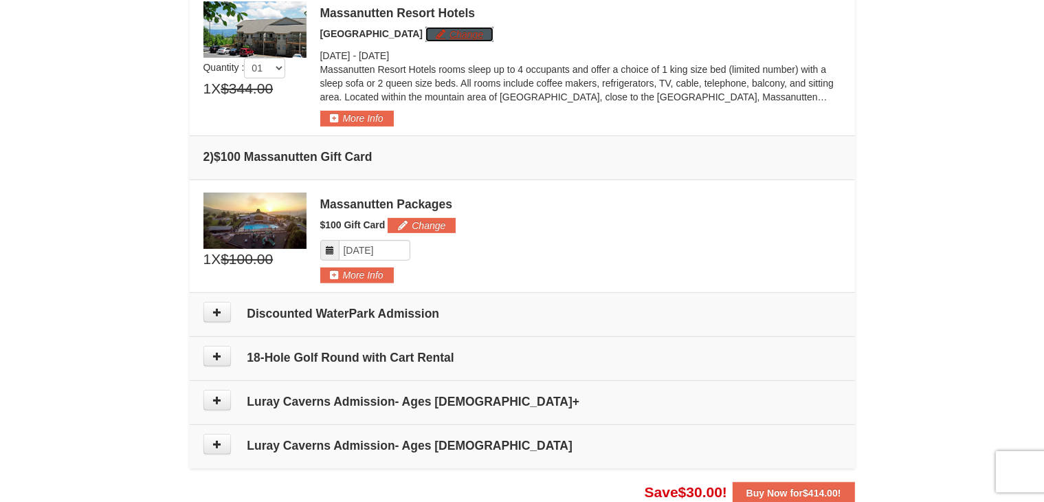
click at [425, 38] on button "Change" at bounding box center [459, 34] width 68 height 15
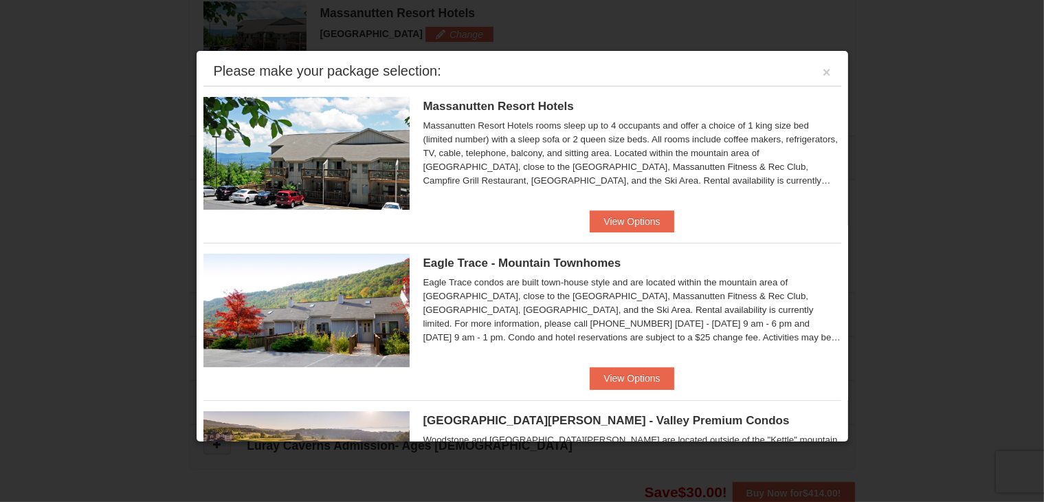
click at [492, 260] on span "Eagle Trace - Mountain Townhomes" at bounding box center [522, 262] width 198 height 13
click at [615, 380] on button "View Options" at bounding box center [631, 378] width 84 height 22
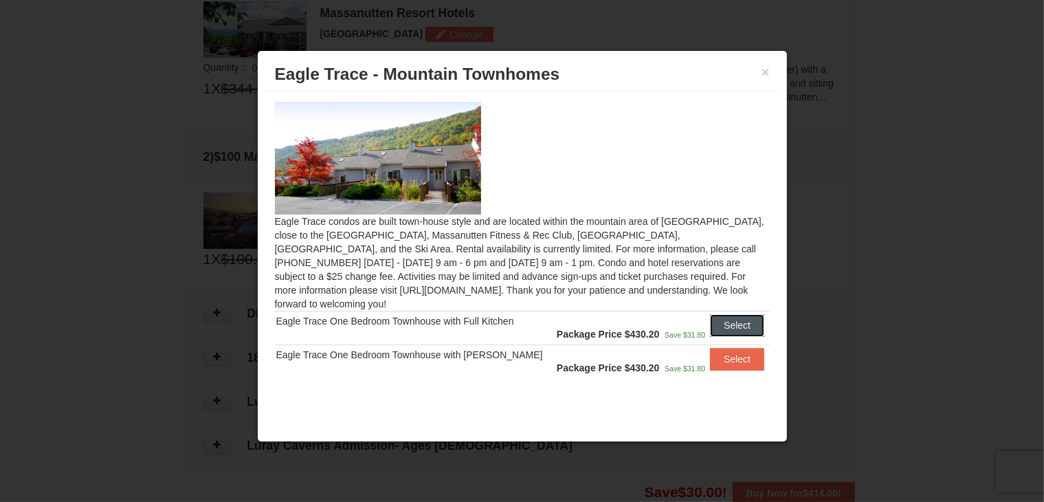
click at [728, 314] on button "Select" at bounding box center [737, 325] width 54 height 22
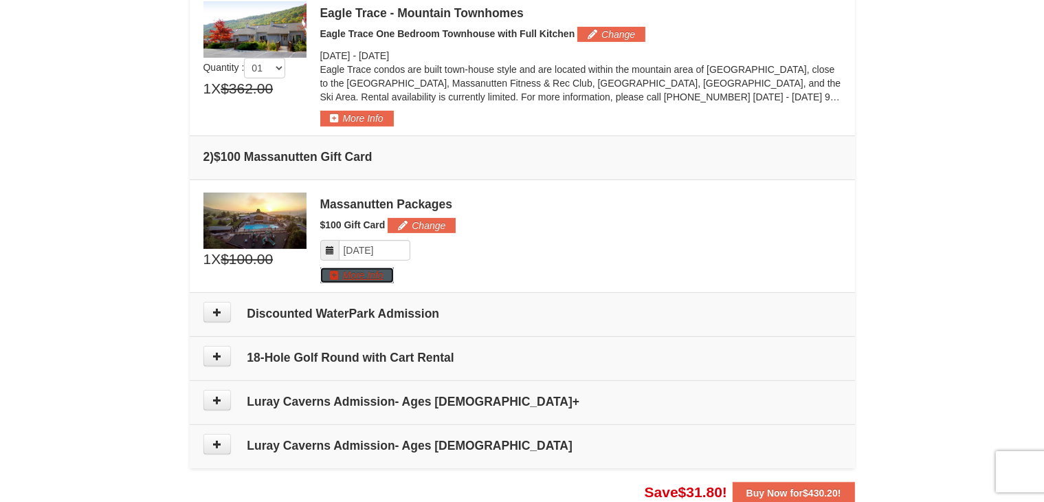
click at [349, 269] on button "More Info" at bounding box center [357, 274] width 74 height 15
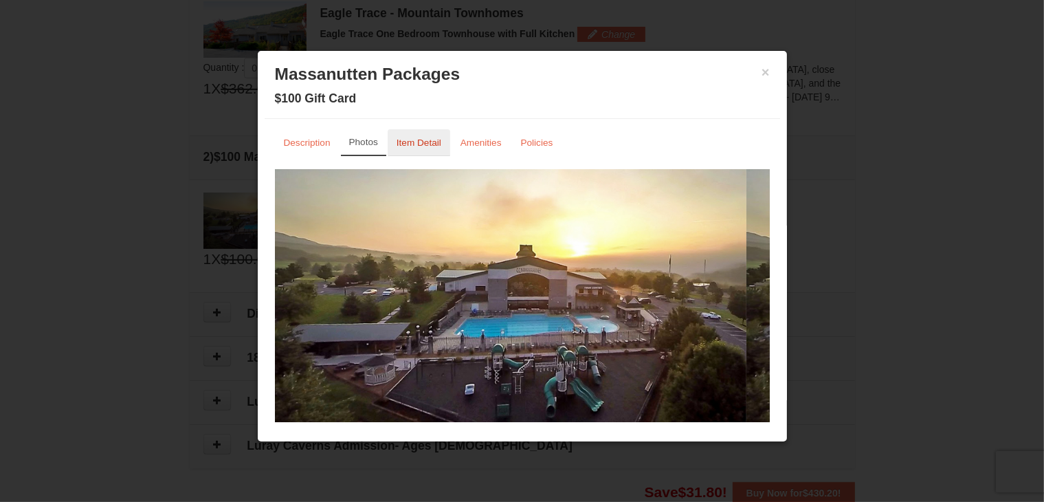
click at [420, 144] on small "Item Detail" at bounding box center [418, 142] width 45 height 10
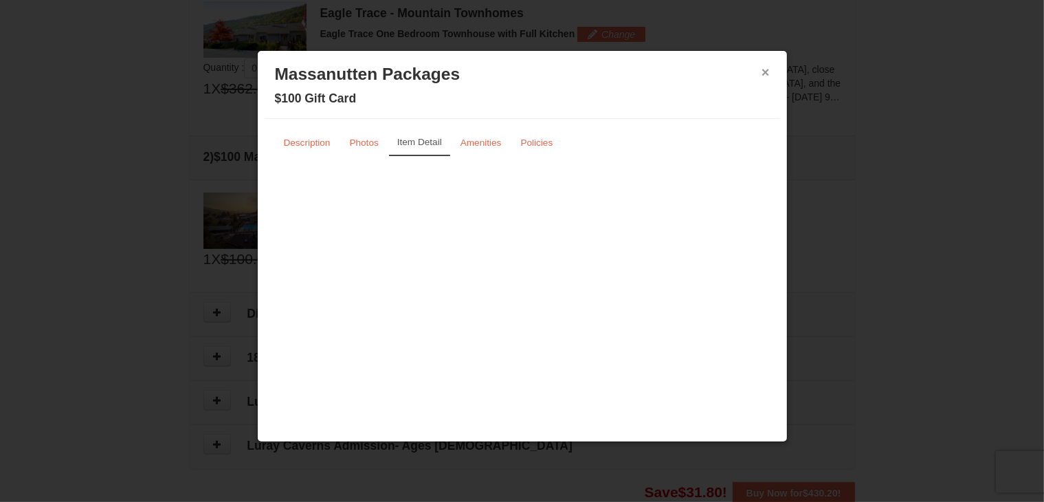
click at [766, 71] on button "×" at bounding box center [765, 72] width 8 height 14
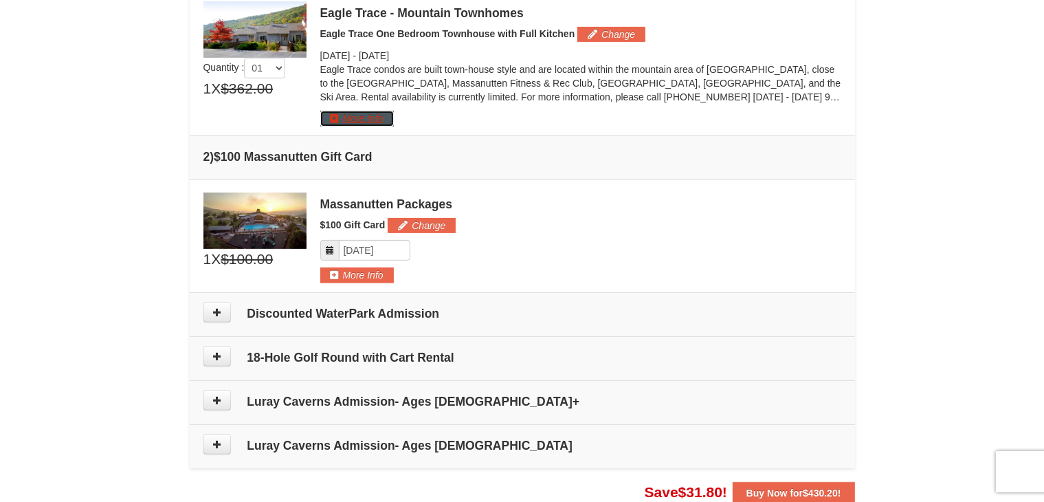
click at [355, 117] on button "More Info" at bounding box center [357, 118] width 74 height 15
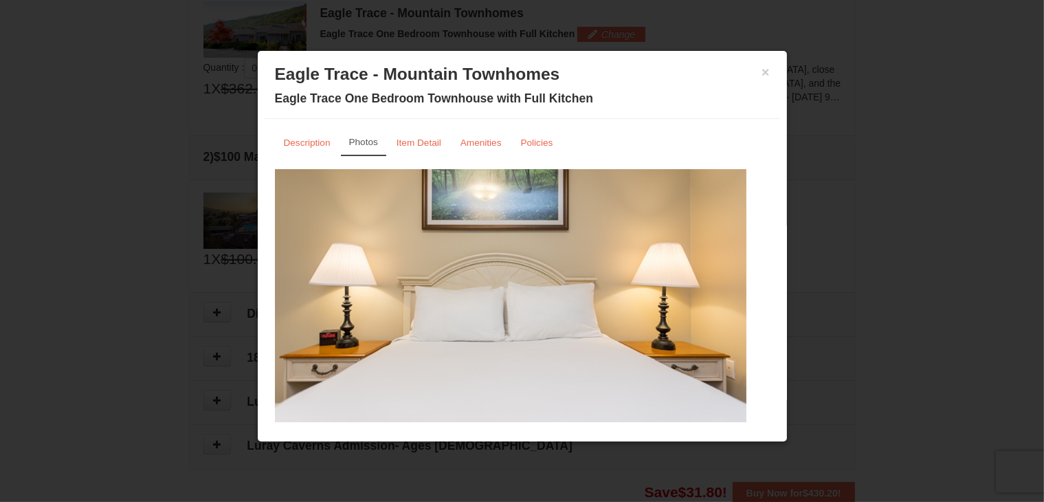
scroll to position [30, 0]
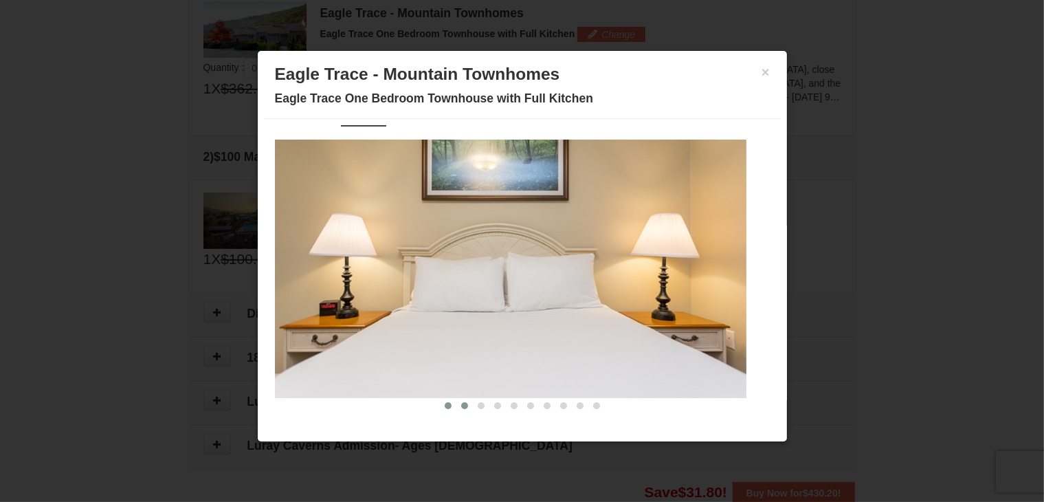
click at [461, 405] on span at bounding box center [464, 405] width 7 height 7
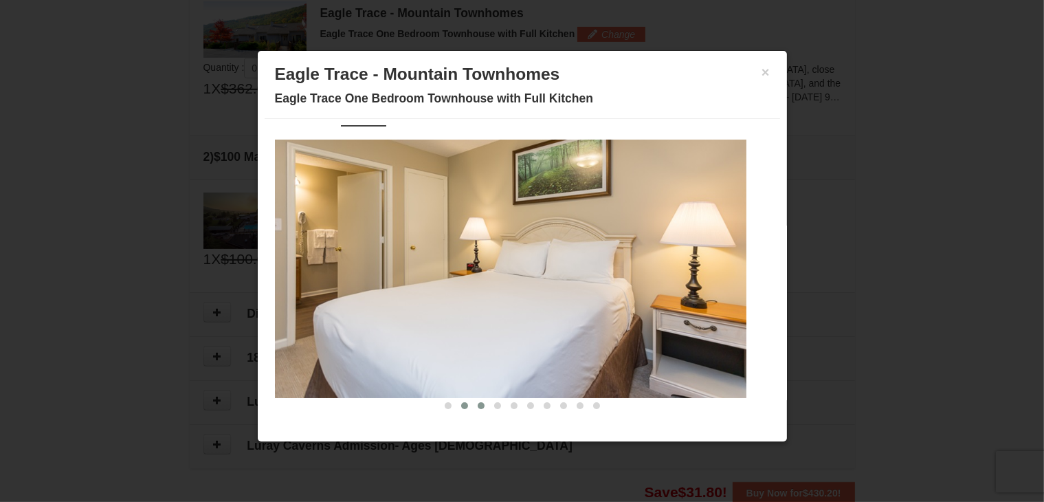
click at [477, 405] on span at bounding box center [480, 405] width 7 height 7
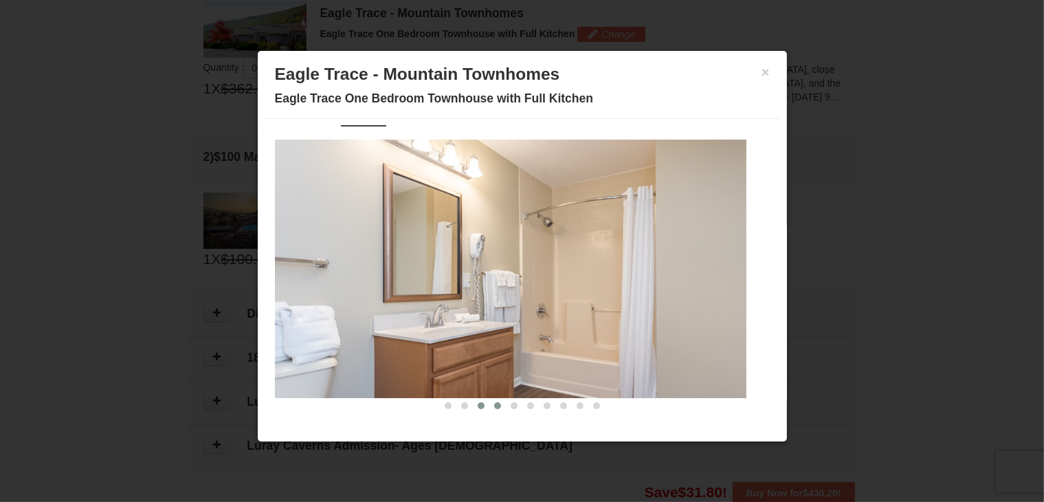
click at [489, 405] on button at bounding box center [497, 405] width 16 height 14
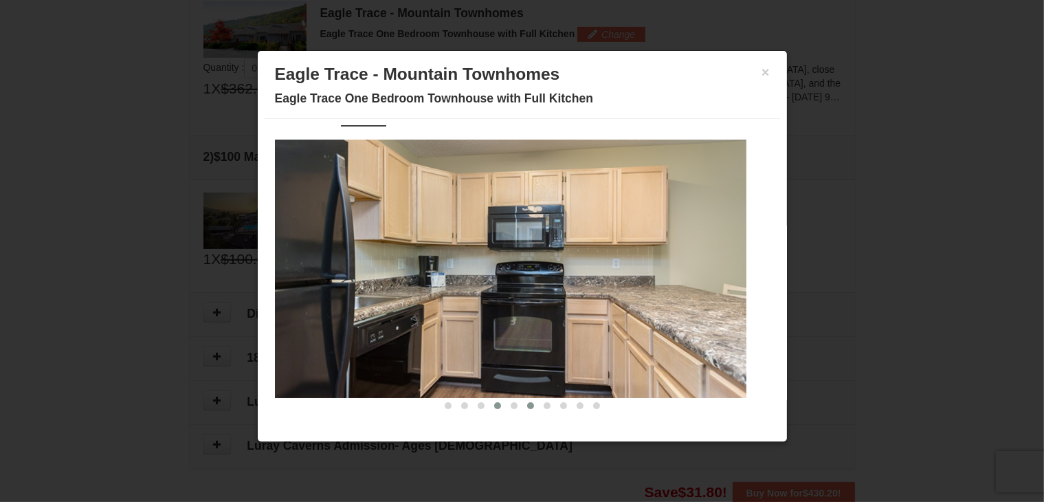
click at [527, 402] on span at bounding box center [530, 405] width 7 height 7
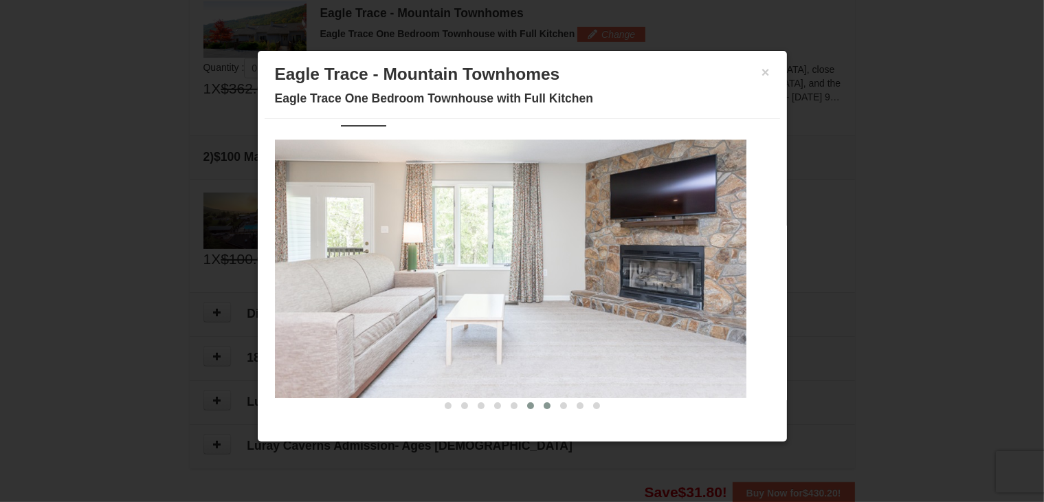
click at [543, 404] on span at bounding box center [546, 405] width 7 height 7
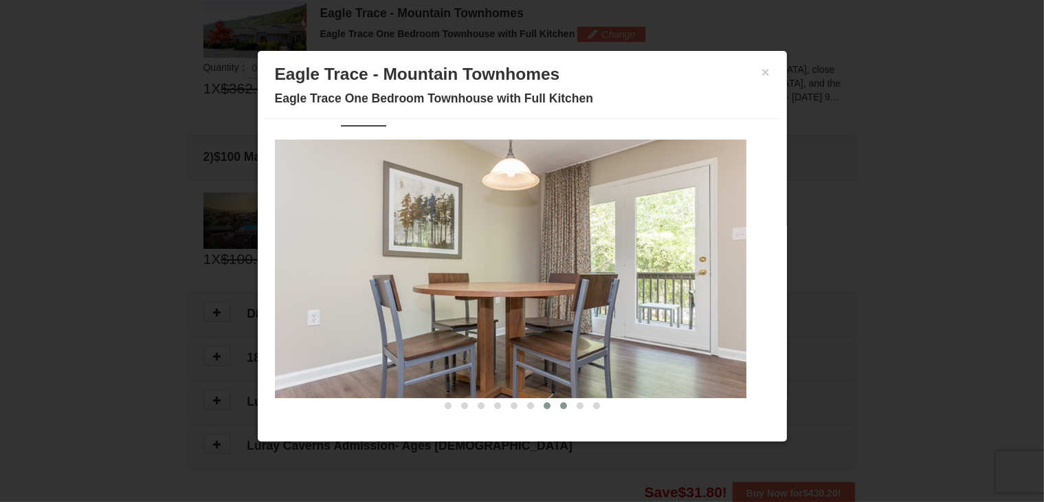
click at [560, 403] on span at bounding box center [563, 405] width 7 height 7
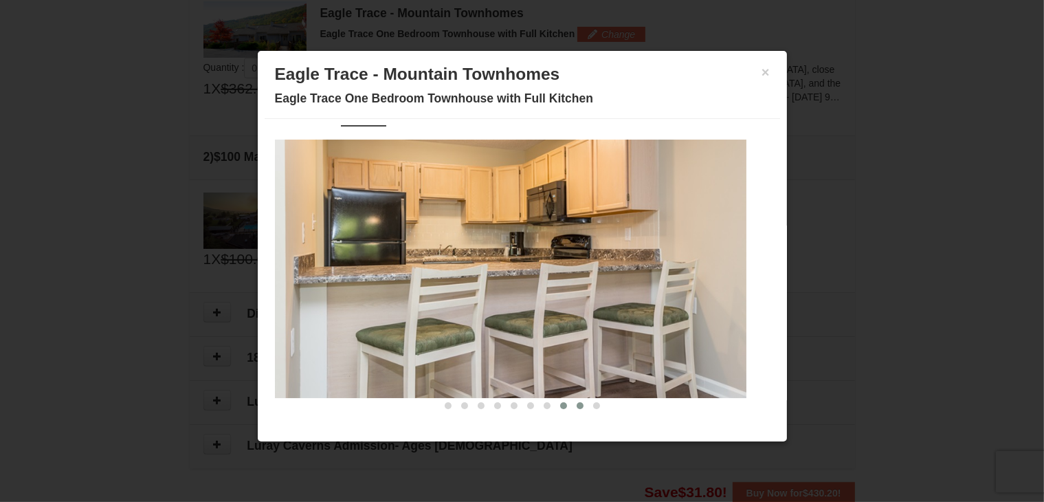
click at [576, 403] on span at bounding box center [579, 405] width 7 height 7
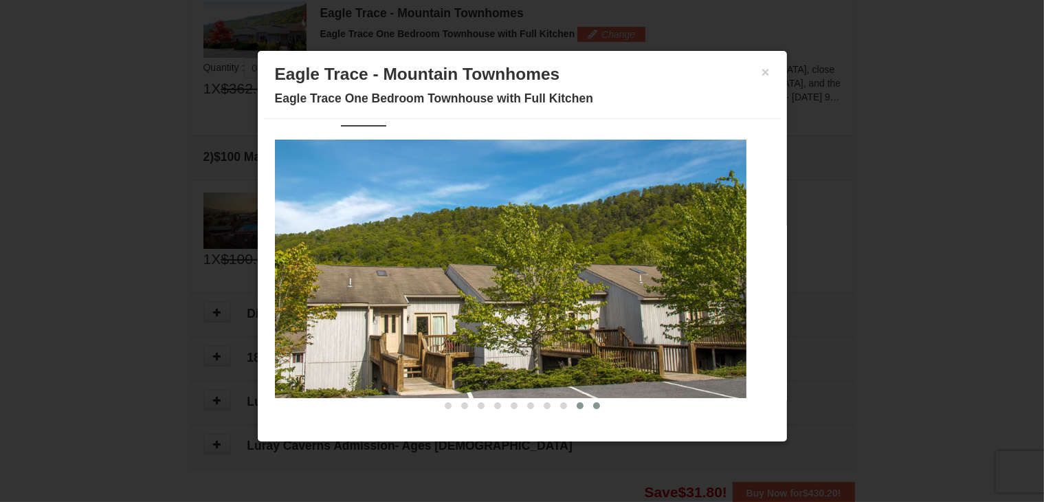
click at [593, 403] on span at bounding box center [596, 405] width 7 height 7
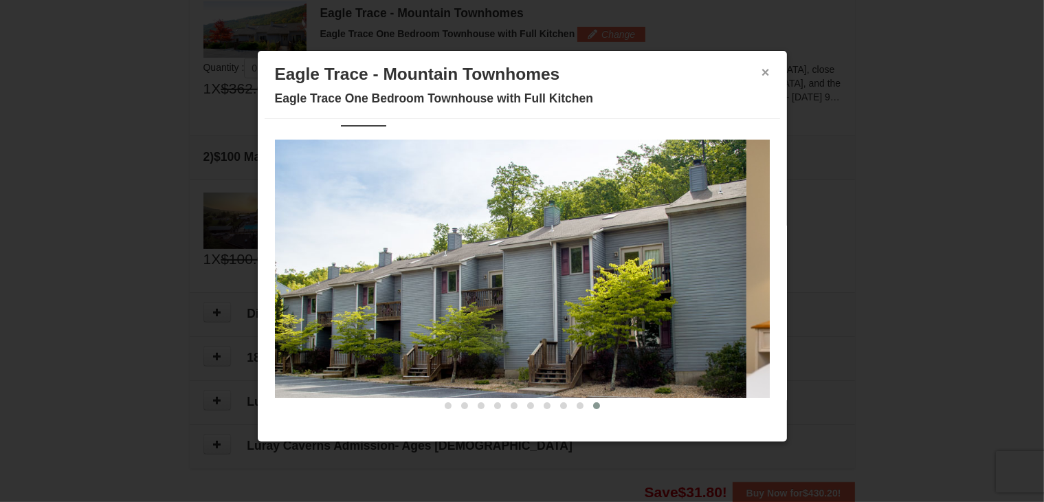
click at [761, 67] on button "×" at bounding box center [765, 72] width 8 height 14
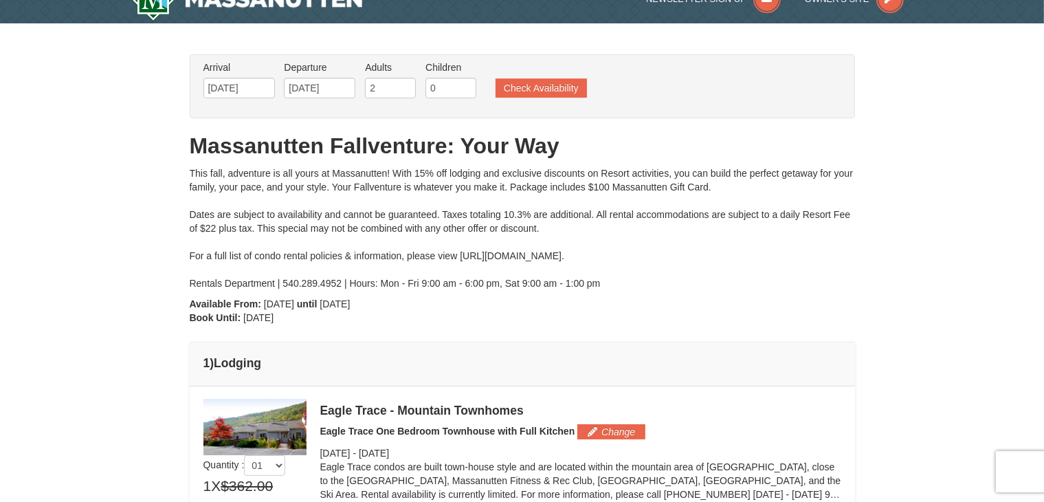
scroll to position [0, 0]
